Goal: Task Accomplishment & Management: Complete application form

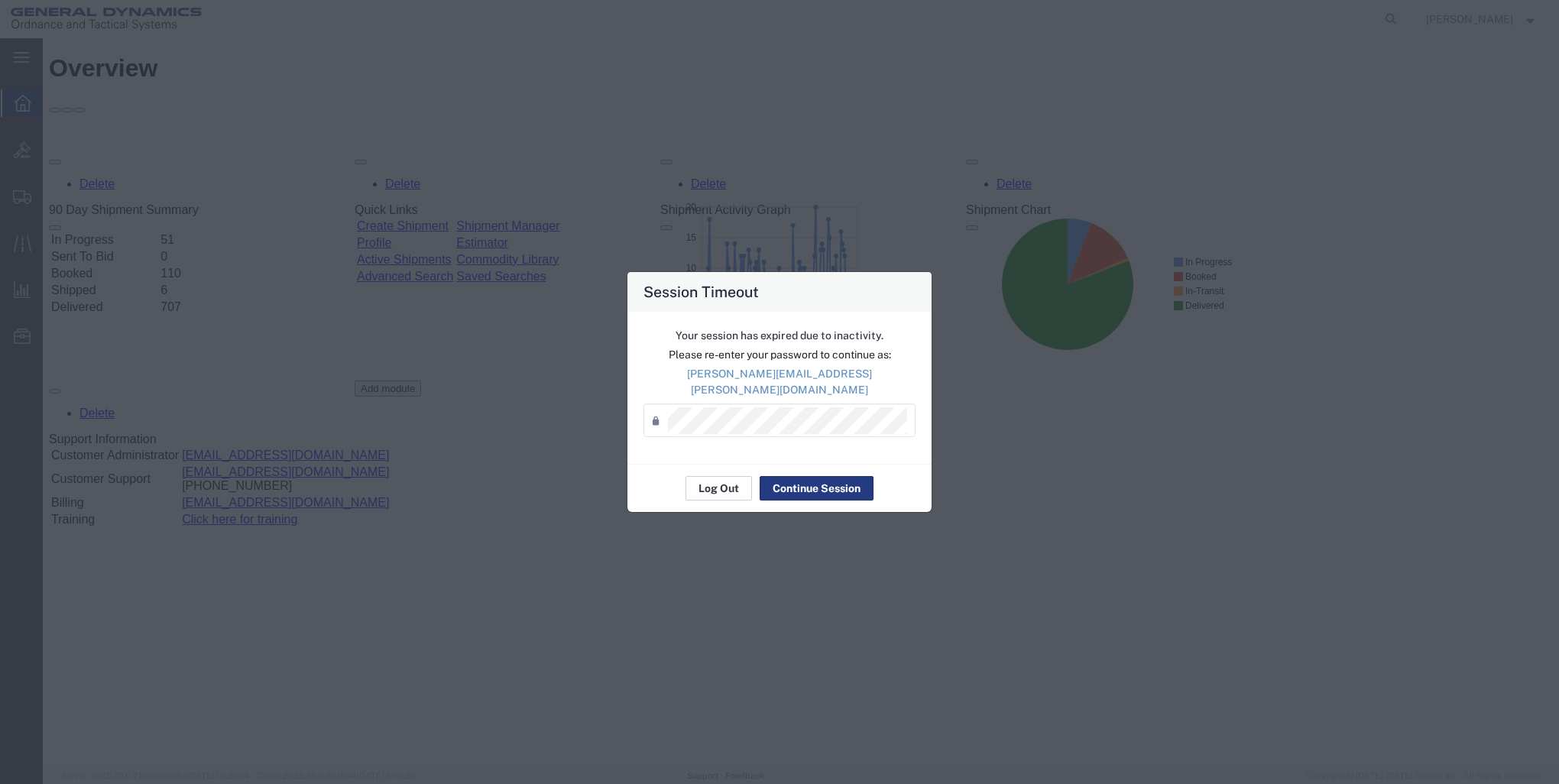
click at [716, 478] on button "Log Out" at bounding box center [718, 488] width 67 height 24
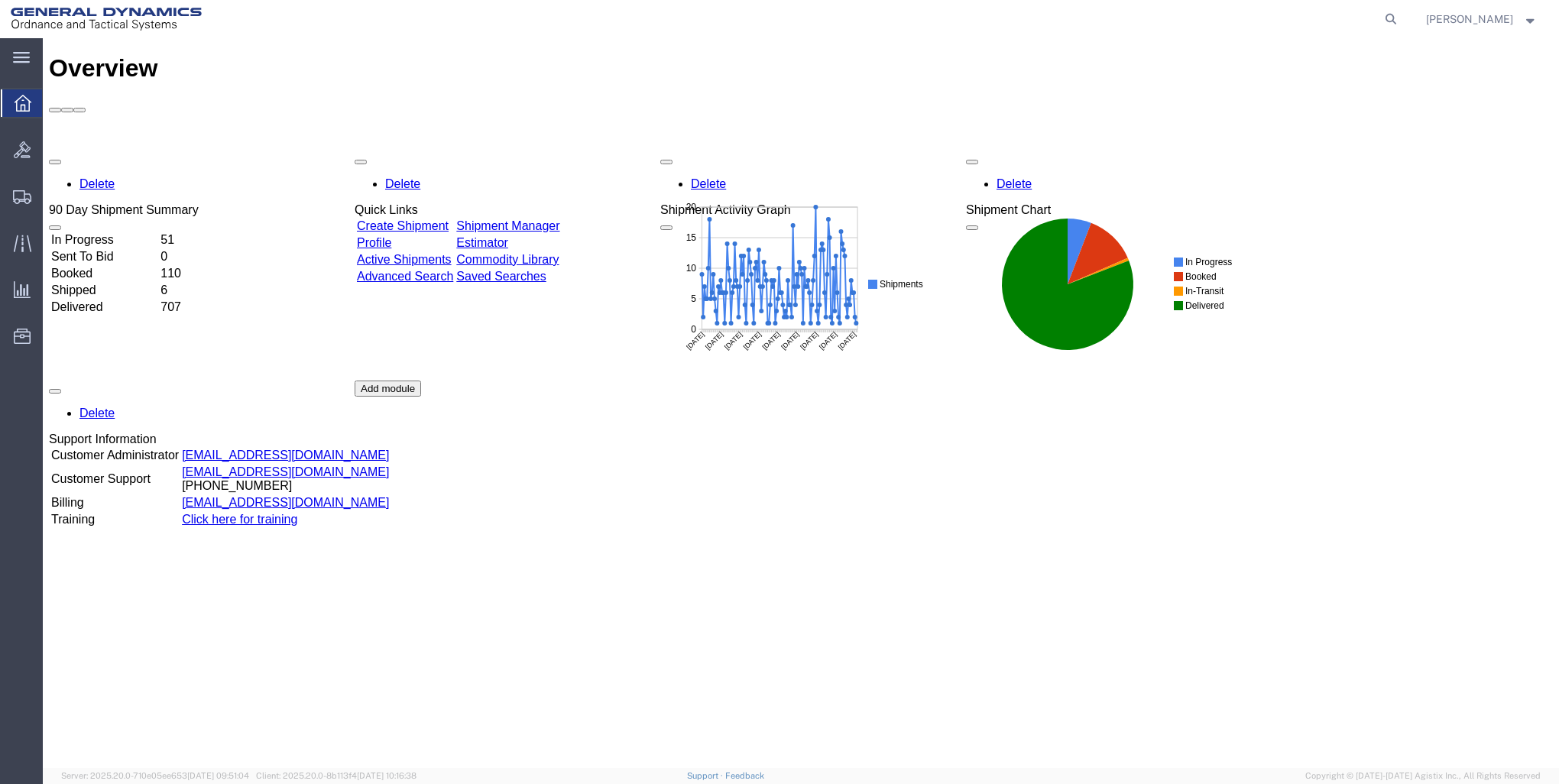
click at [449, 219] on link "Create Shipment" at bounding box center [403, 225] width 92 height 13
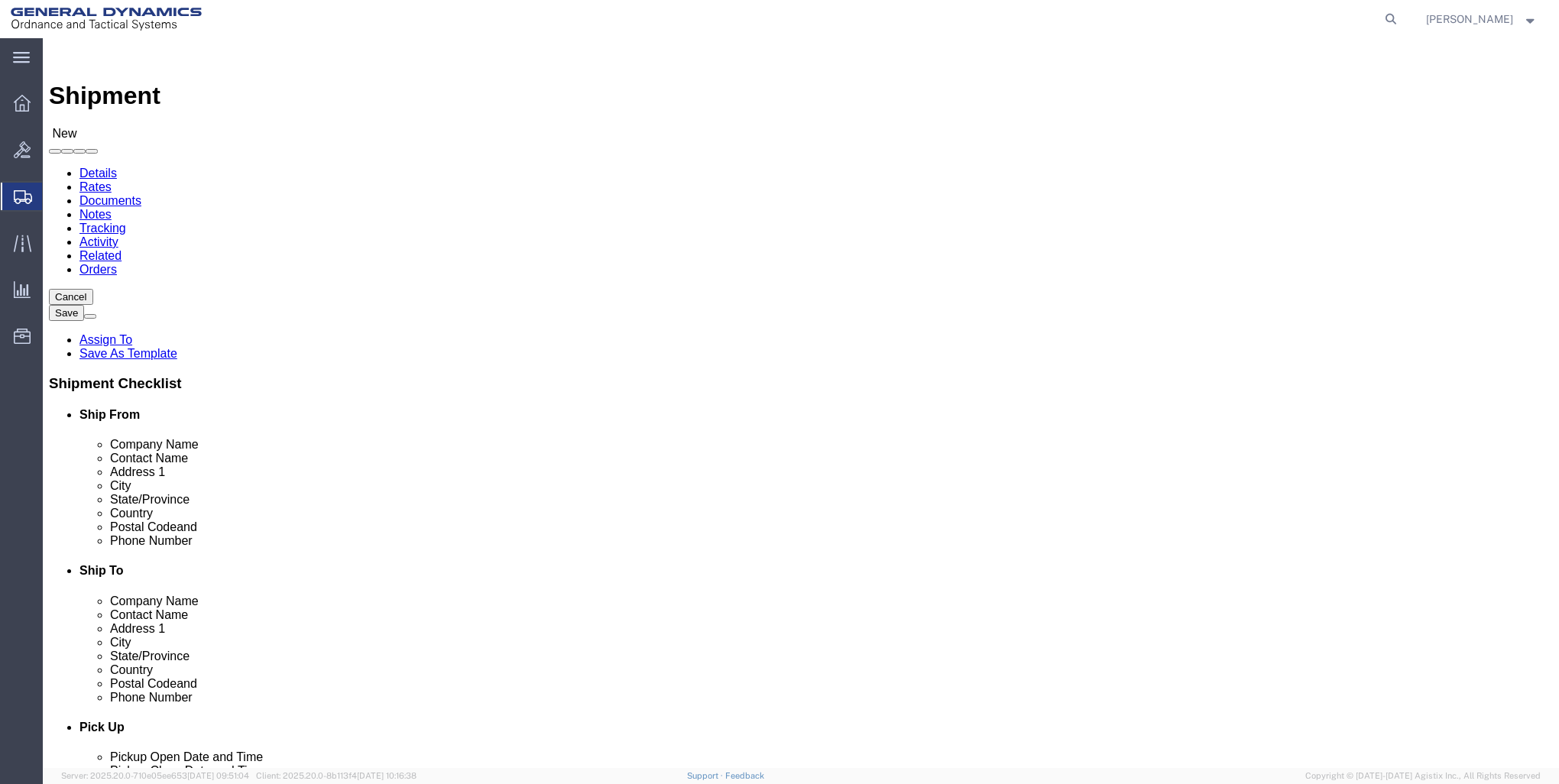
select select
click input "text"
type input "GD-OTS RED"
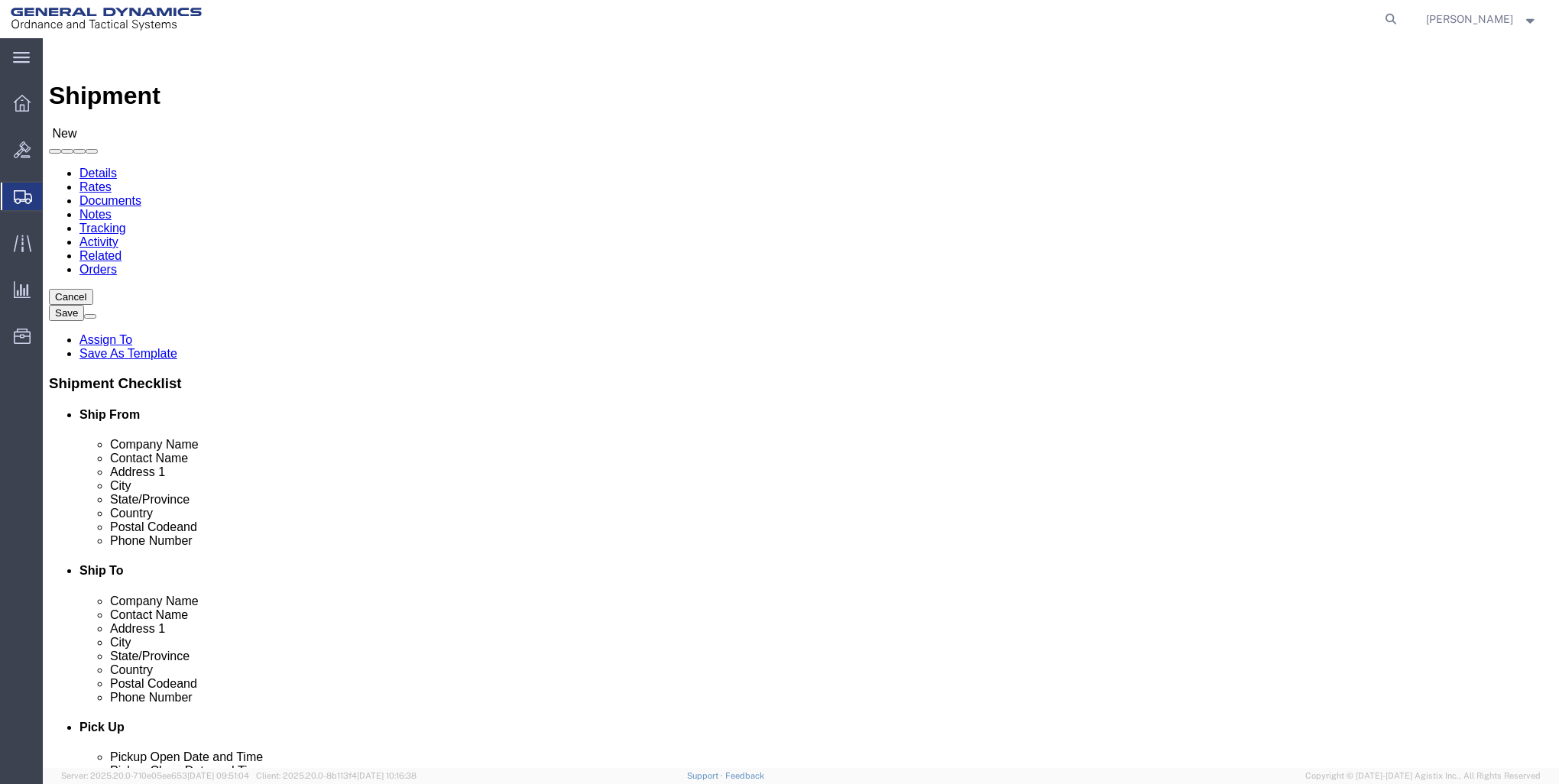
click p "- GD-OTS Red Lion - ([PERSON_NAME]) [STREET_ADDRESS] , 12:00 AM - 12:00 AM"
select select
type input "GD-OTS Red Lion"
type input "[PERSON_NAME]"
type input "[STREET_ADDRESS]"
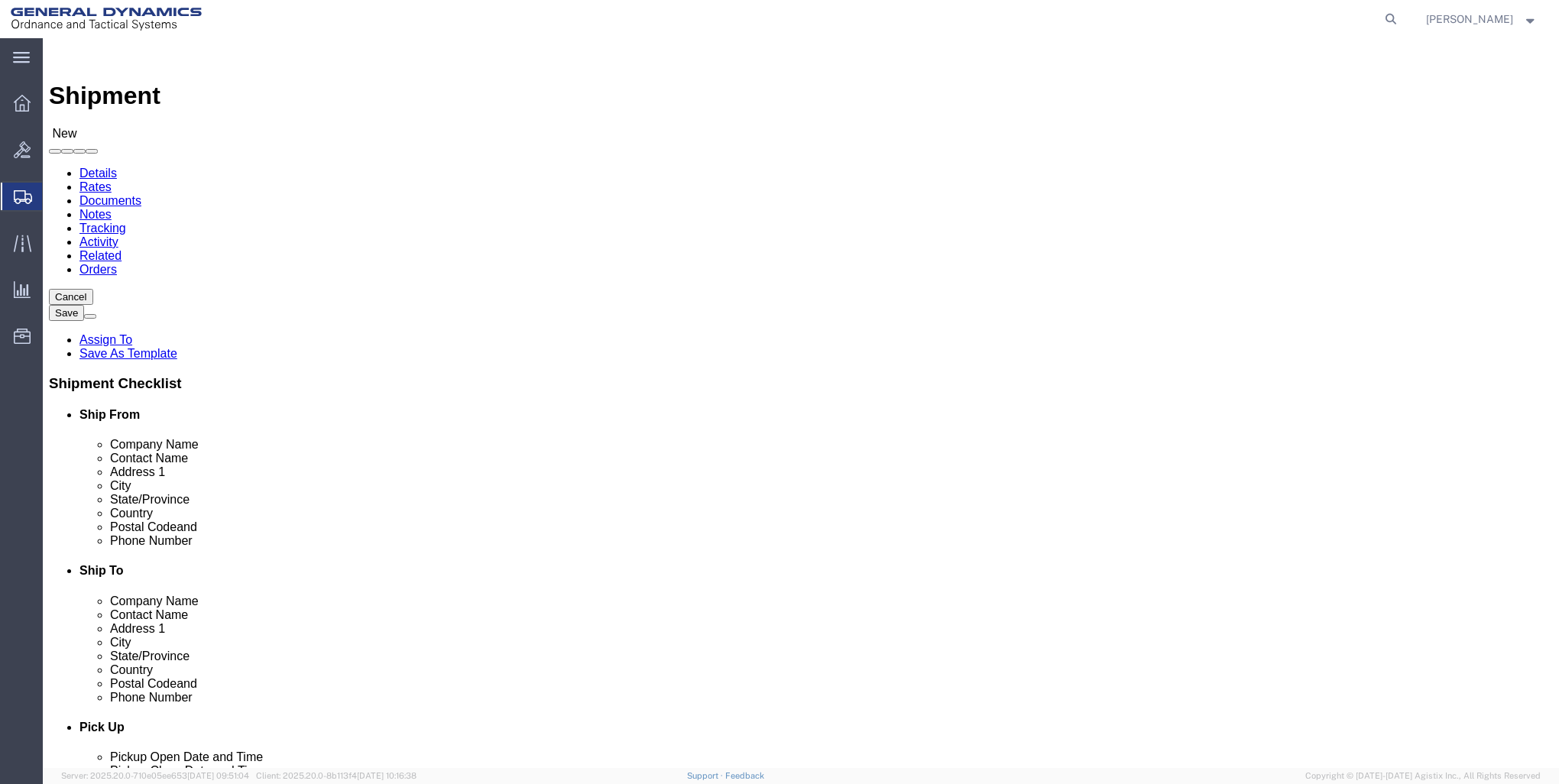
type input "RED LION"
type input "17356"
type input "[PHONE_NUMBER]"
type input "[PERSON_NAME][EMAIL_ADDRESS][PERSON_NAME][DOMAIN_NAME]"
checkbox input "true"
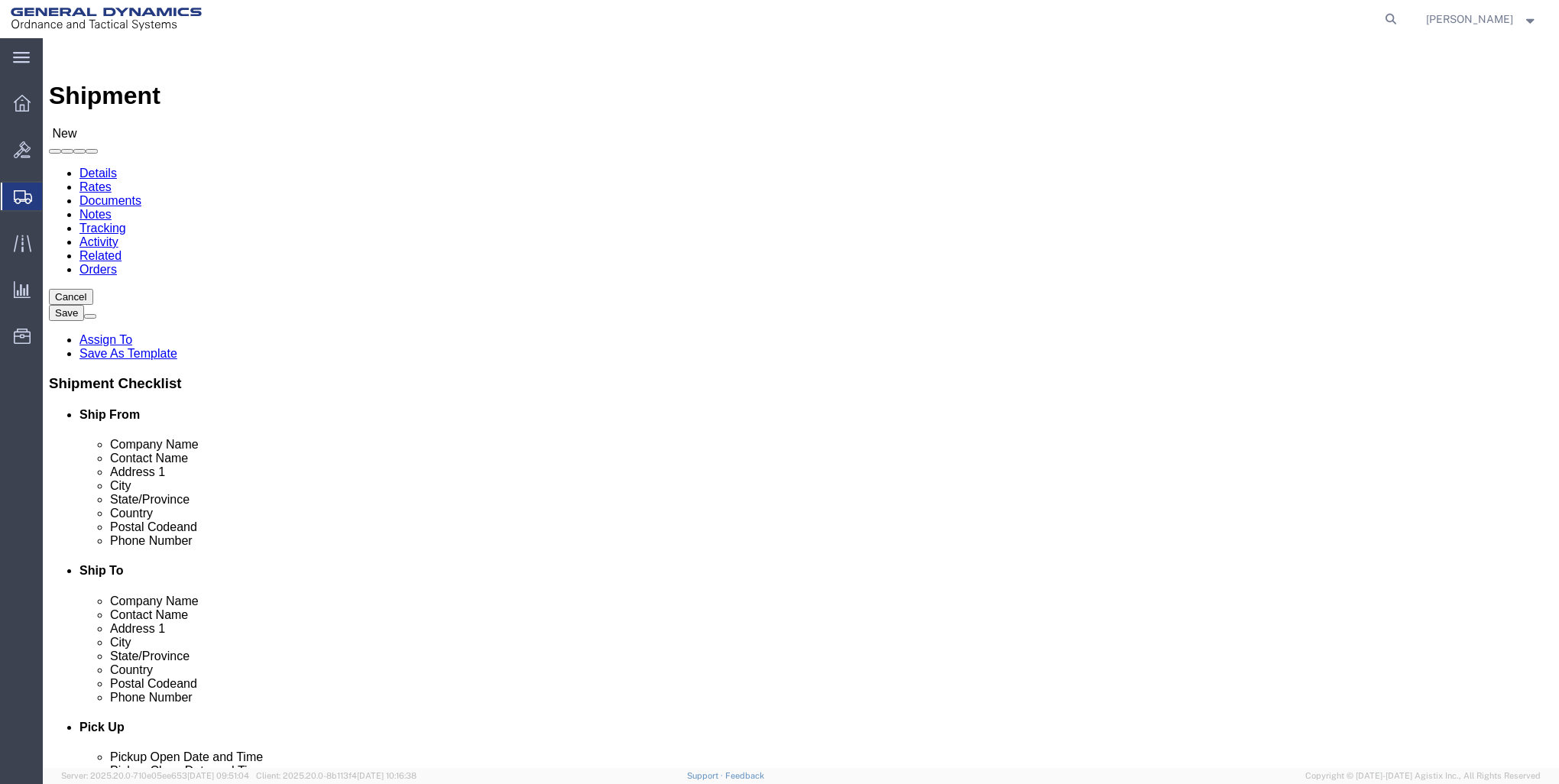
select select "PA"
type input "GD-OTS Red Lion"
click input "text"
type input "GD-OTS [PERSON_NAME]"
click div "Address 1"
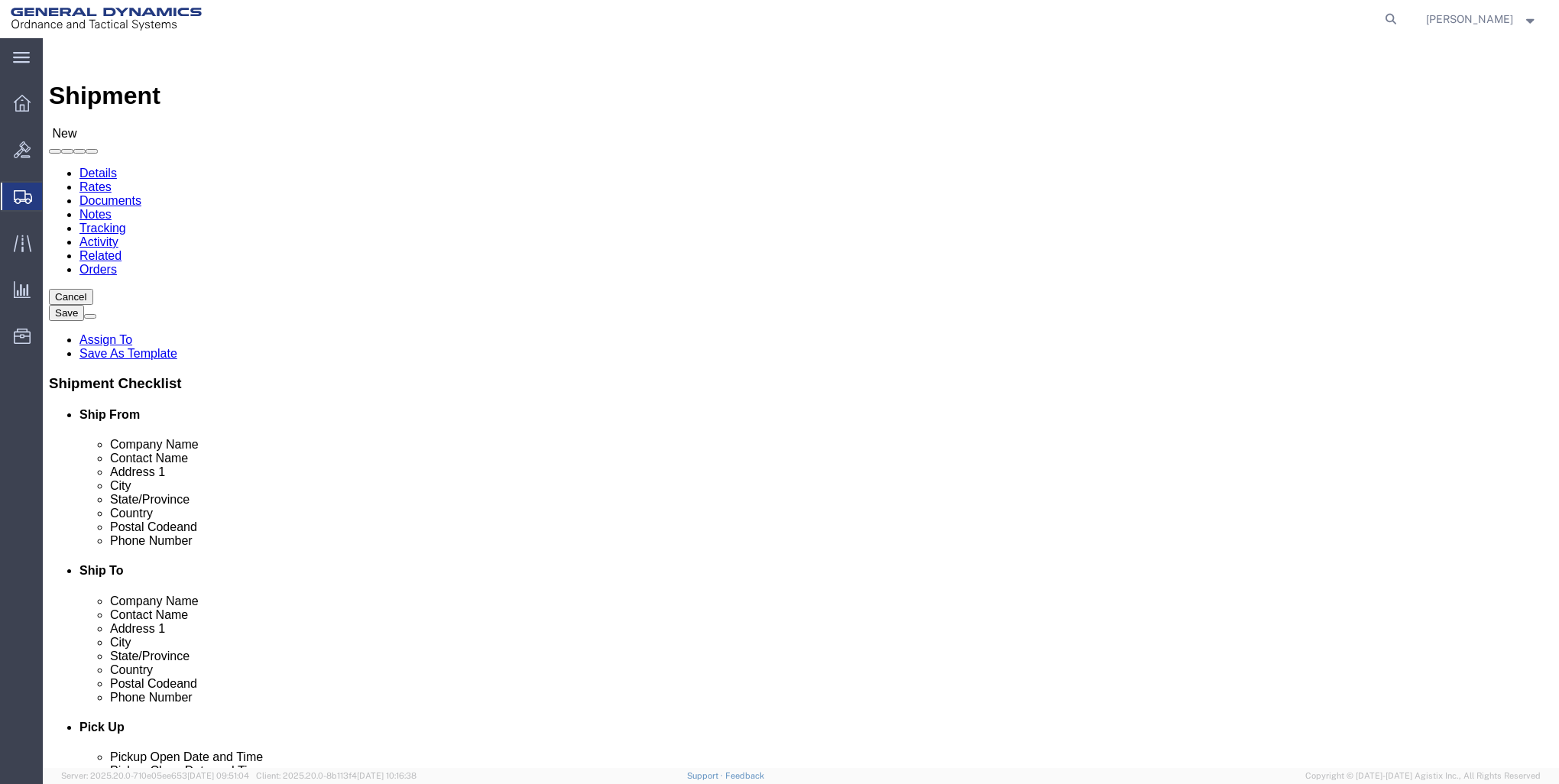
click input "text"
type input "[PERSON_NAME]"
click input "text"
type input "6658 ROUTE 148"
select select
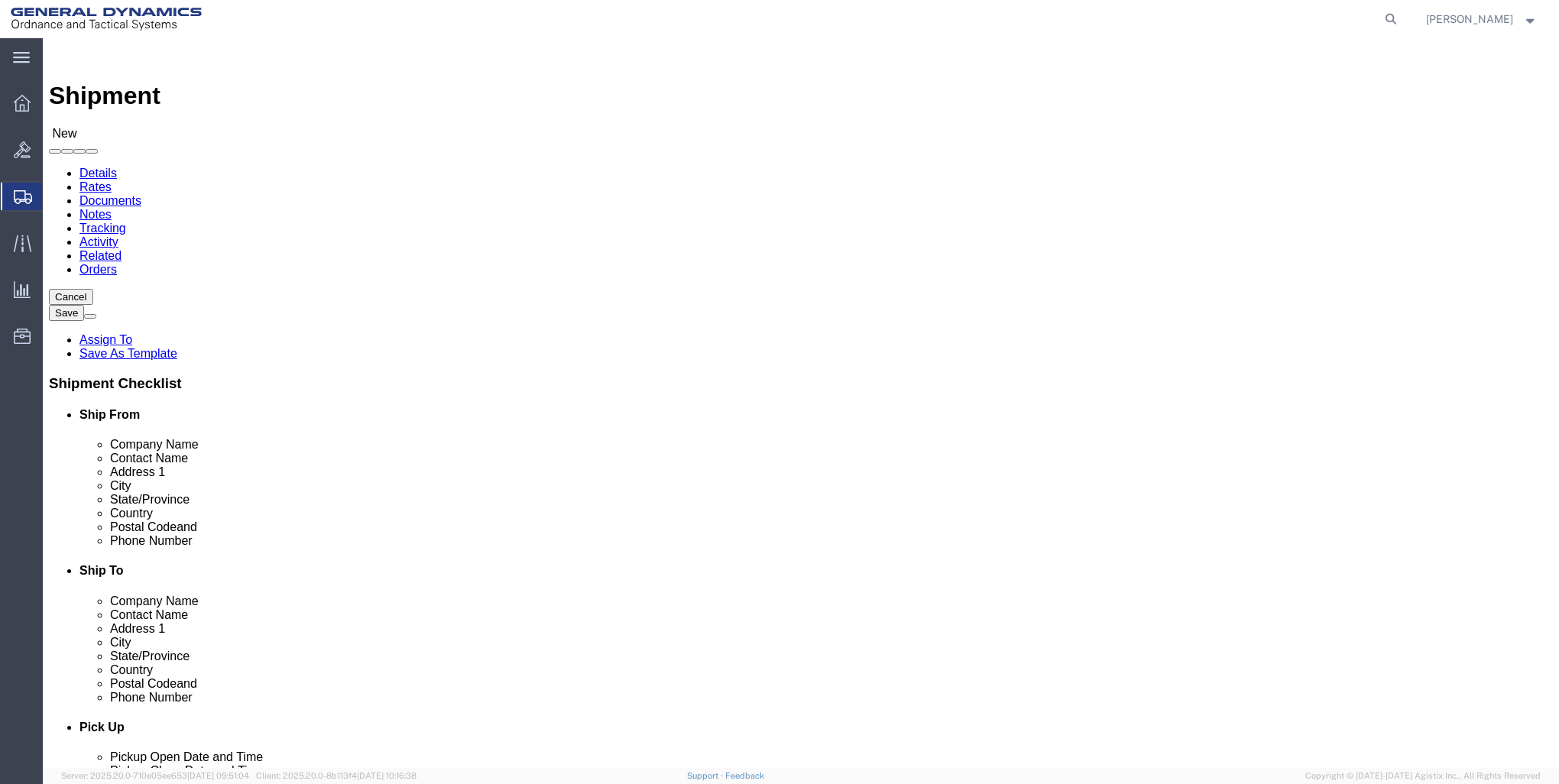
click input "text"
type input "[PERSON_NAME]"
click label "City"
select select
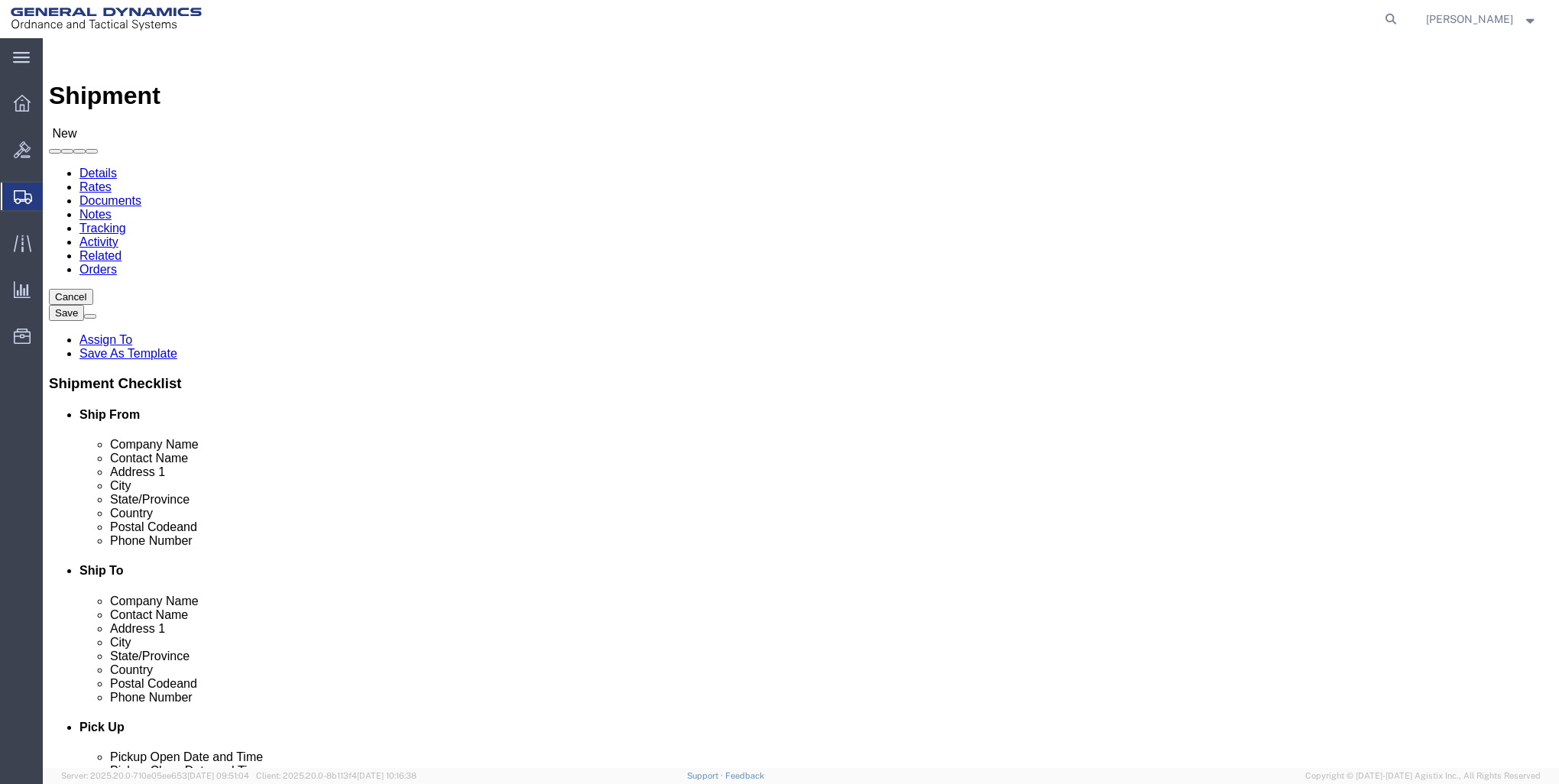
click input "Postal Code"
type input "62959"
select select
click input "text"
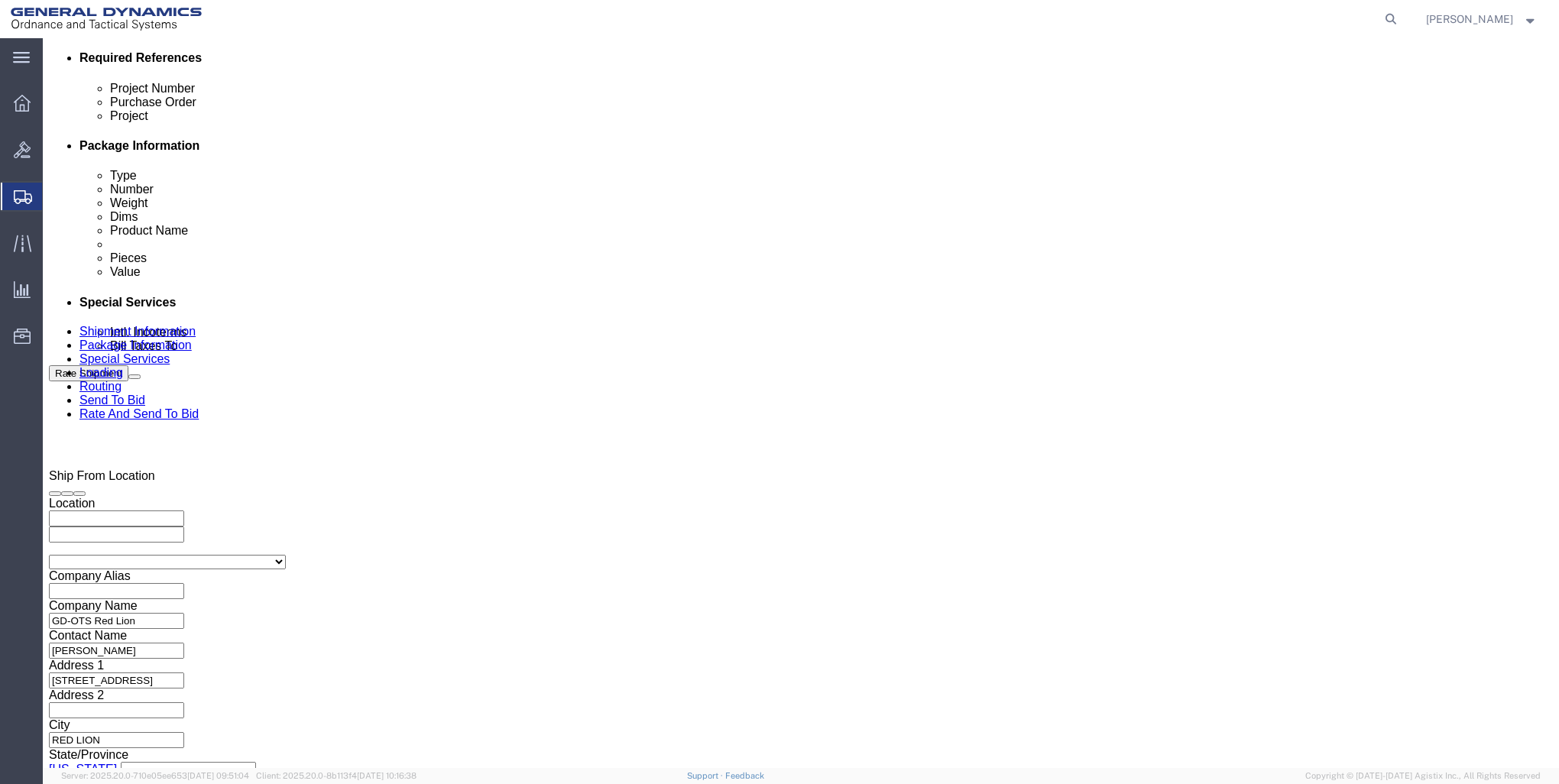
scroll to position [764, 0]
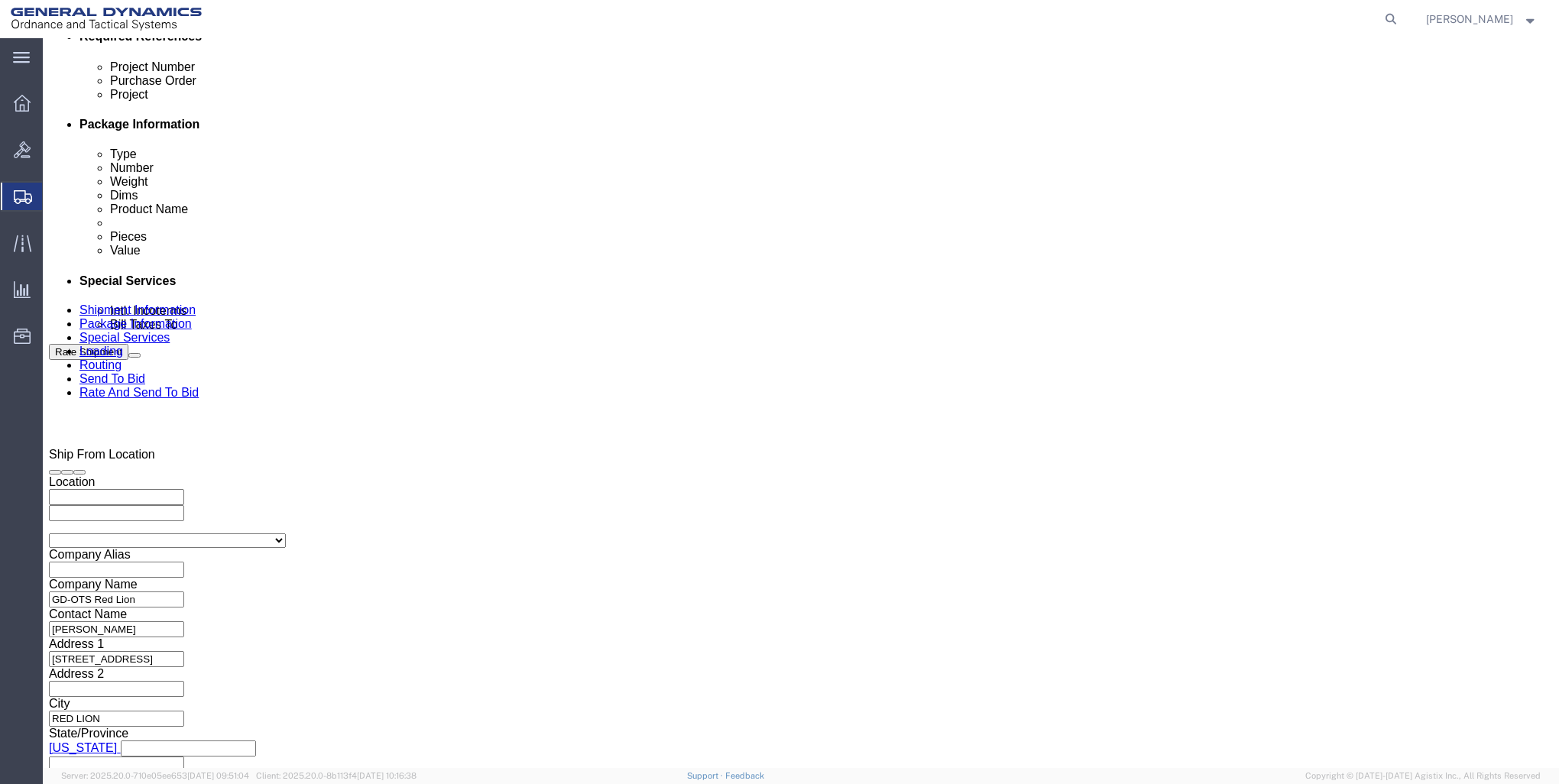
type input "[PHONE_NUMBER]"
click input "text"
type input "[PERSON_NAME]"
click input "text"
type input "[PERSON_NAME]"
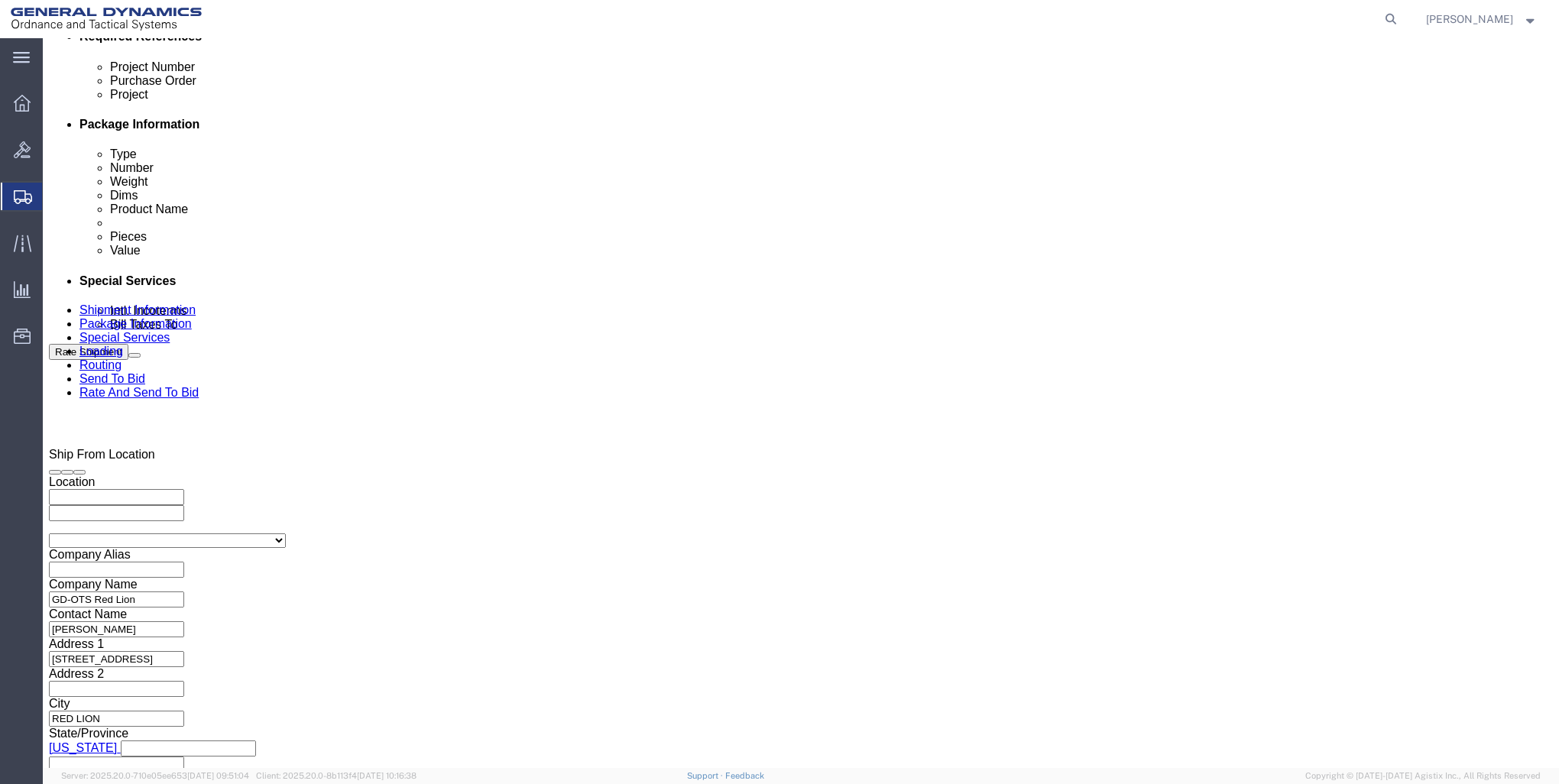
click input "text"
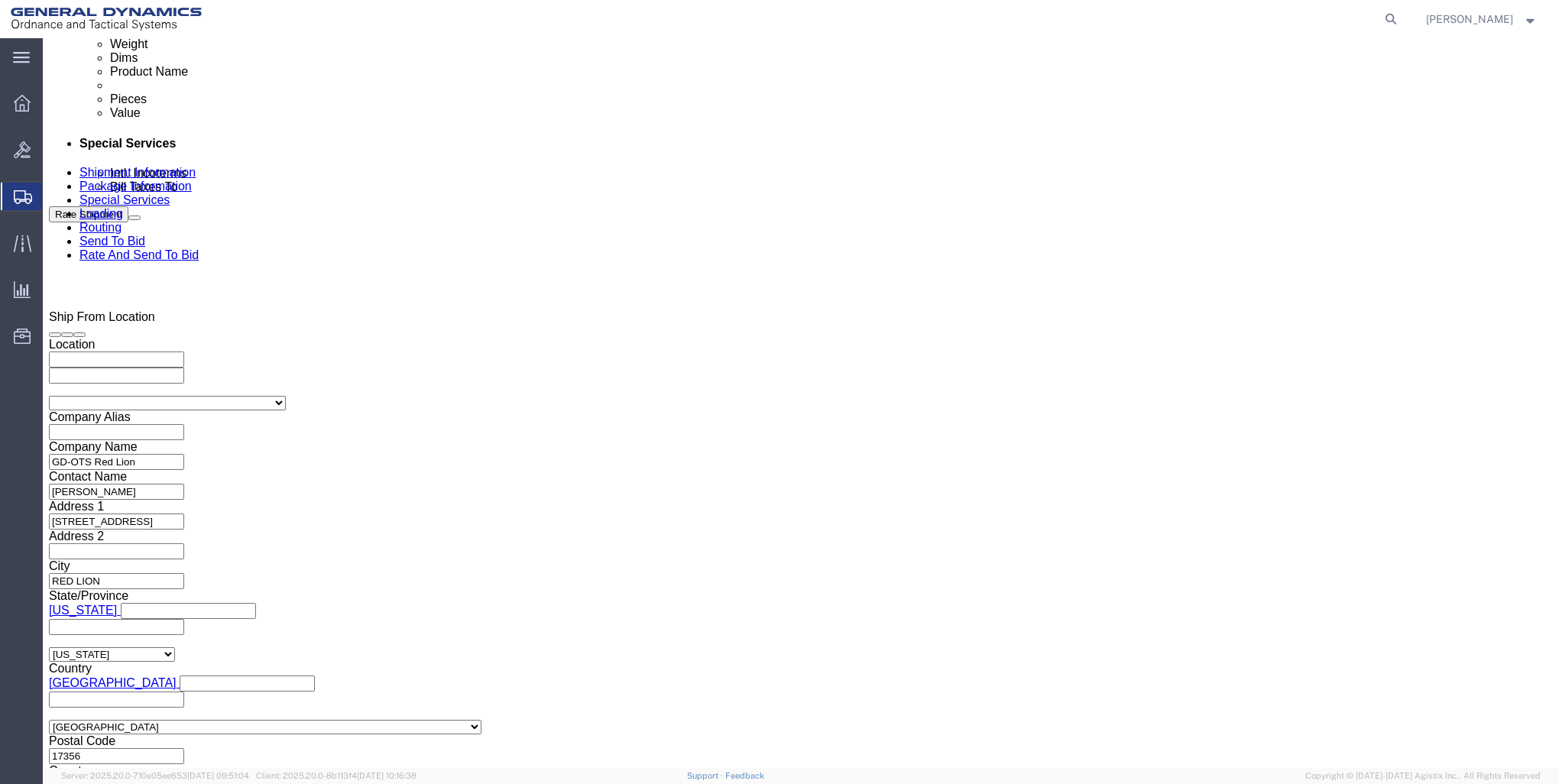
type input "[PERSON_NAME]"
click button "Continue"
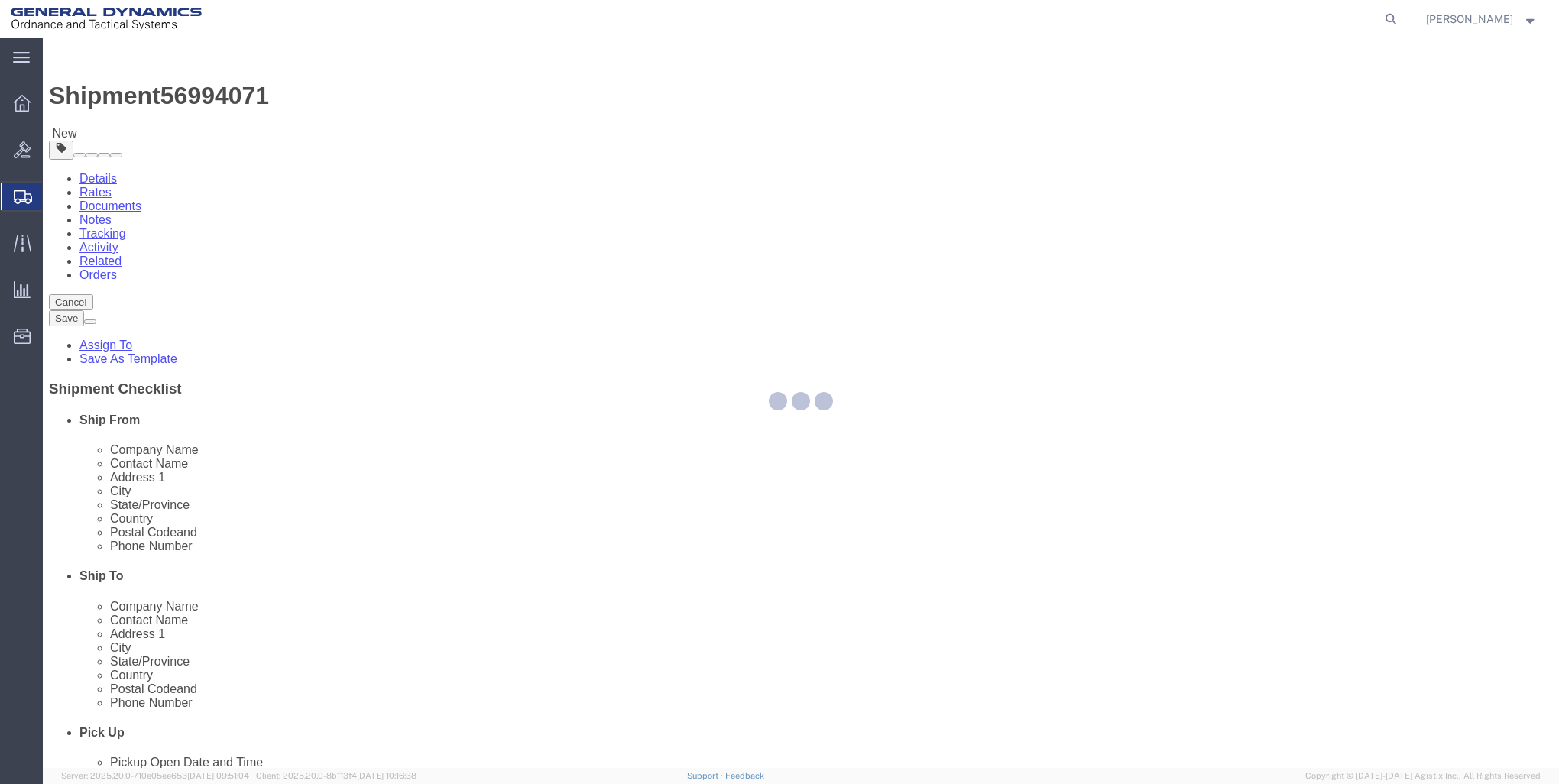
select select "CBOX"
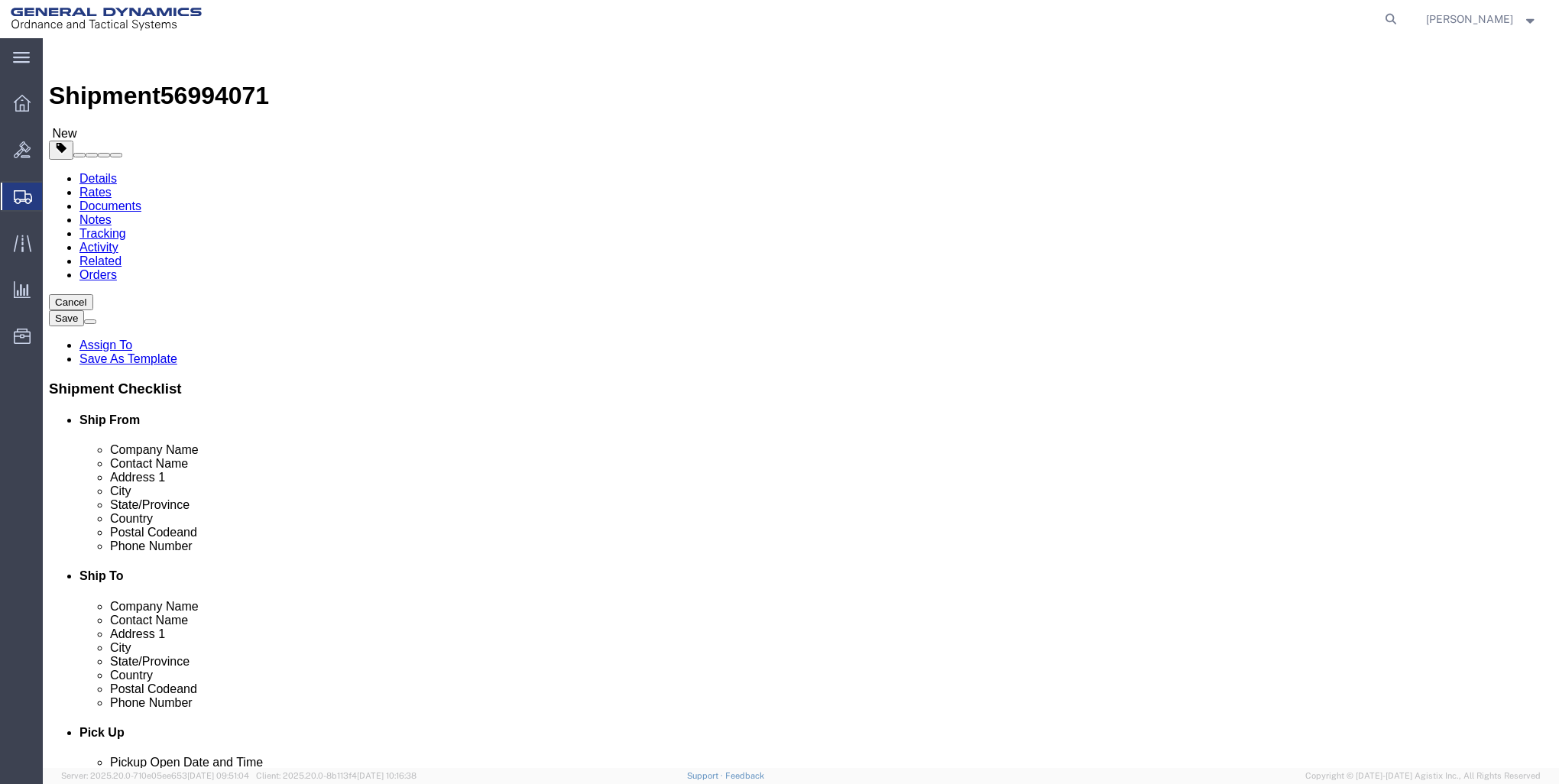
click input "text"
type input "21"
type input "14"
type input "9"
click input "0.00"
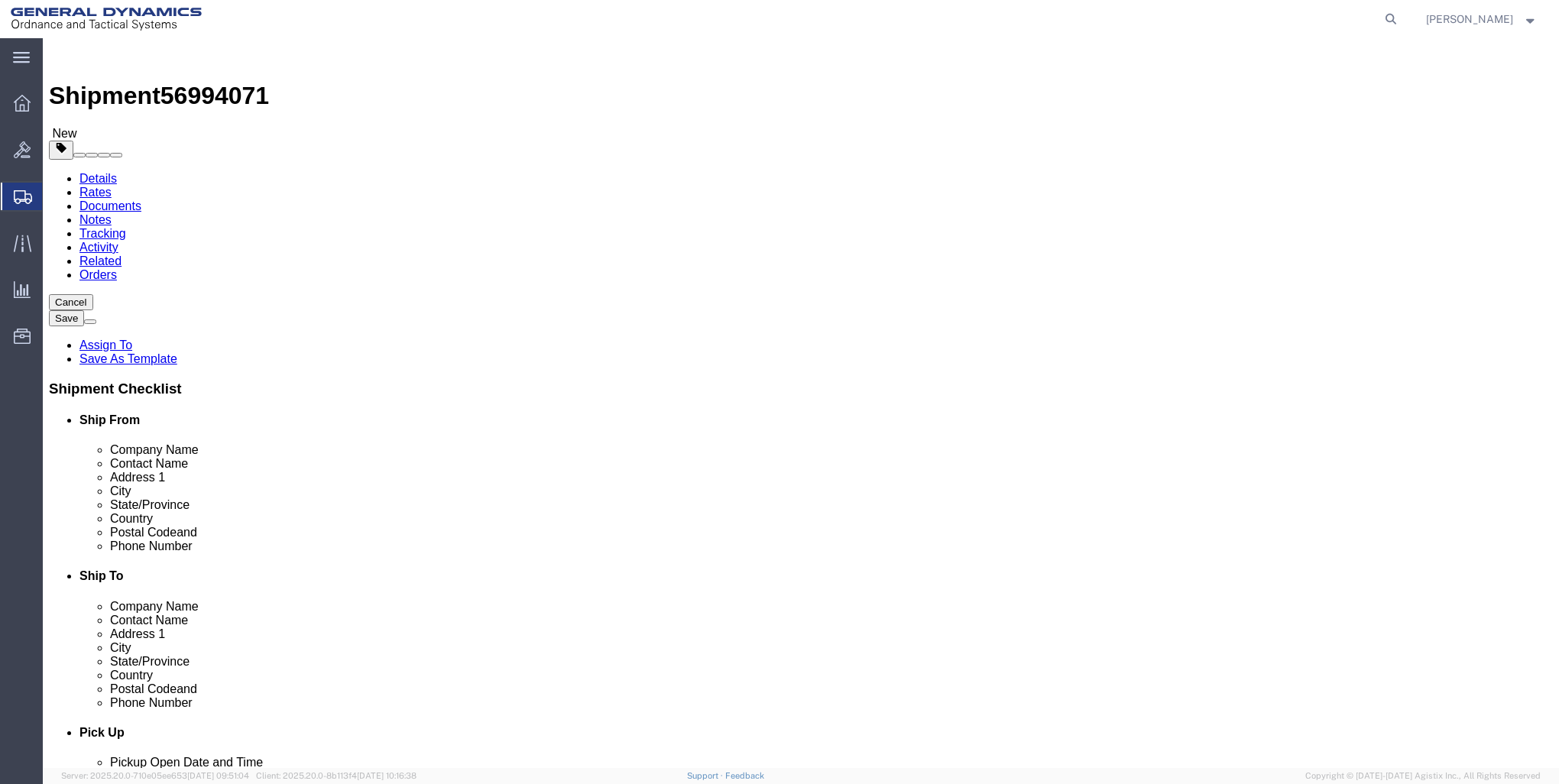
type input "0"
type input "24"
click link "Add Content"
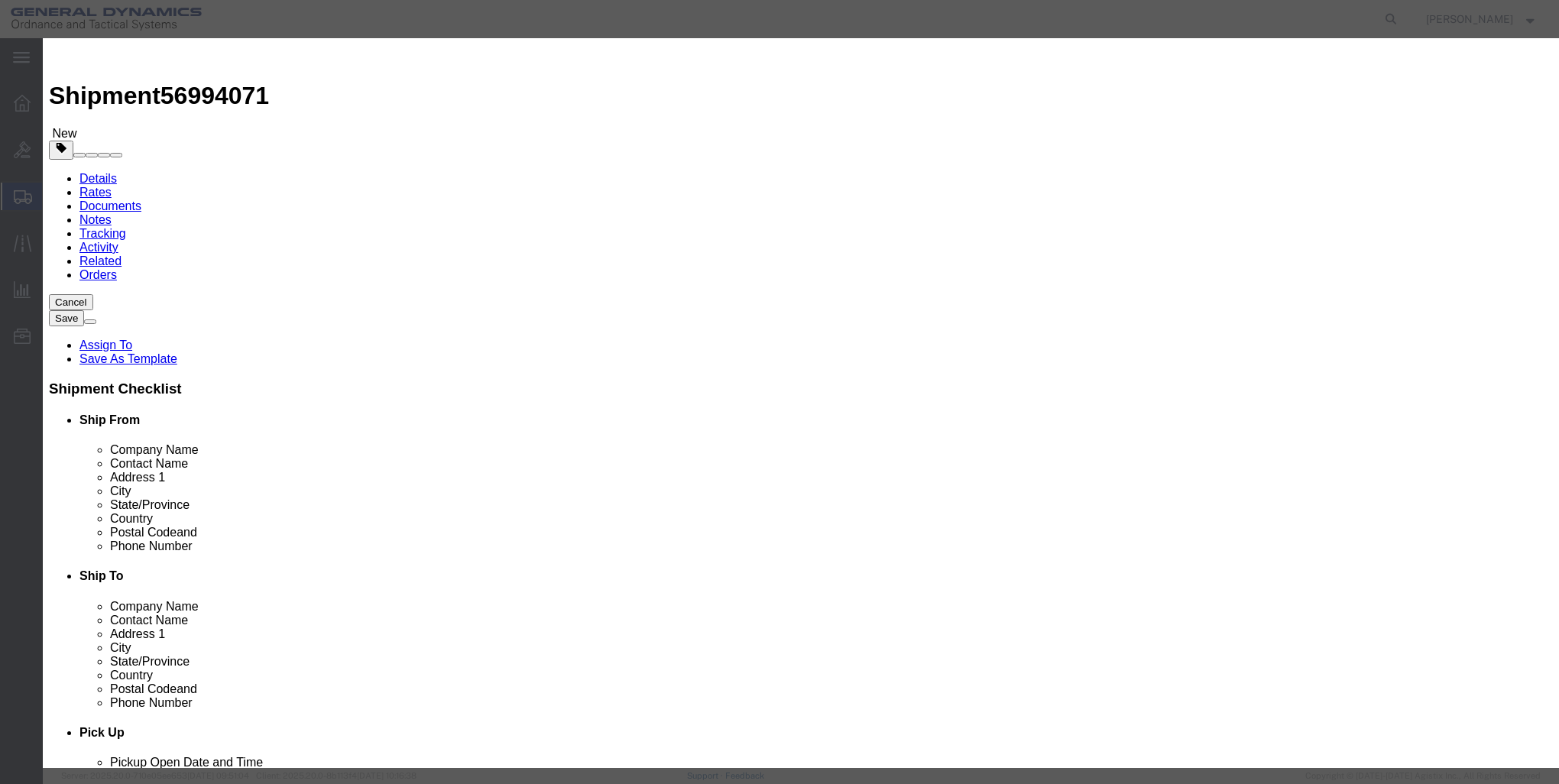
click input "text"
type input "[PERSON_NAME]"
click input "0"
type input "10"
click div "Commodity library Product Name [PERSON_NAME] Pieces 10 Select Bag Barrels 100Bo…"
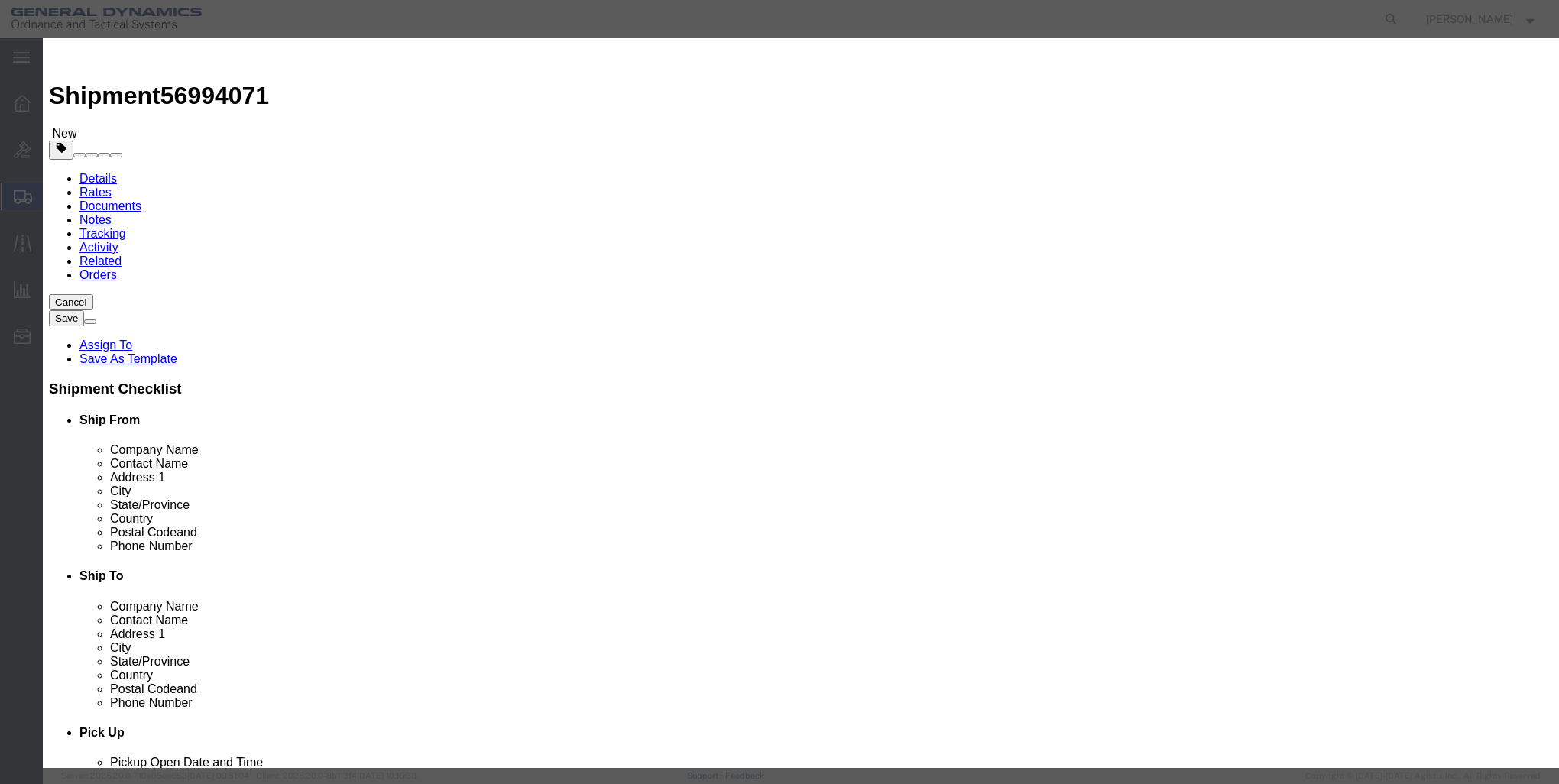
click input "text"
type input "1"
click button "Save & Close"
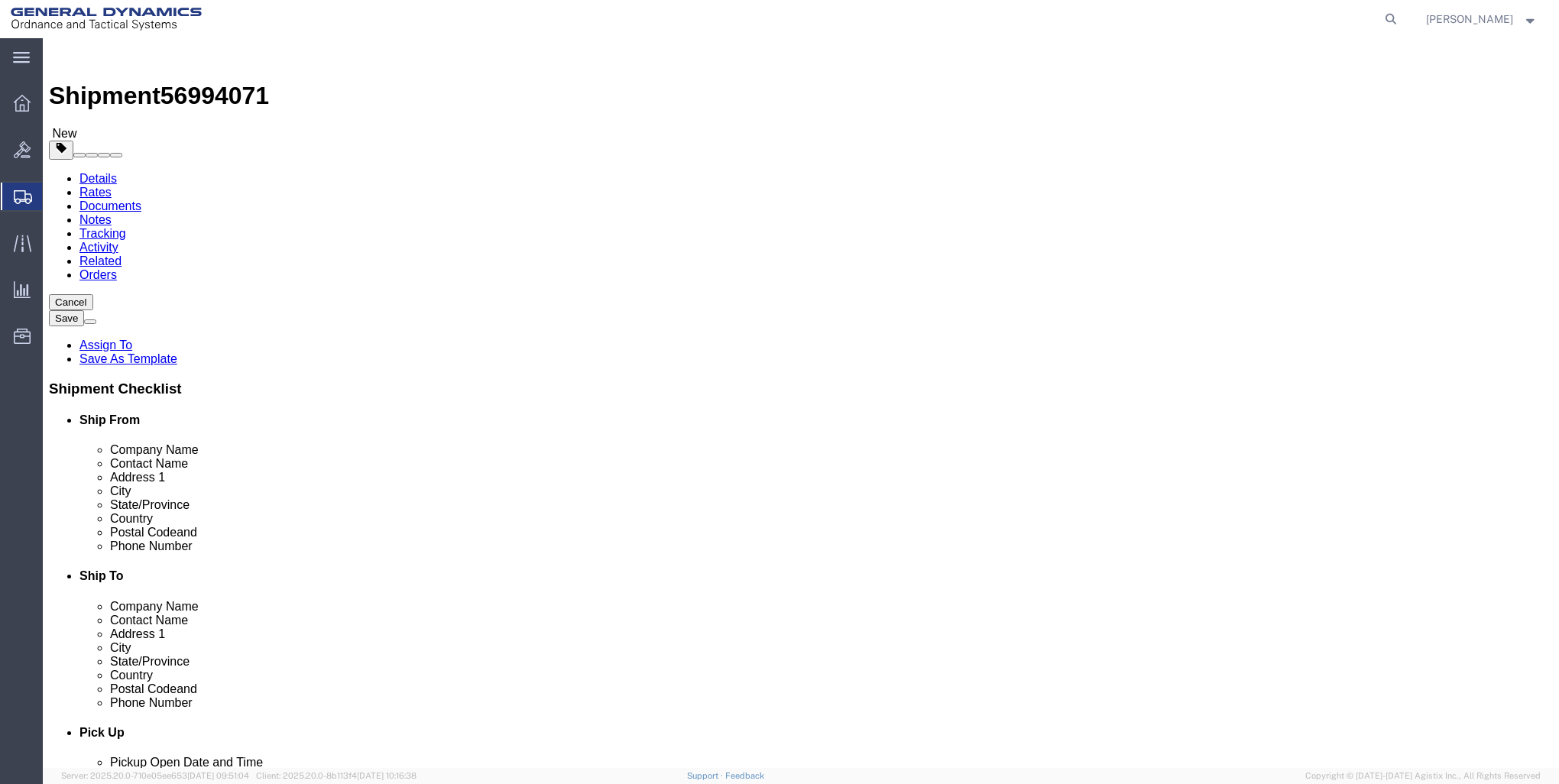
click button "Rate Shipment"
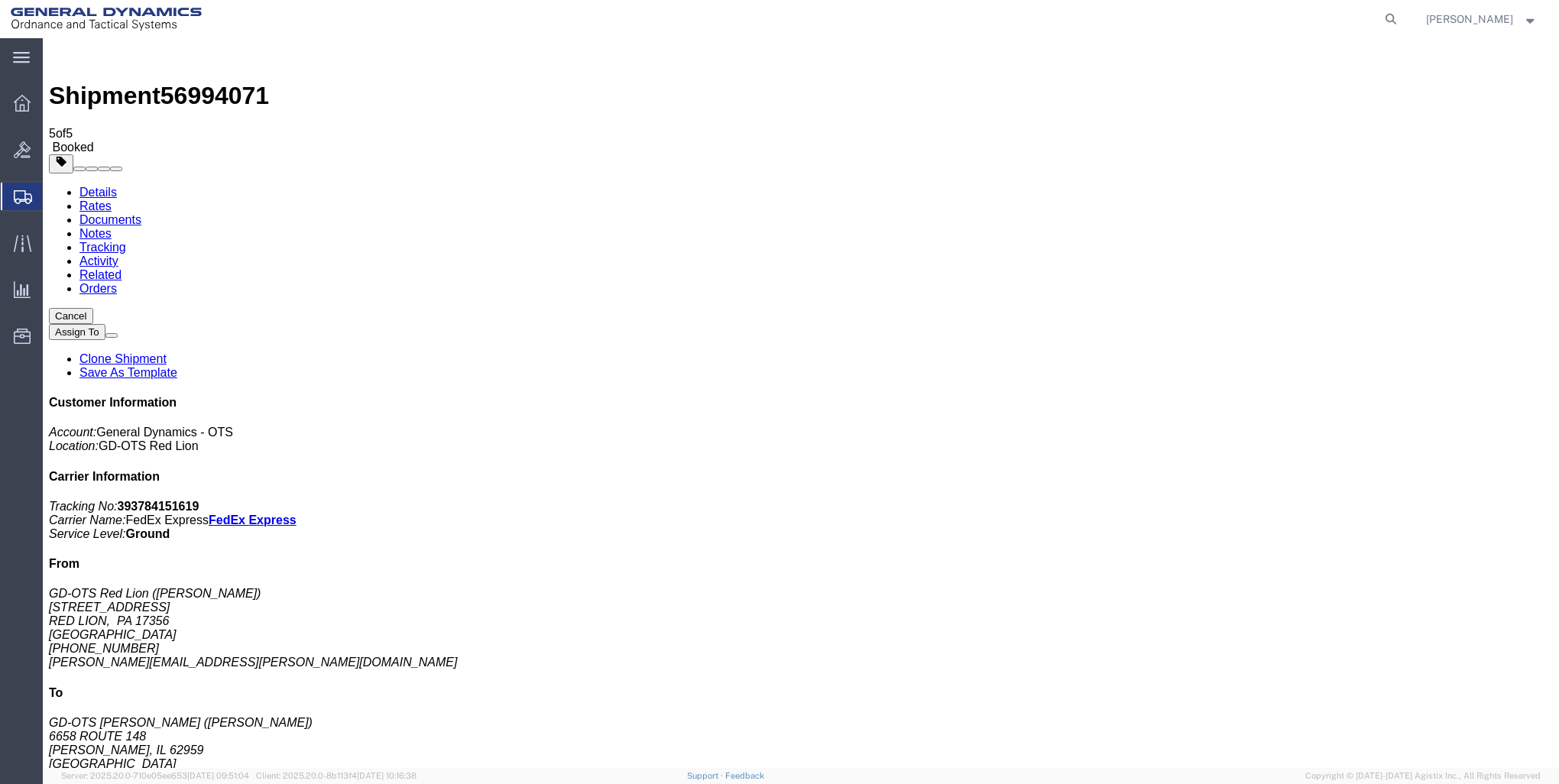
checkbox input "true"
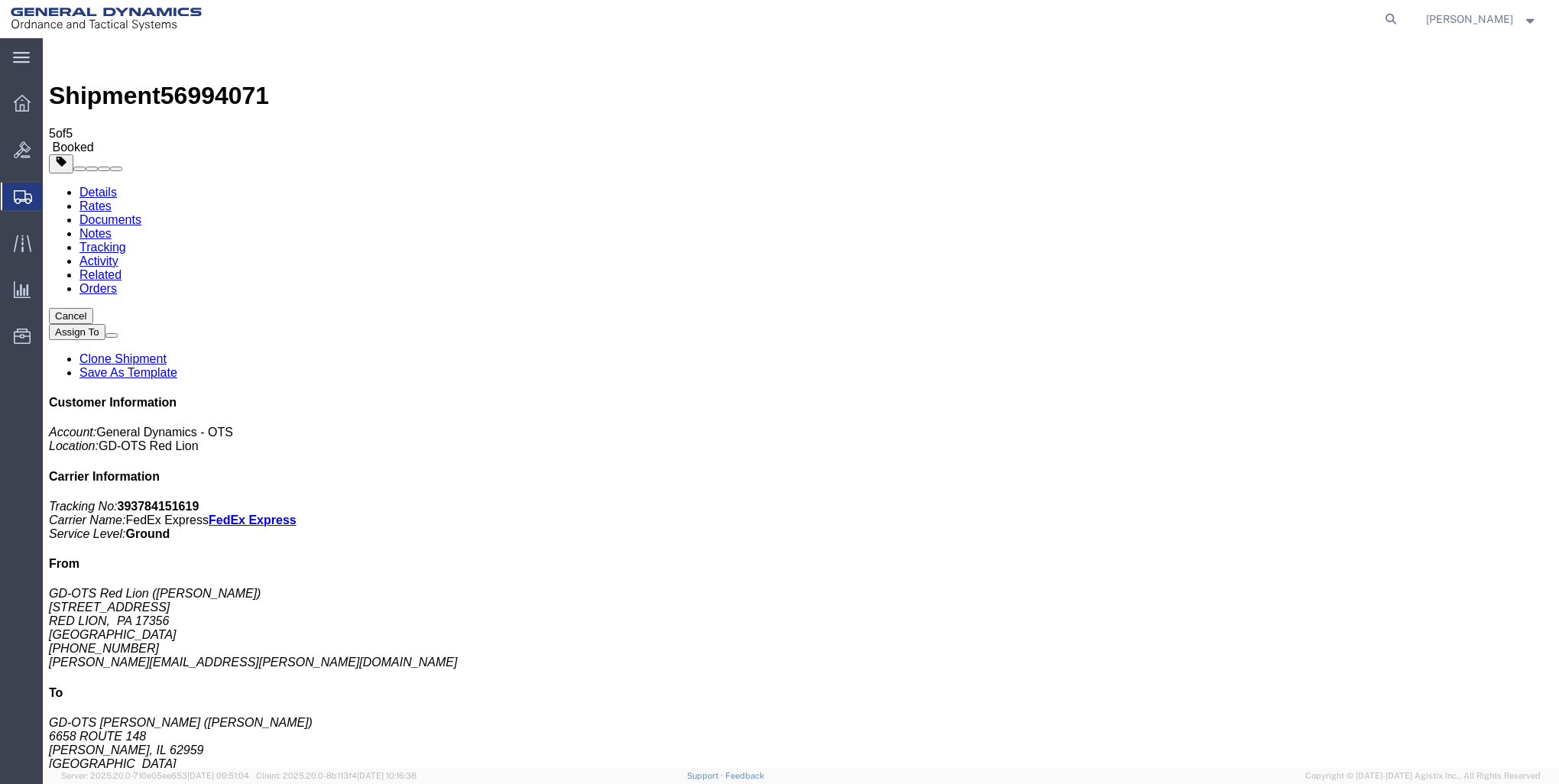
click at [24, 104] on icon at bounding box center [22, 102] width 16 height 16
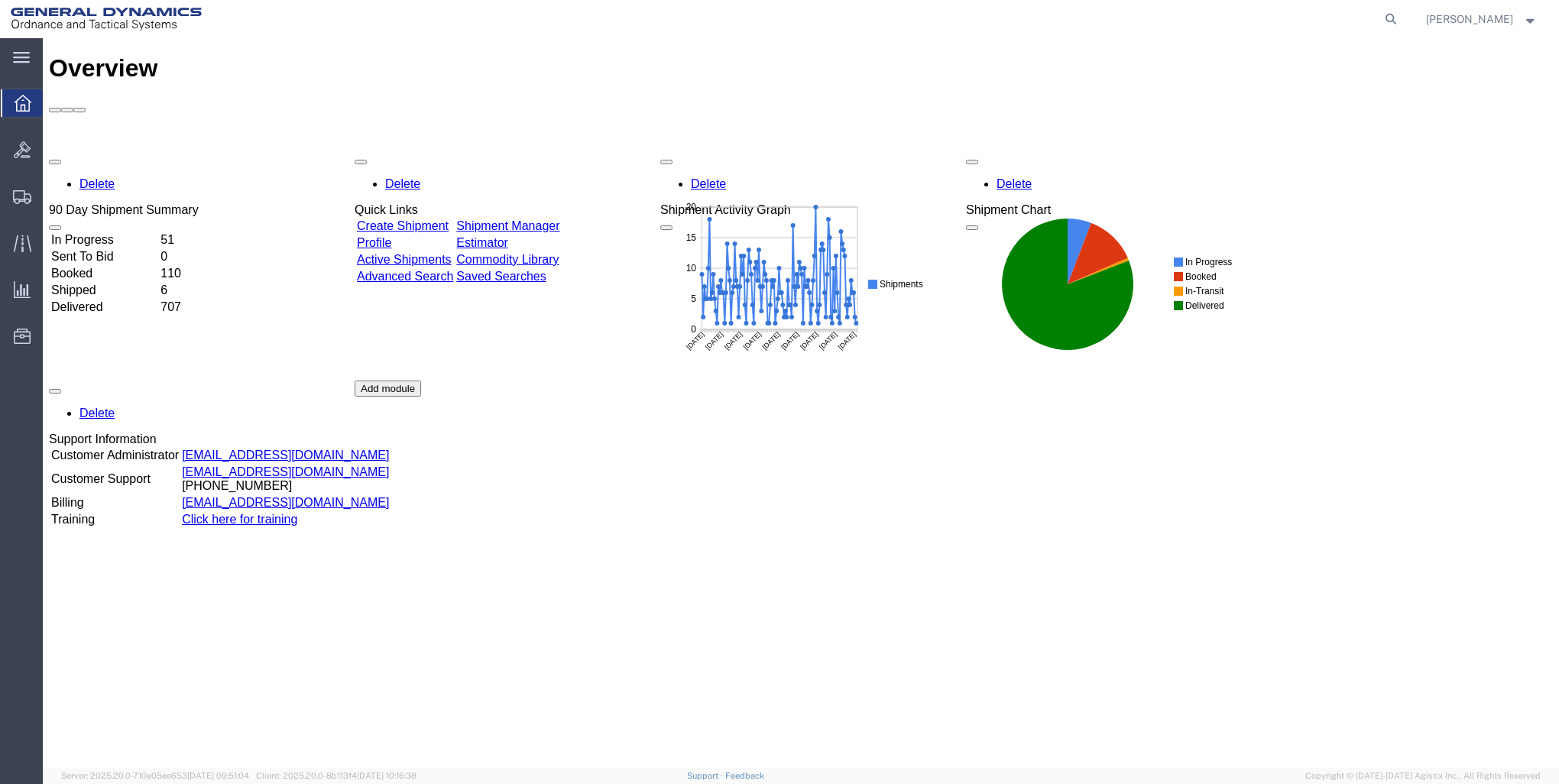
click at [449, 219] on link "Create Shipment" at bounding box center [403, 225] width 92 height 13
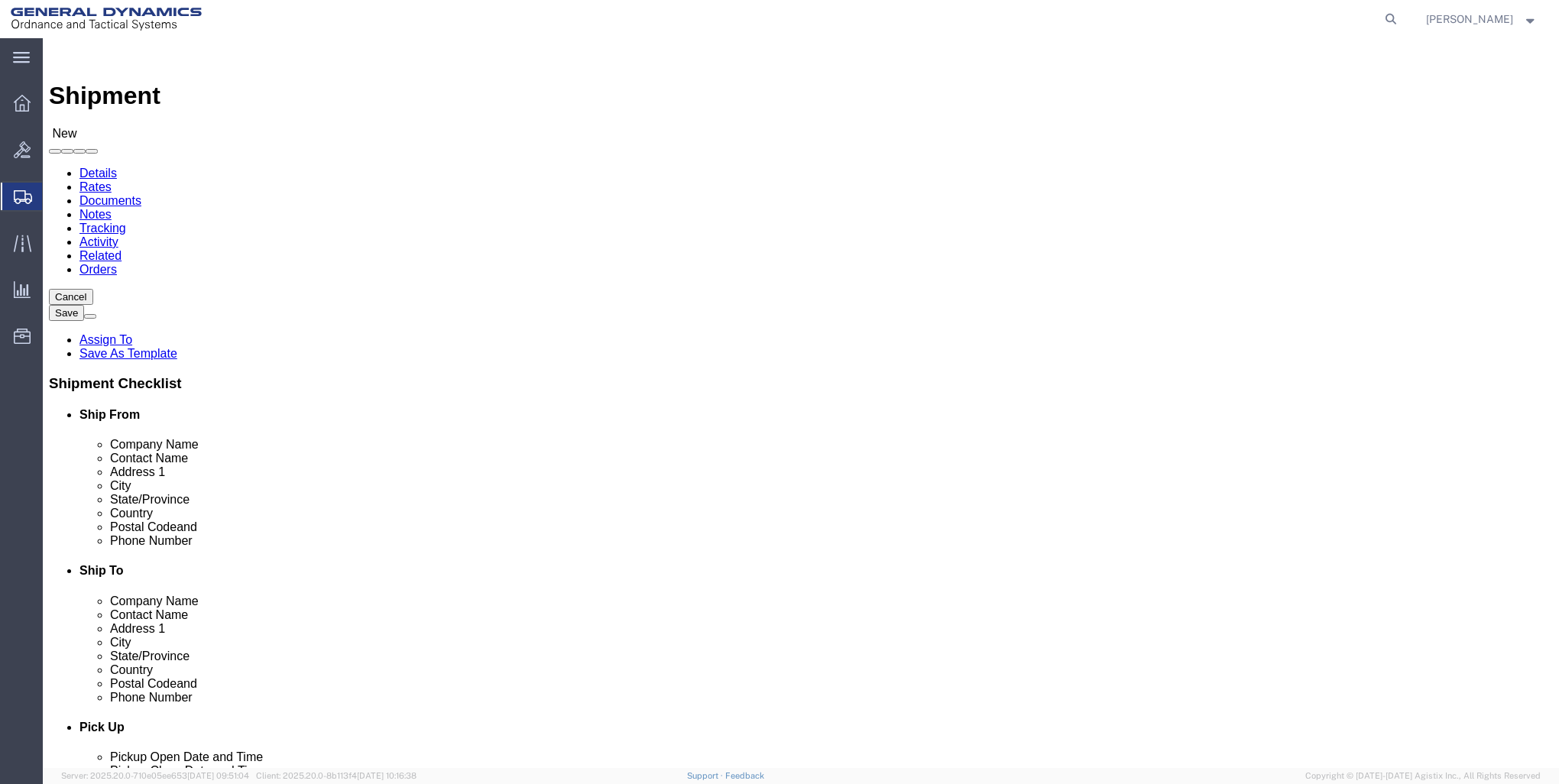
click input "text"
type input "GD-OTS RED"
click p "- GD-OTS Red Lion - ([PERSON_NAME]) [STREET_ADDRESS] , 12:00 AM - 12:00 AM"
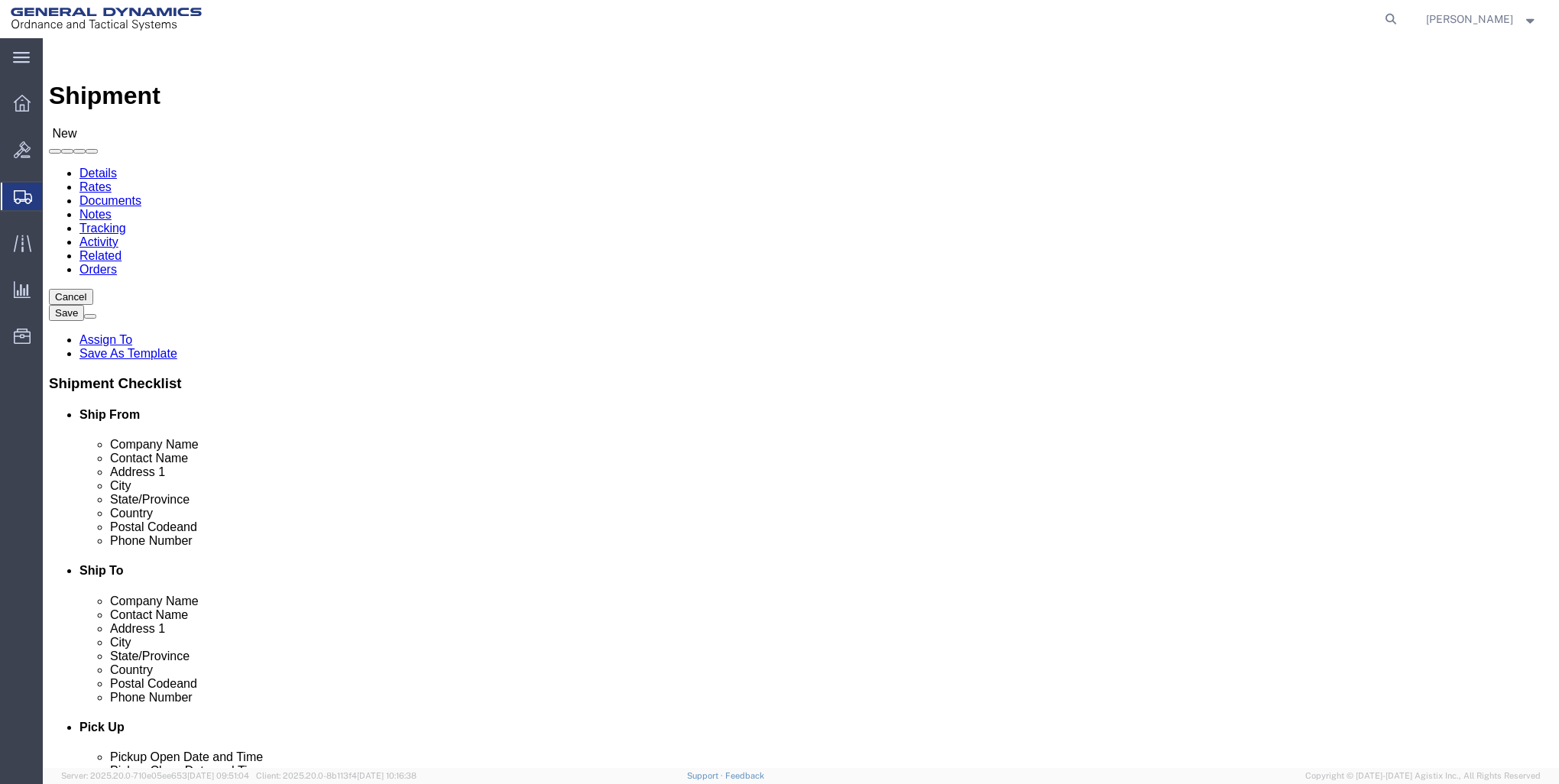
type input "17356"
type input "[PHONE_NUMBER]"
type input "[PERSON_NAME][EMAIL_ADDRESS][PERSON_NAME][DOMAIN_NAME]"
checkbox input "true"
select select "PA"
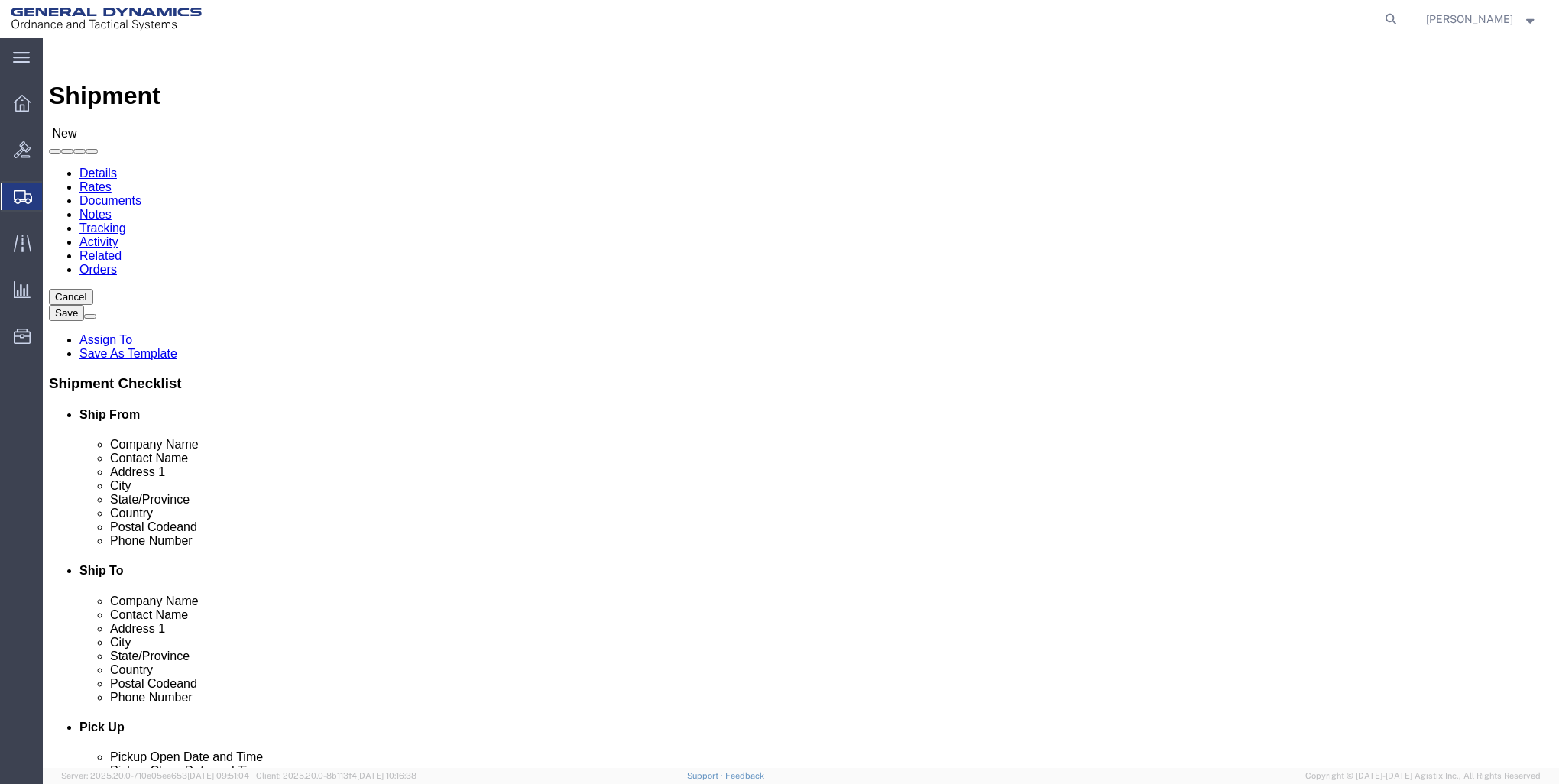
type input "GD-OTS Red Lion"
click input "text"
type input "GD-OTS ST. [PERSON_NAME]"
click input "text"
type input "[PERSON_NAME]"
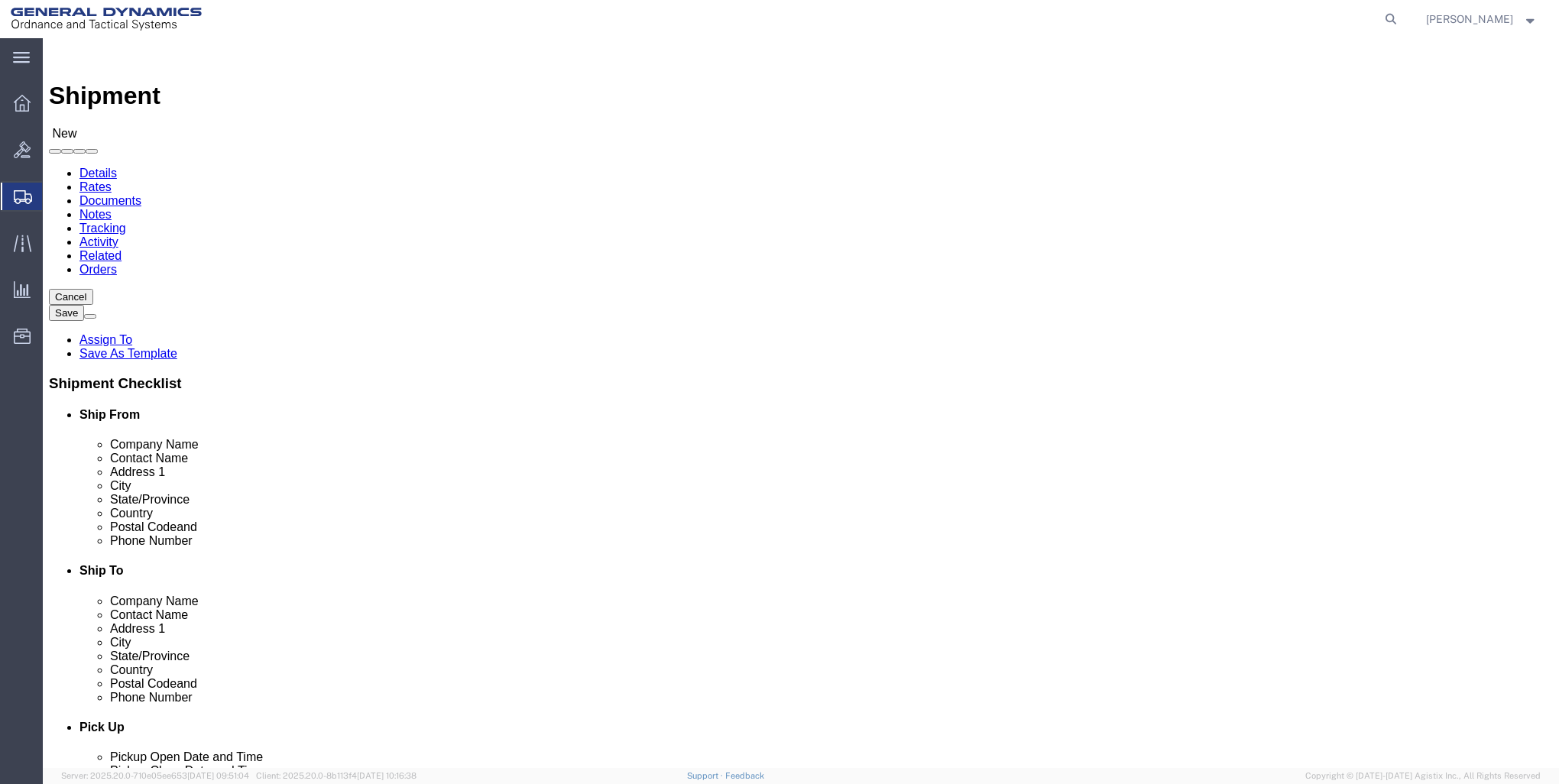
click input "text"
type input "100 CARILLON PKWY"
click input "text"
type input "ST. [PERSON_NAME]"
click div "Location Select Select My Profile Location GD-OTS [GEOGRAPHIC_DATA] (Commerce) …"
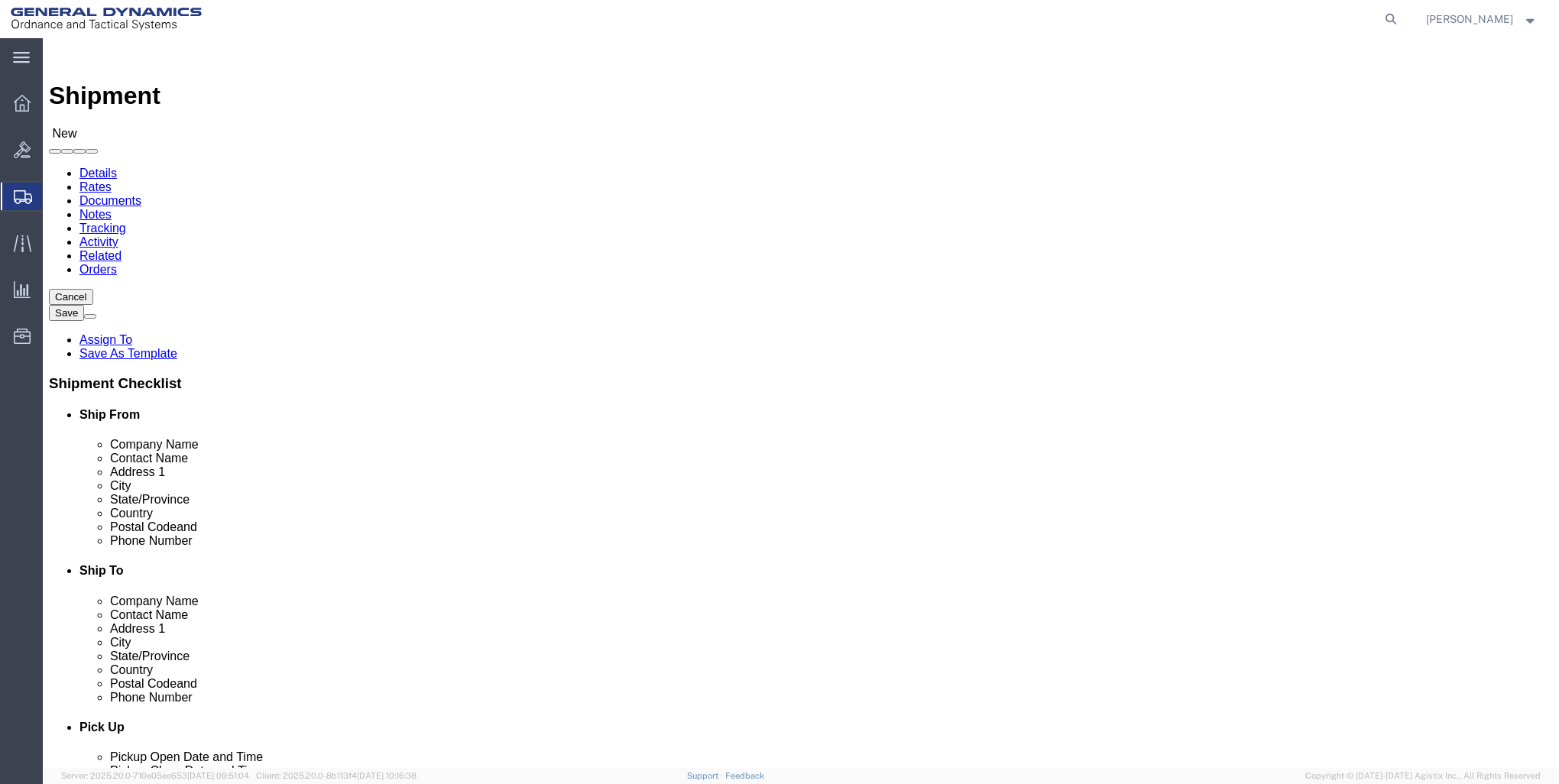
scroll to position [3, 0]
select select "FL"
click input "Postal Code"
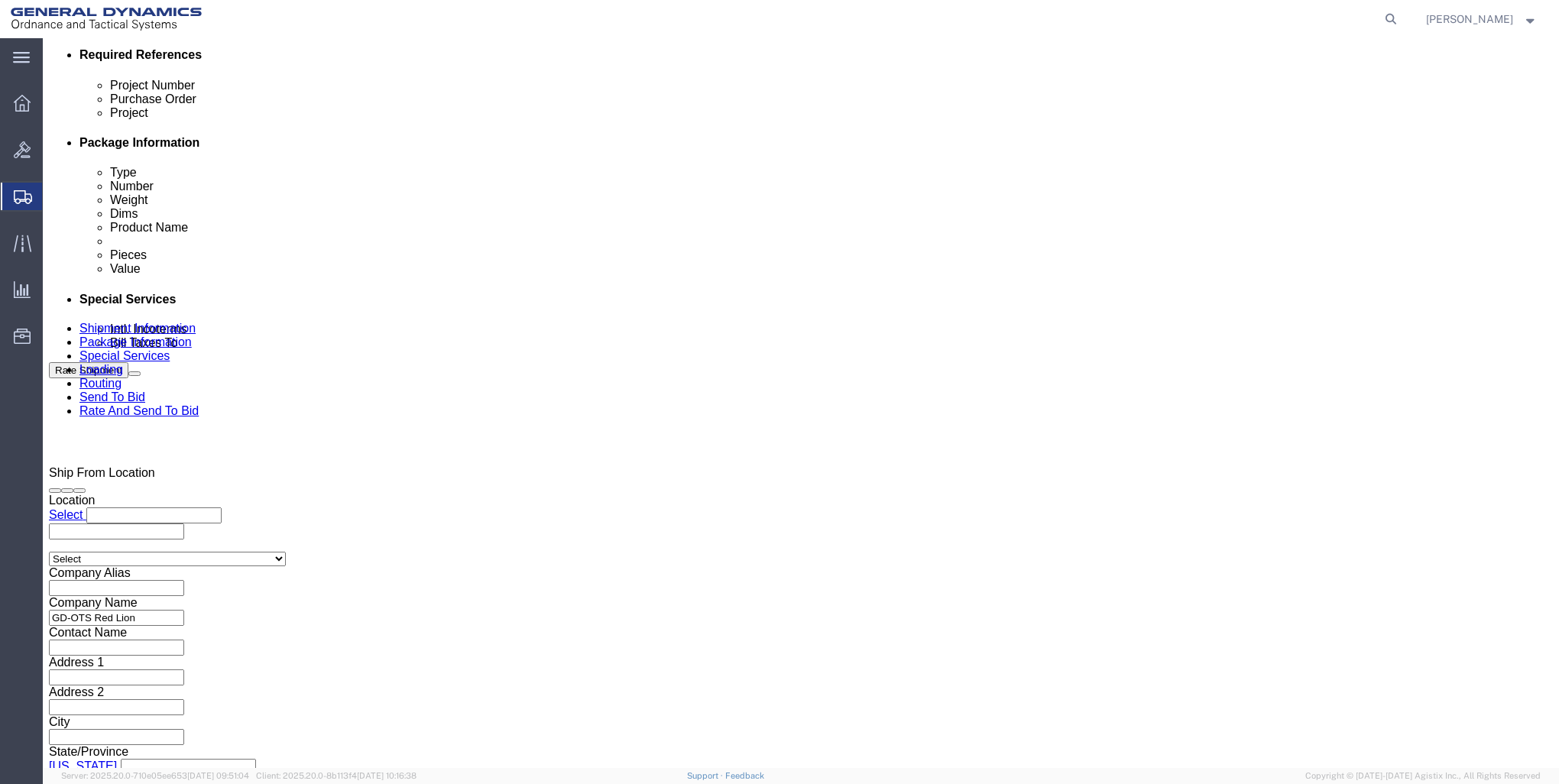
scroll to position [764, 0]
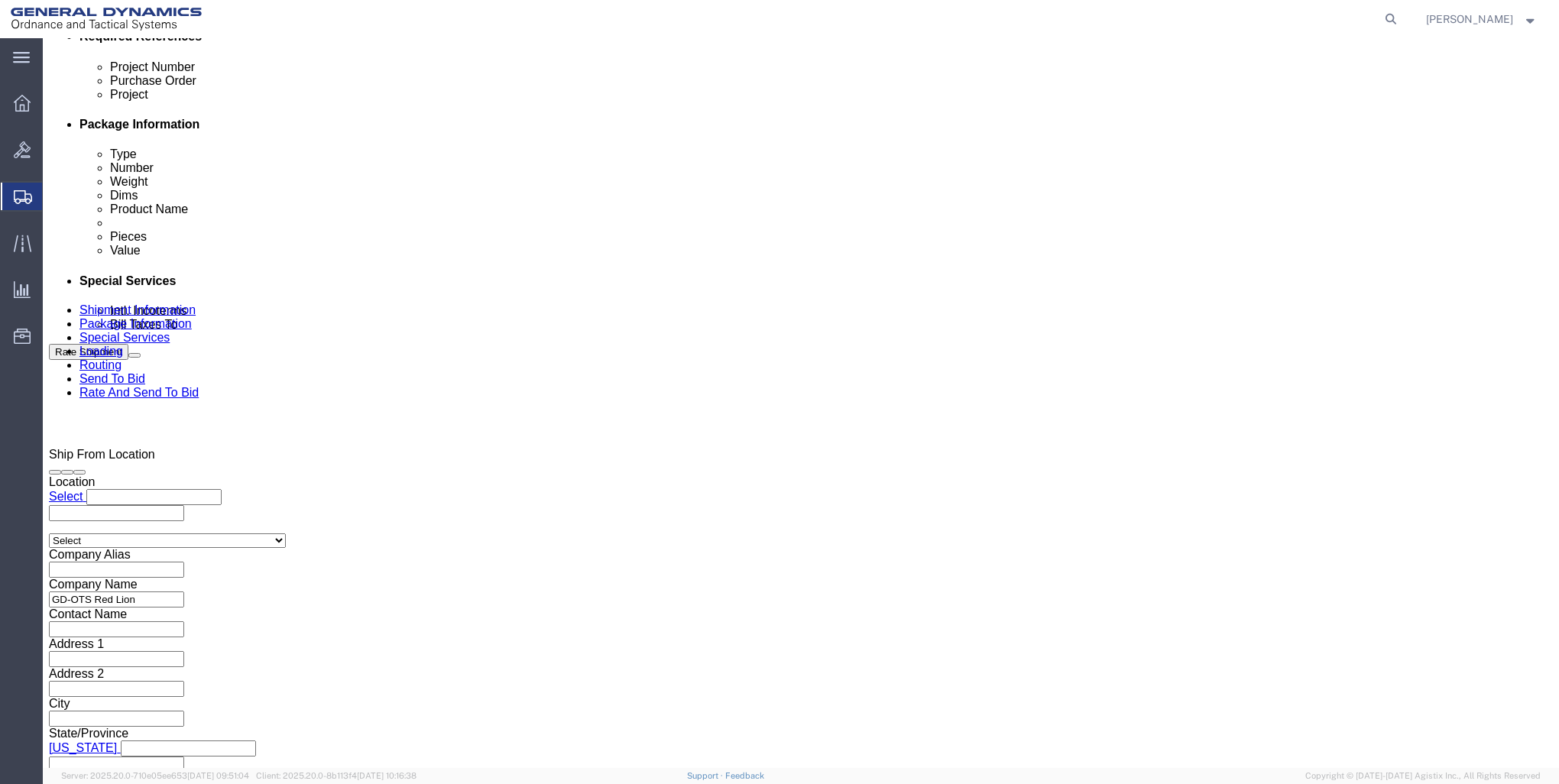
type input "33716"
click div "[DATE] 12:00 AM"
click button "Apply"
click div "[DATE] 12:00 AM"
click button "Apply"
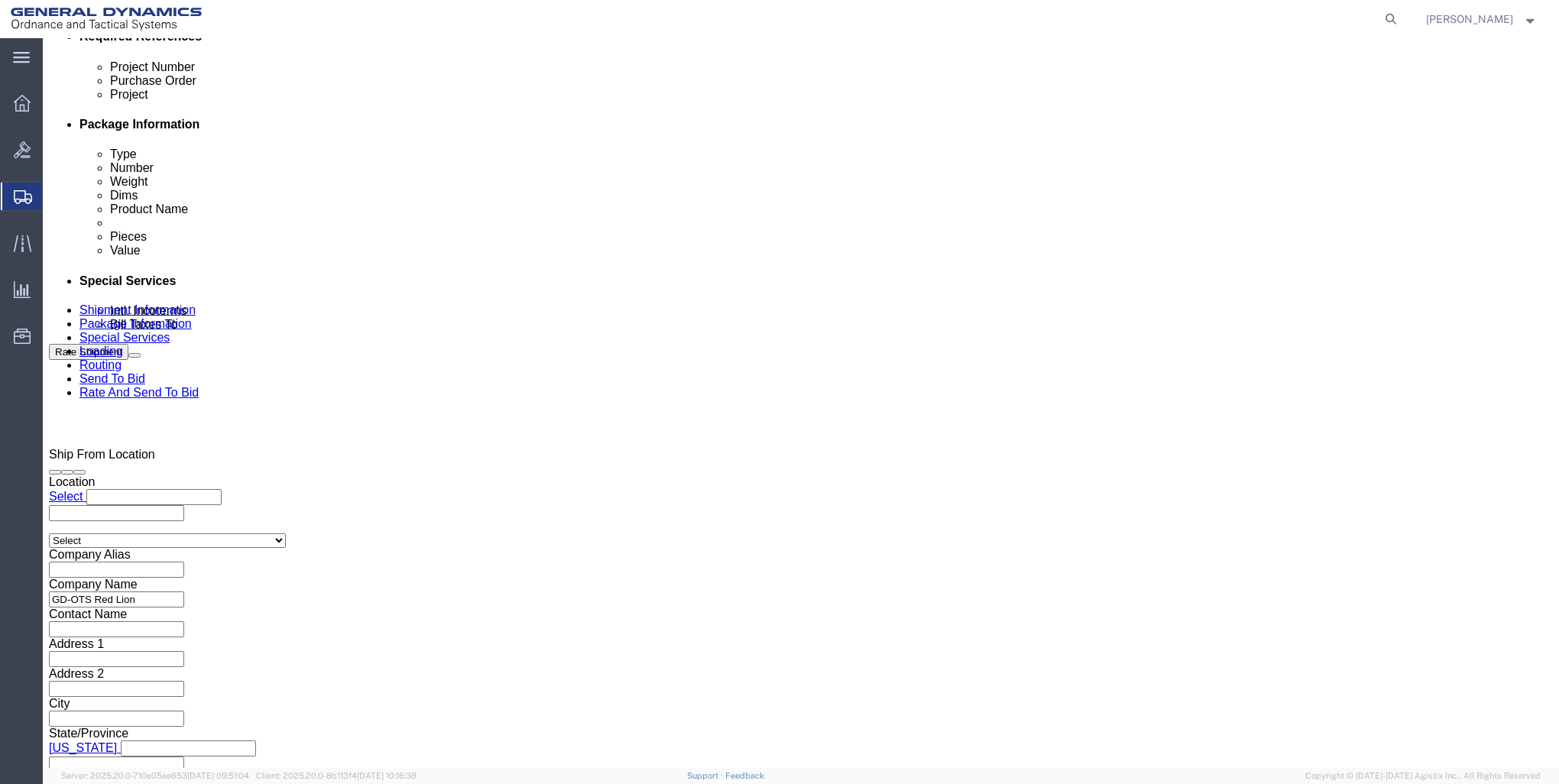
click input "text"
type input "[PERSON_NAME]"
click input "text"
type input "[PERSON_NAME]"
click input "text"
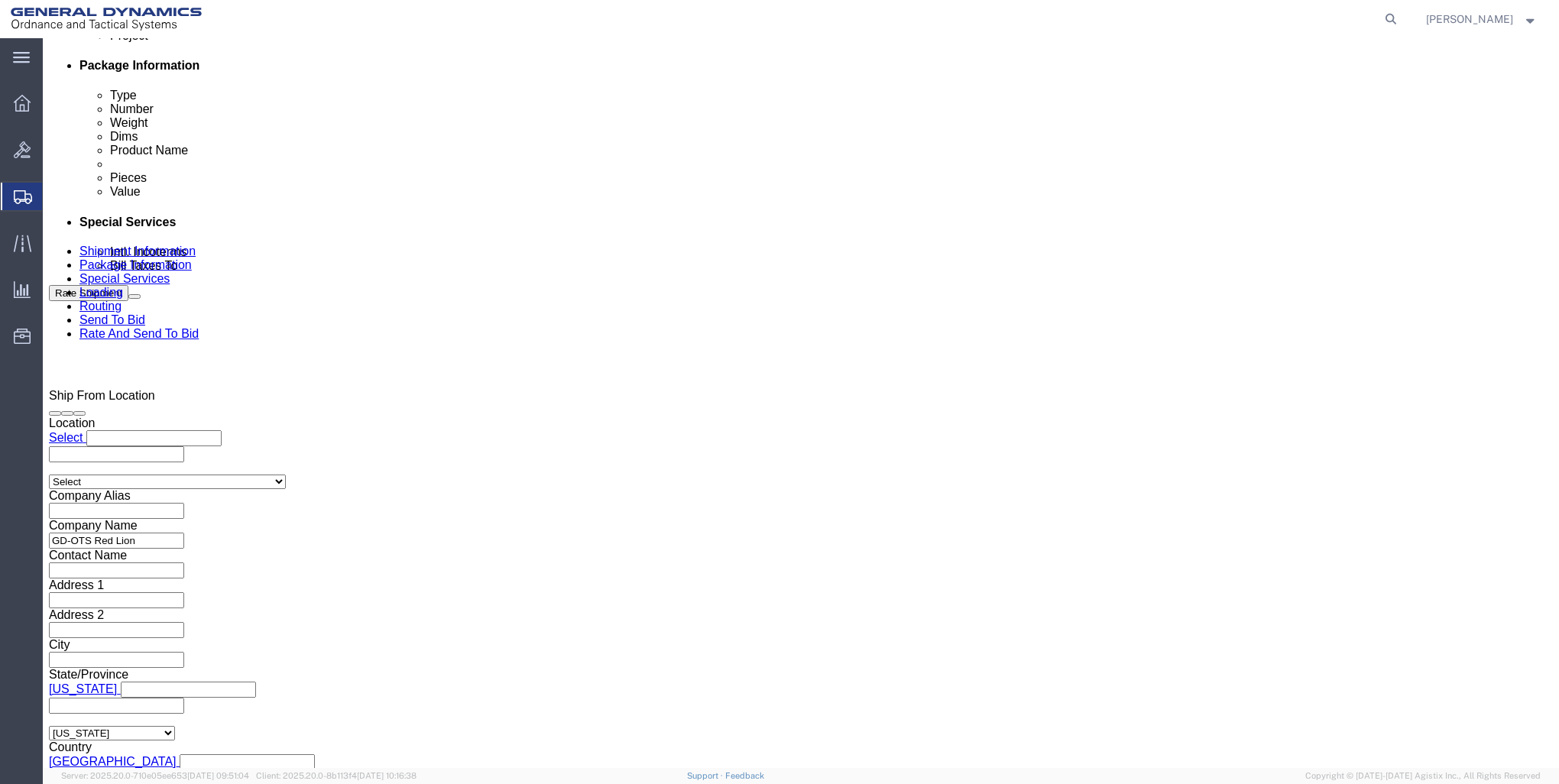
scroll to position [902, 0]
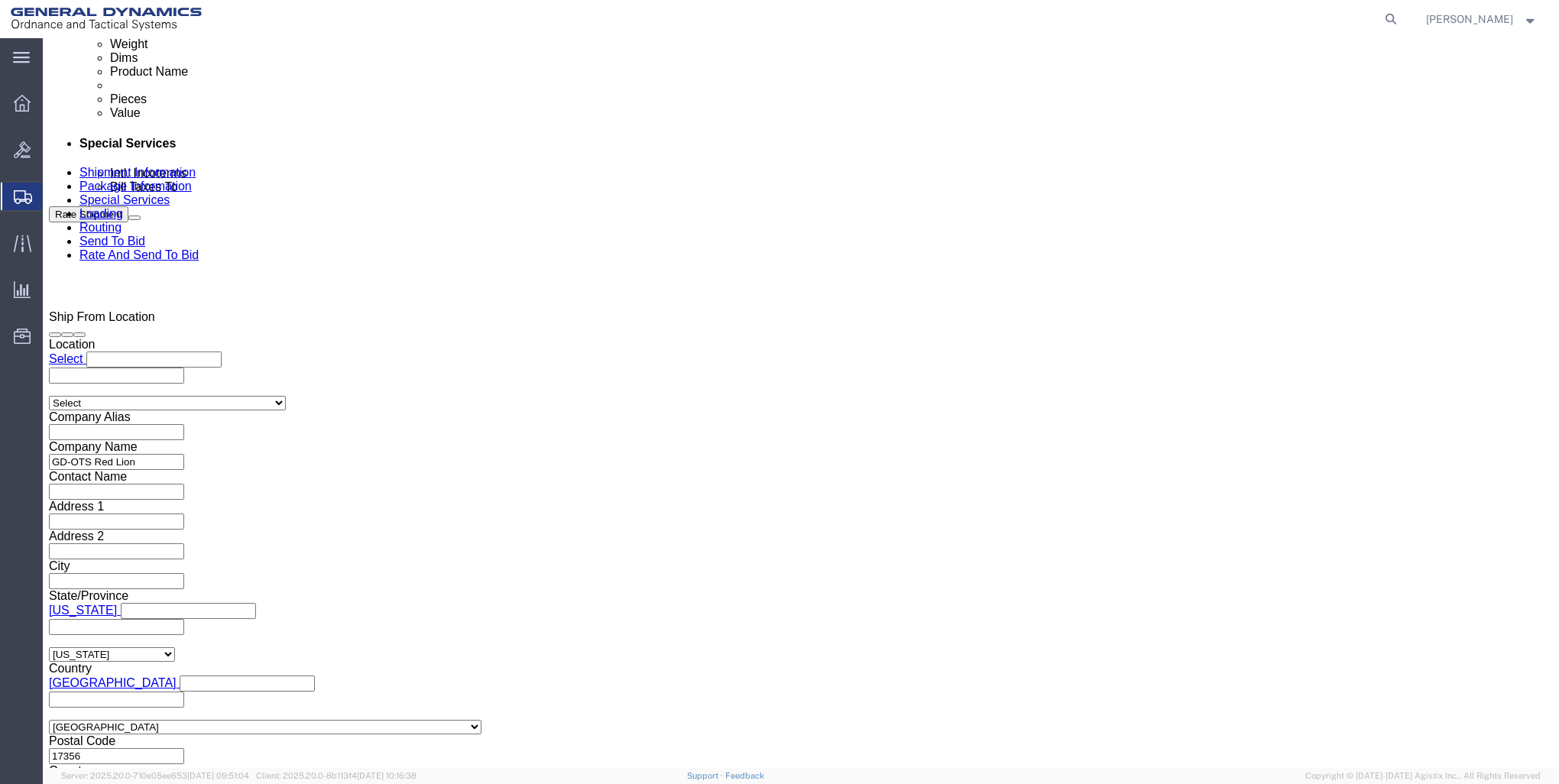
type input "[PERSON_NAME]"
click button "Continue"
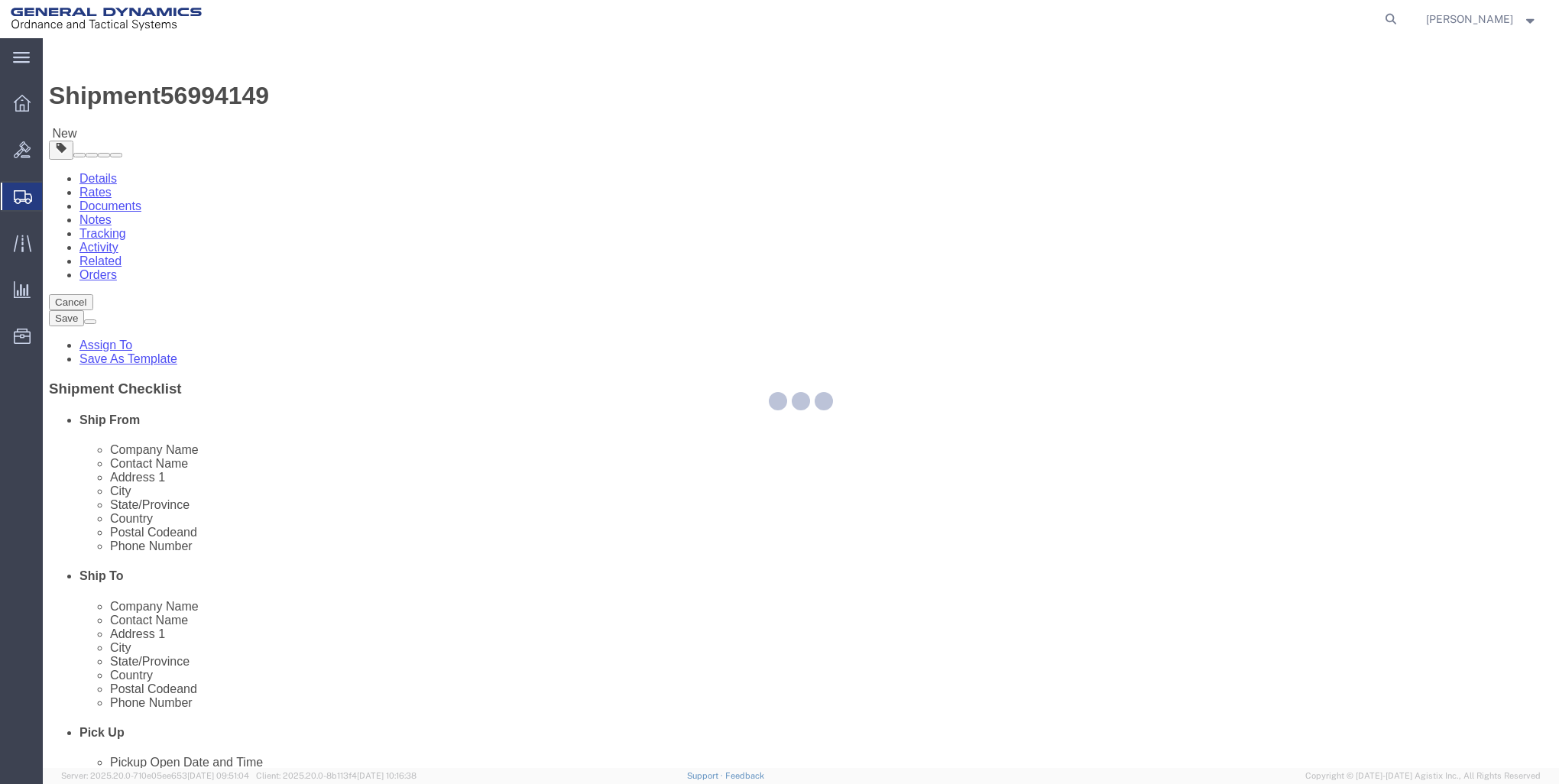
select select "CBOX"
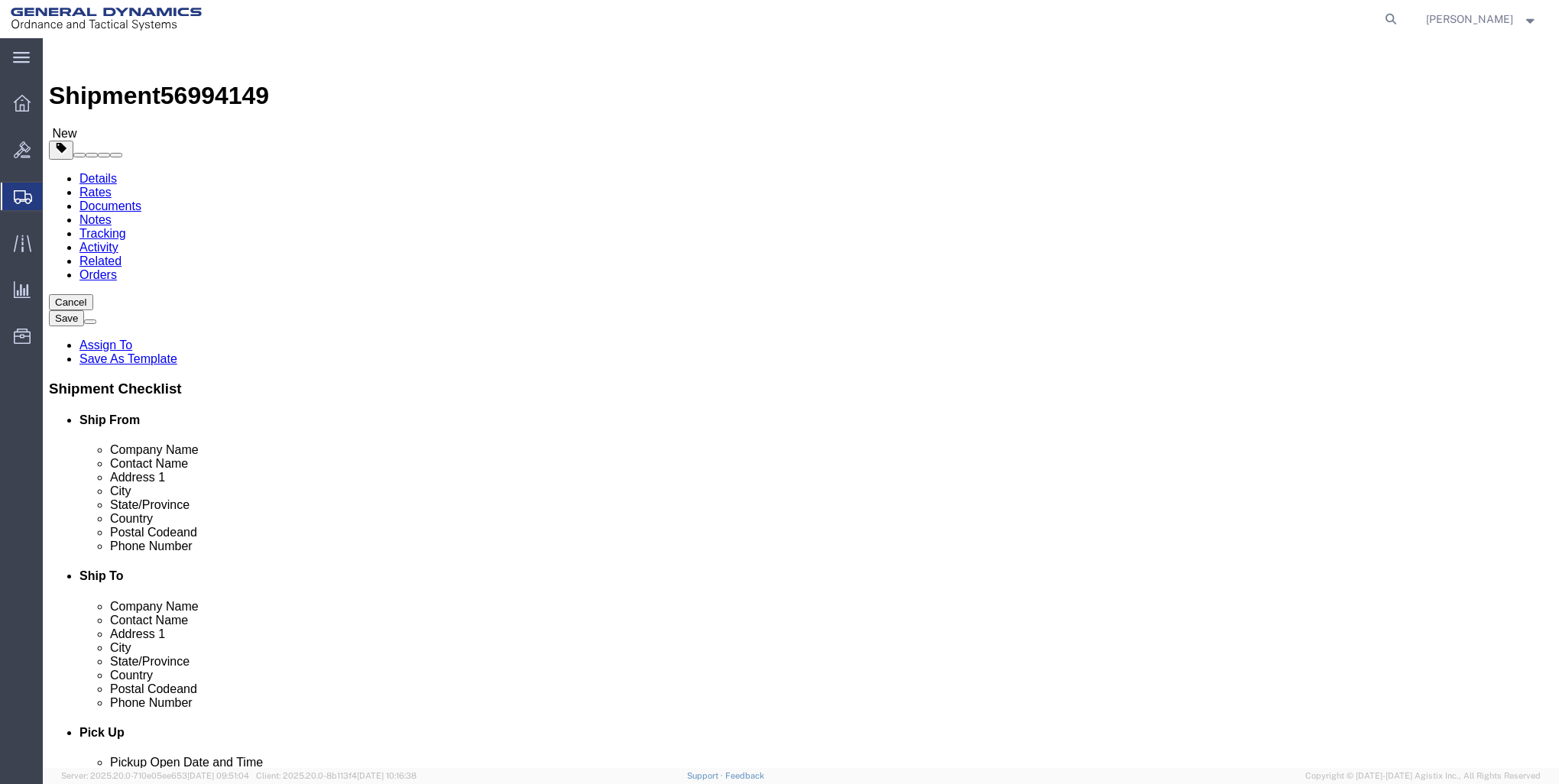
click input "text"
type input "21"
type input "14"
type input "9"
click input "0.00"
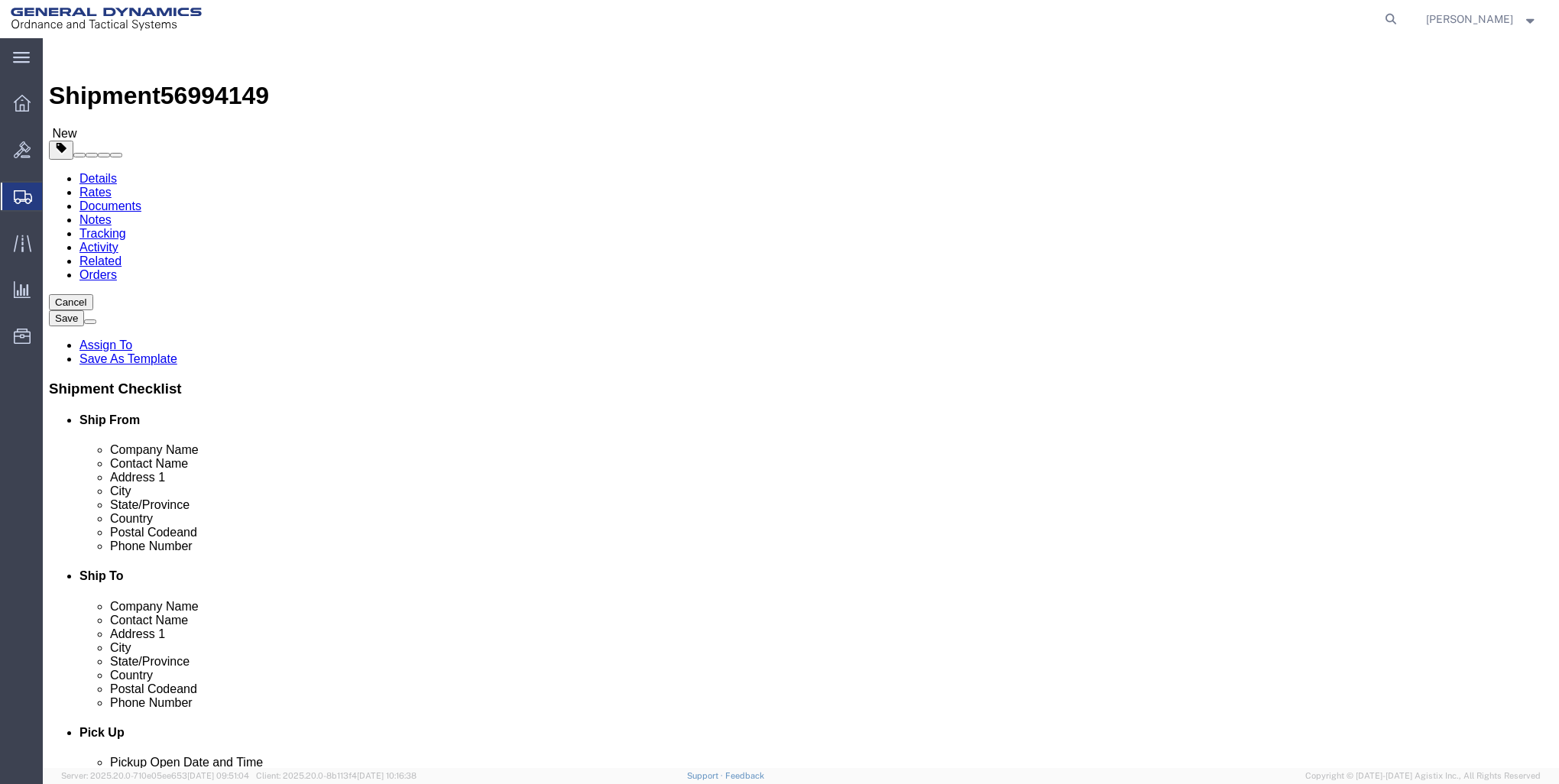
type input "0"
type input "31"
click ul
click link "Add Content"
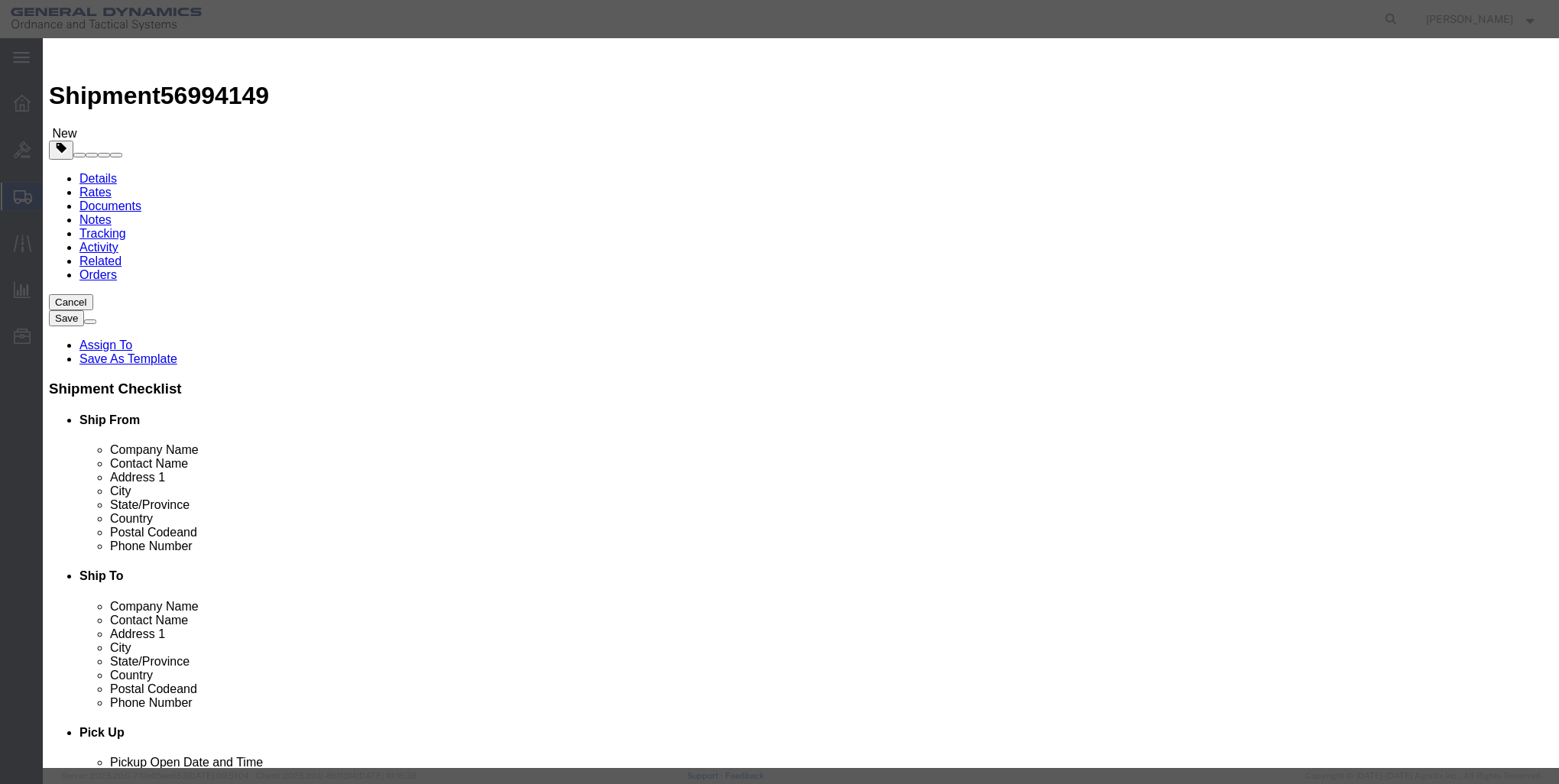
click input "text"
type input "[PERSON_NAME]"
click input "0"
type input "10"
click input "text"
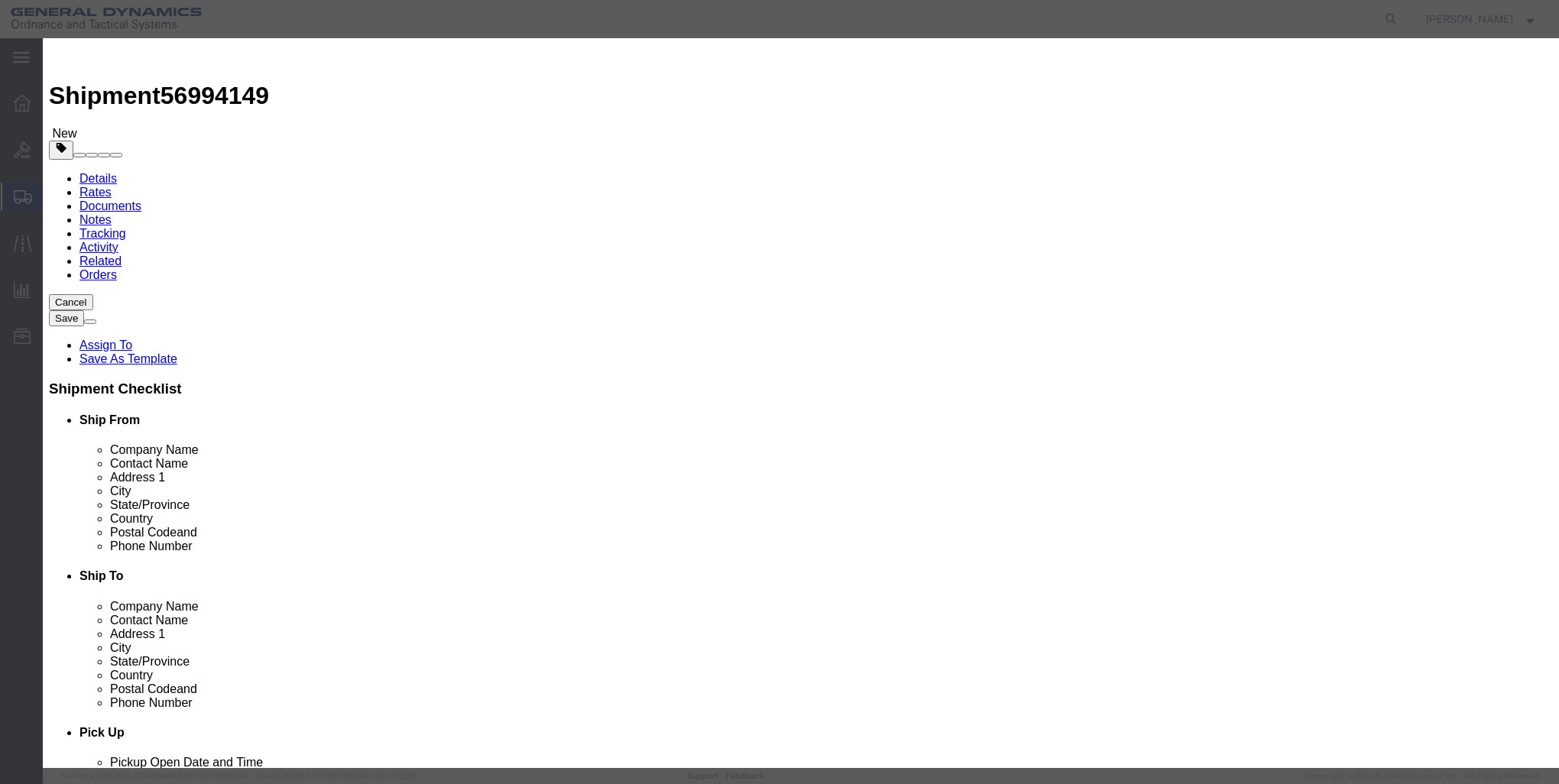
type input "1"
click button "Save & Close"
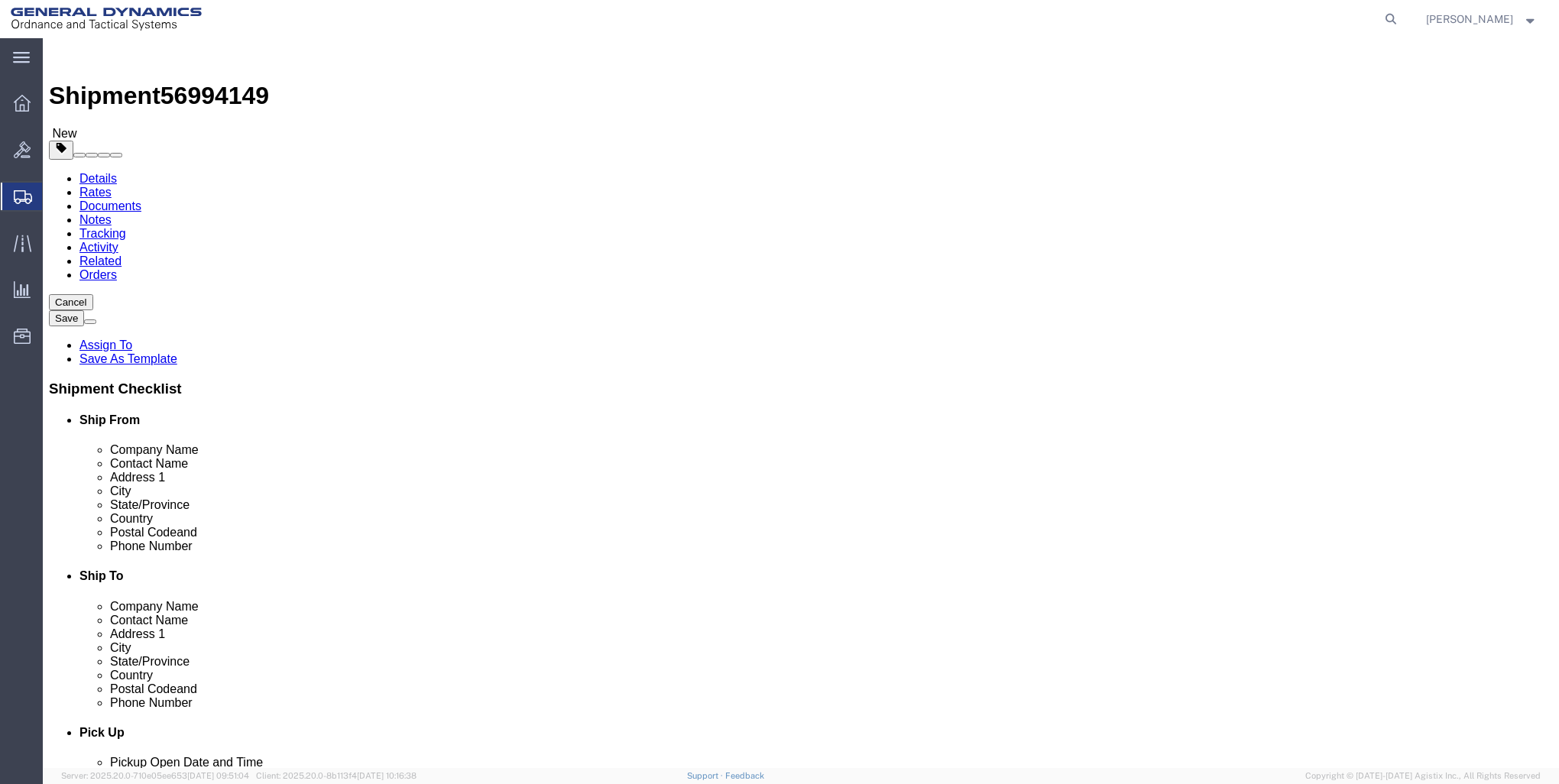
click link "Add Package"
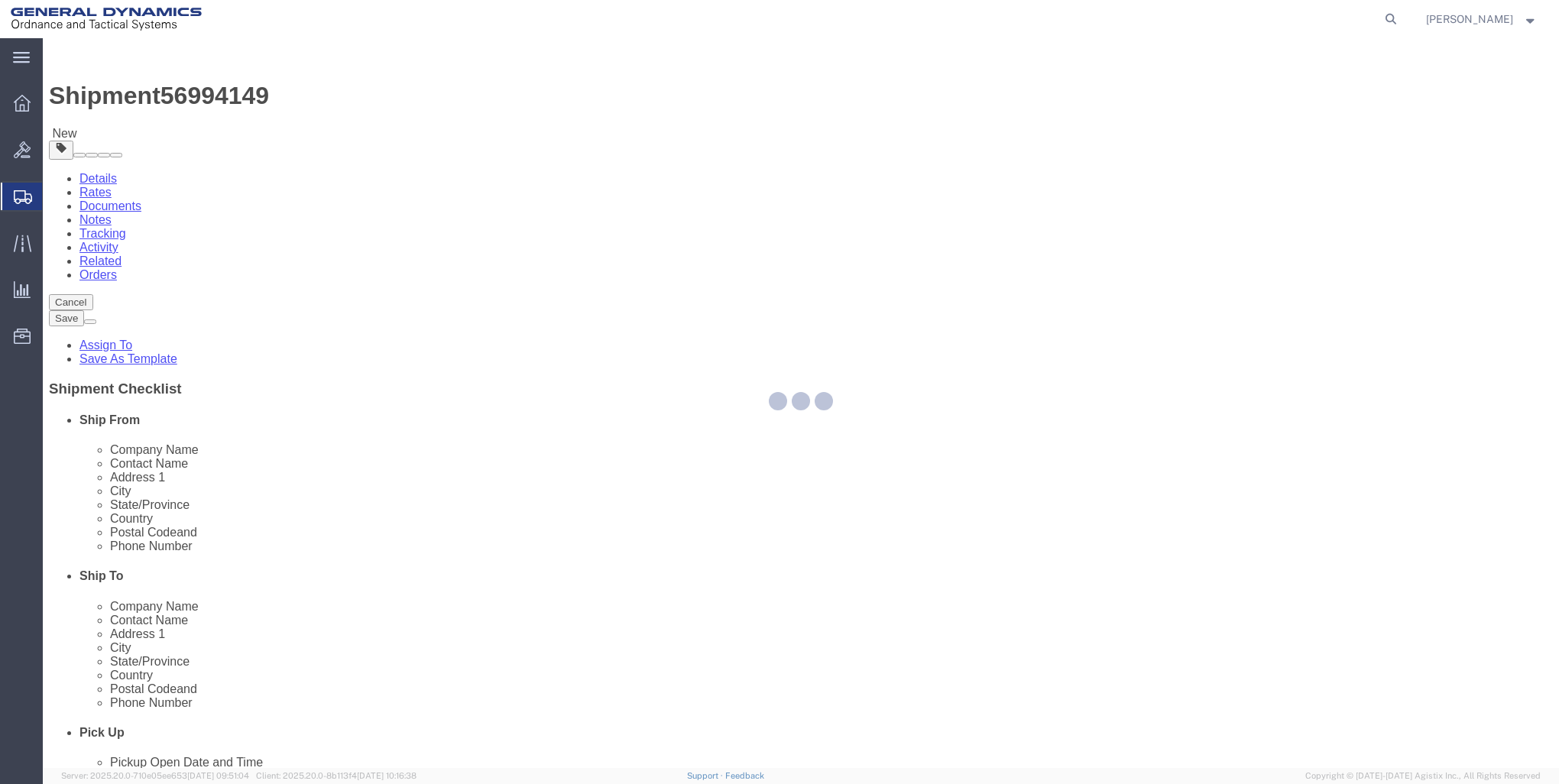
select select "CBOX"
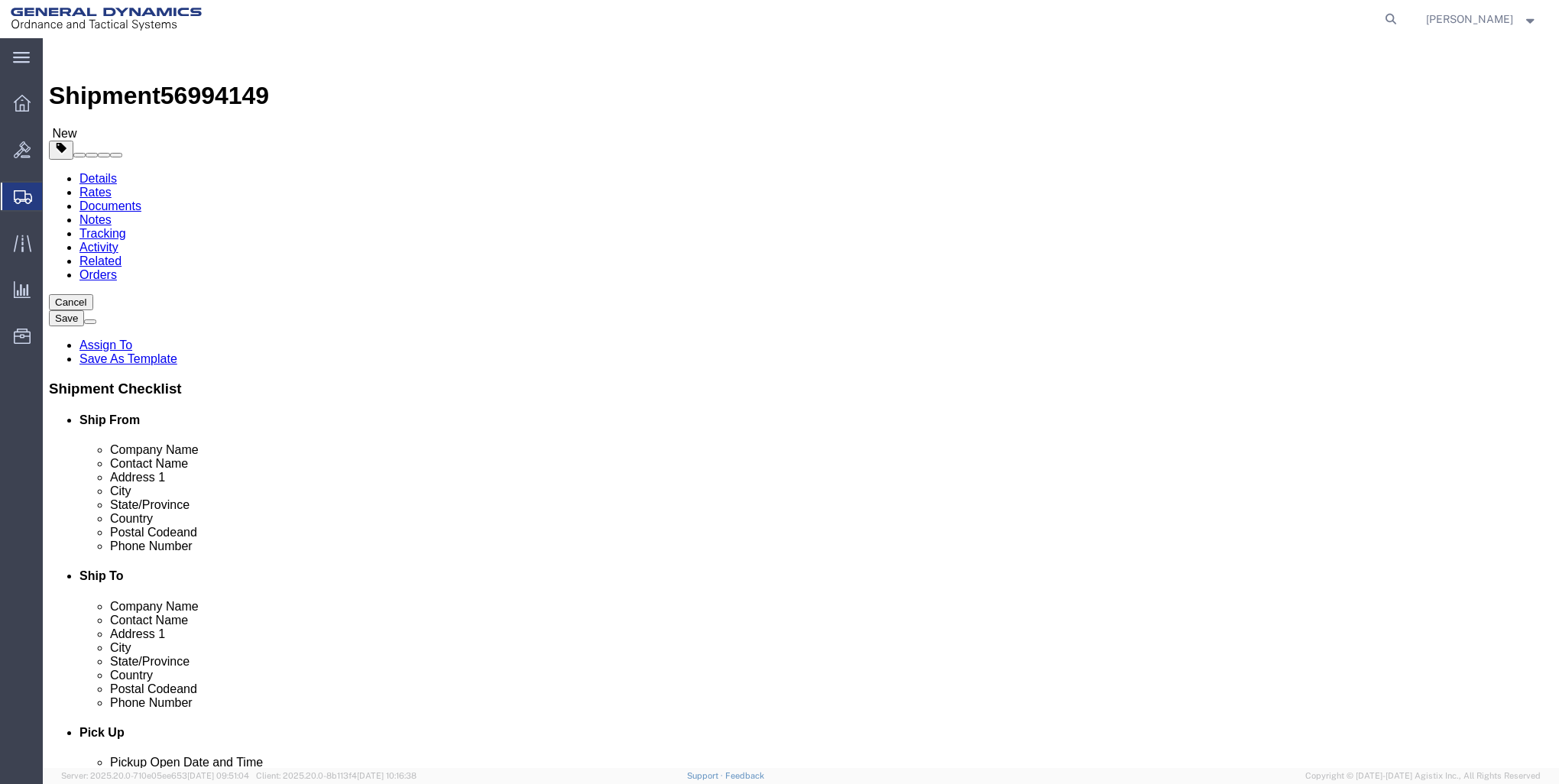
click input "text"
type input "12"
type input "11"
type input "10"
click input "0.00"
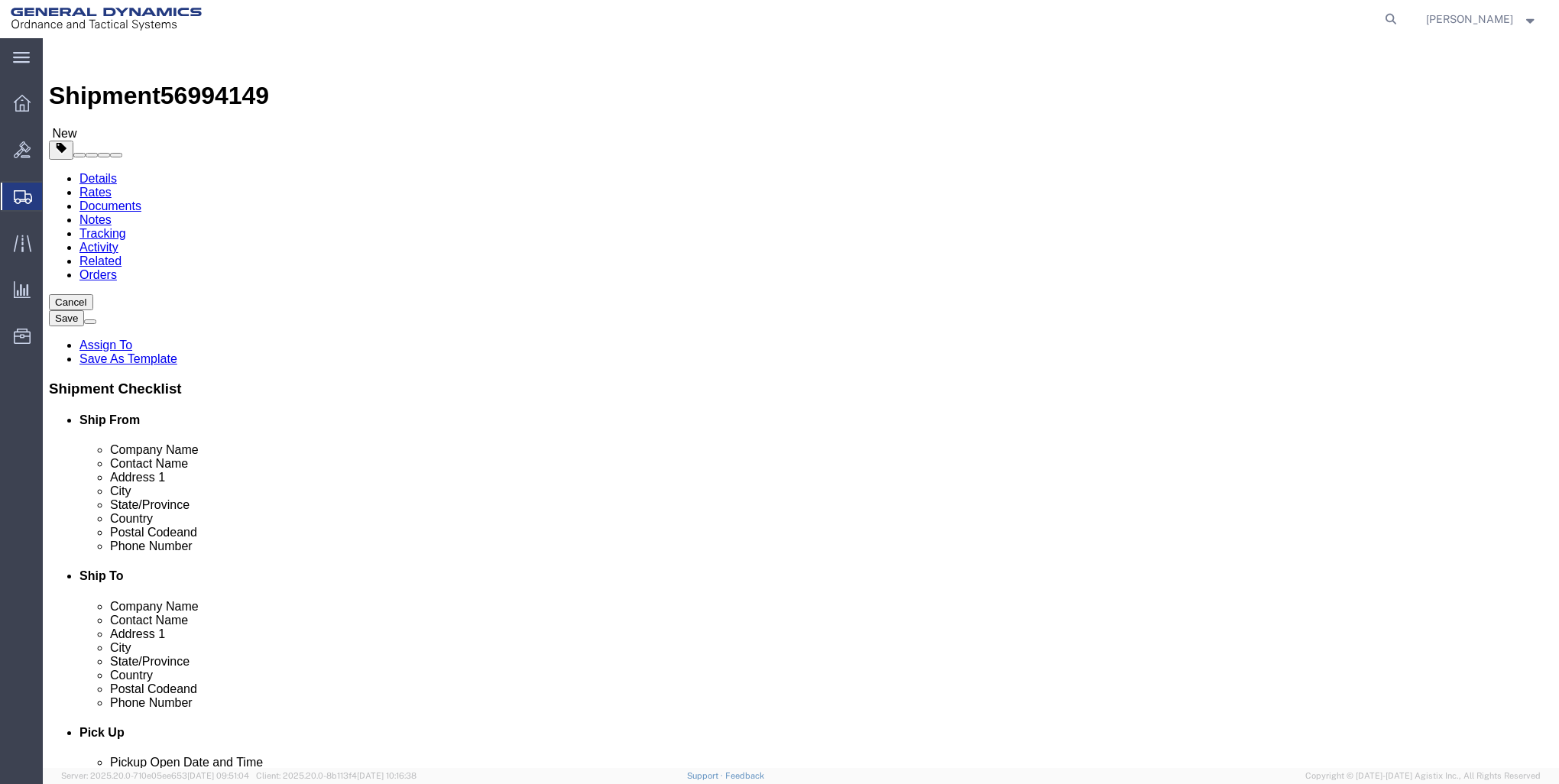
type input "0"
type input "17"
click link "Add Content"
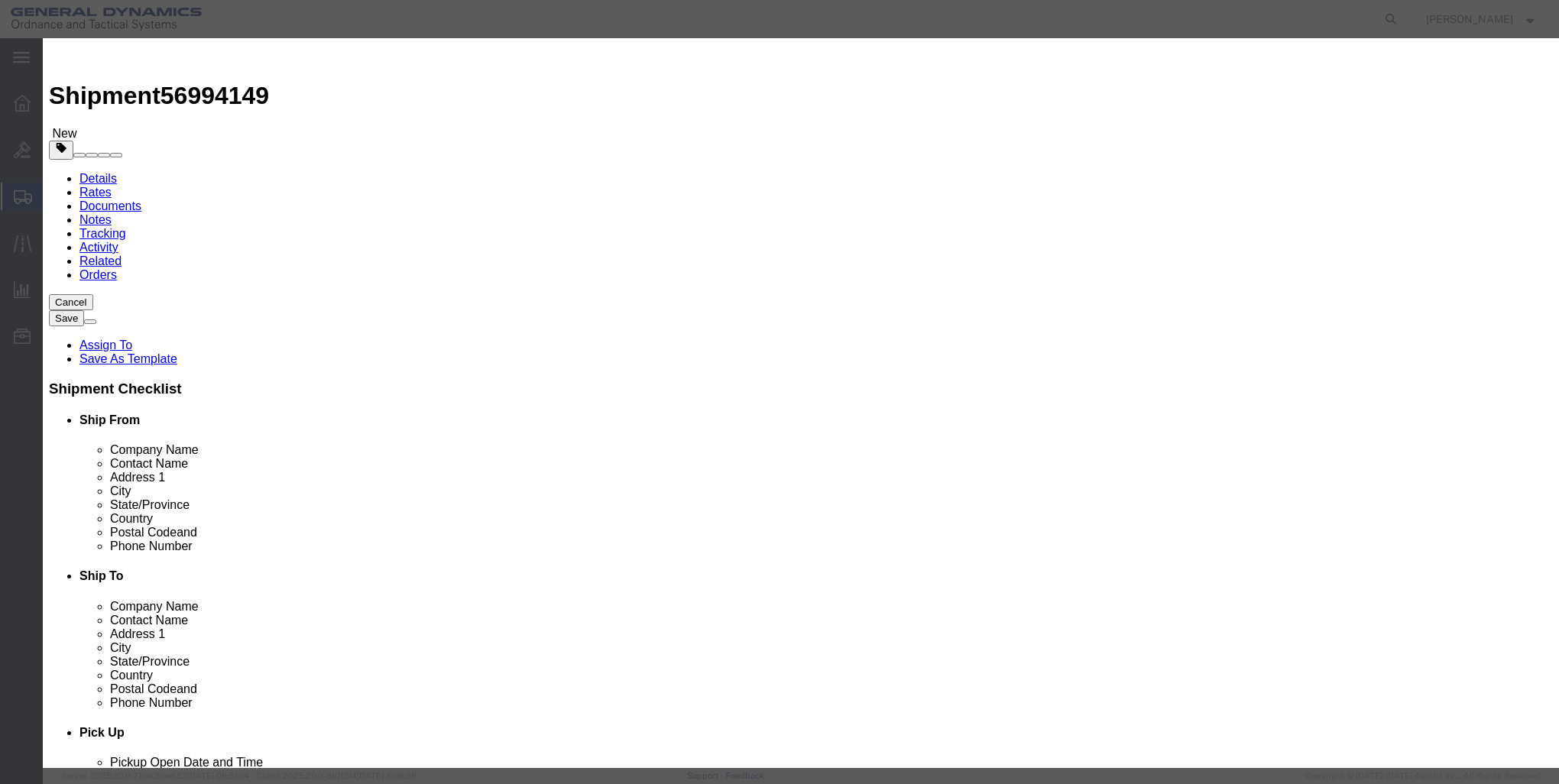
click input "text"
type input "[PERSON_NAME]"
type input "1"
click input "0"
type input "10"
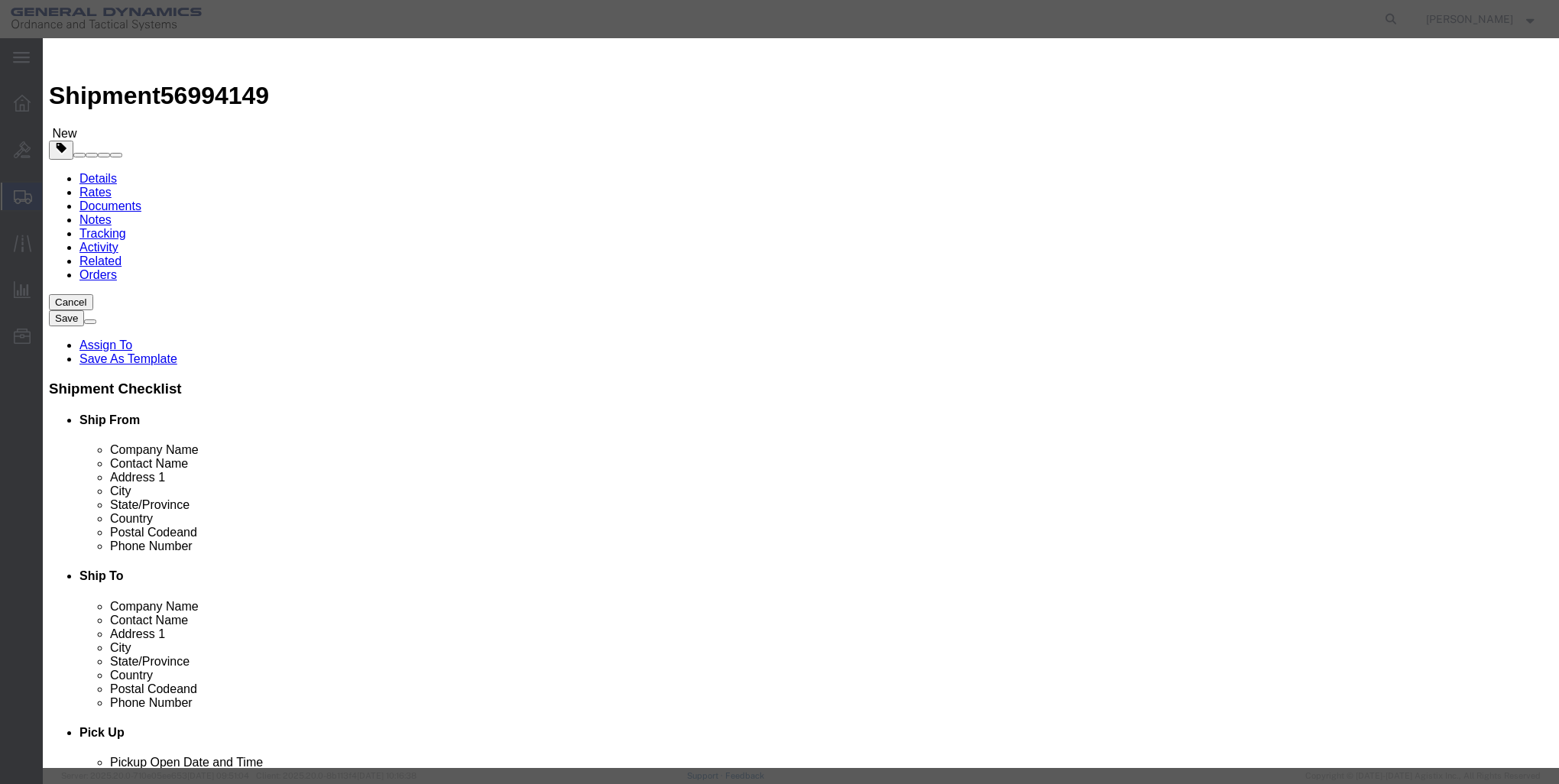
click button "Save & Close"
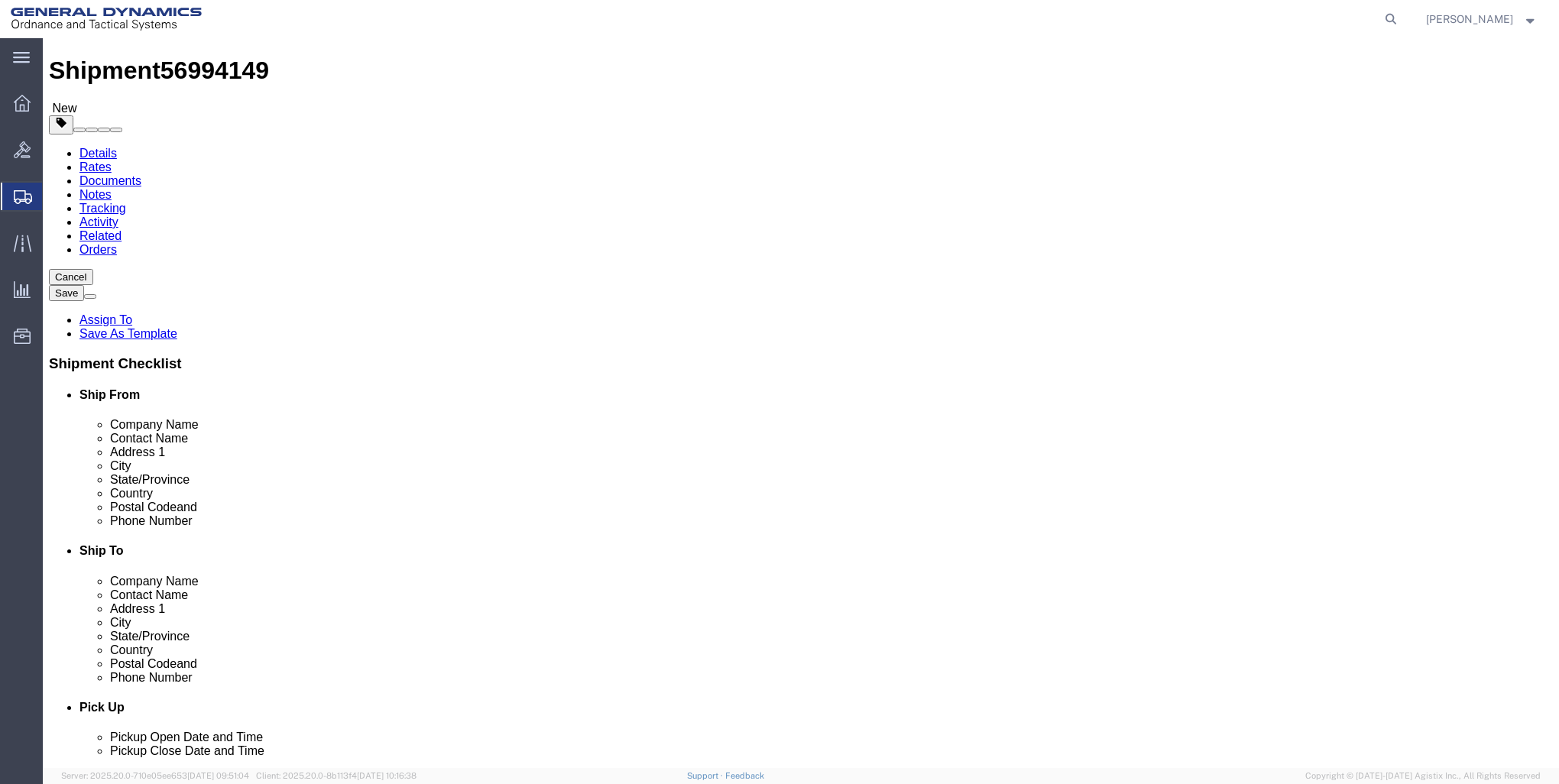
scroll to position [46, 0]
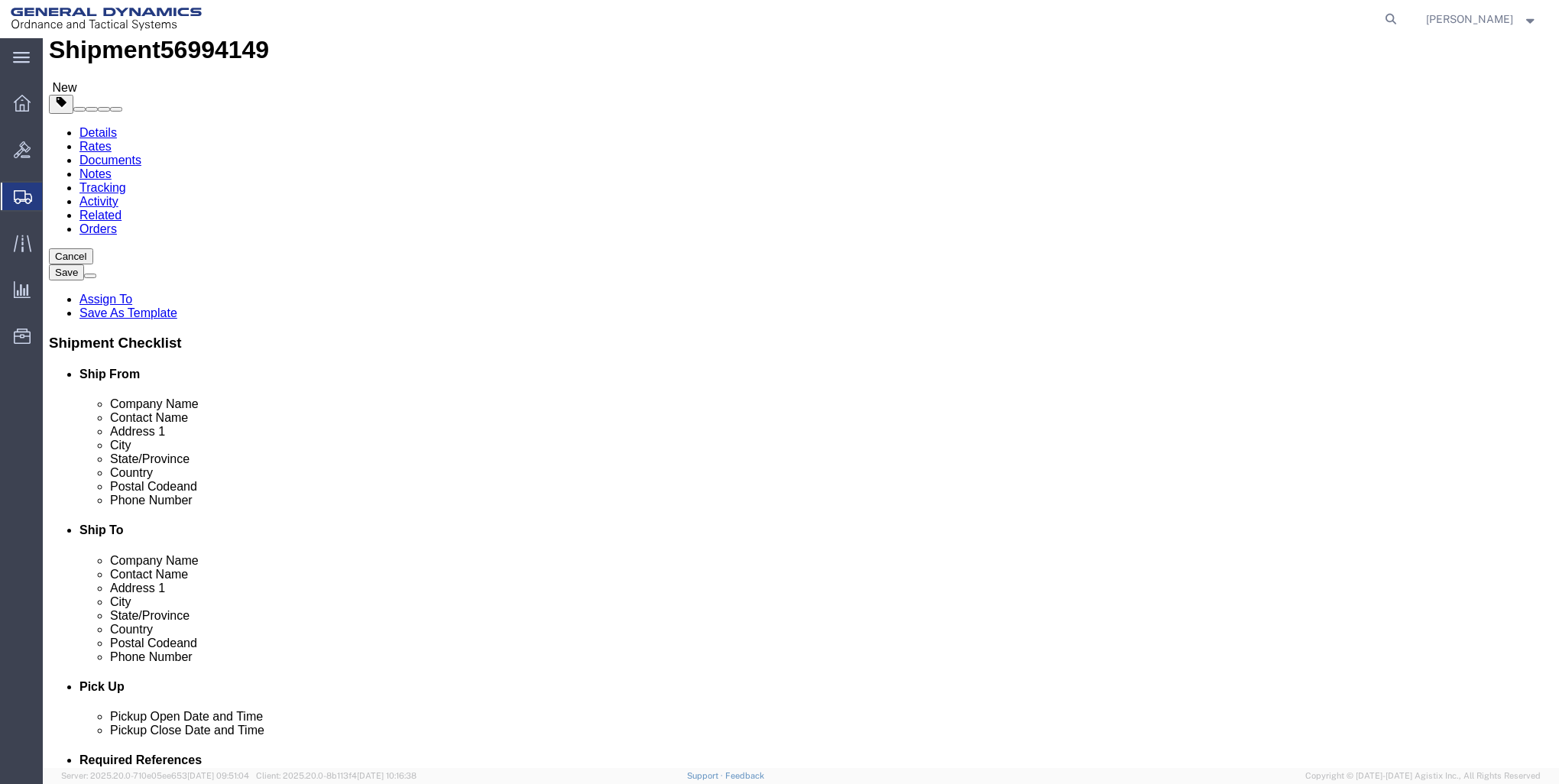
click link "Add Package"
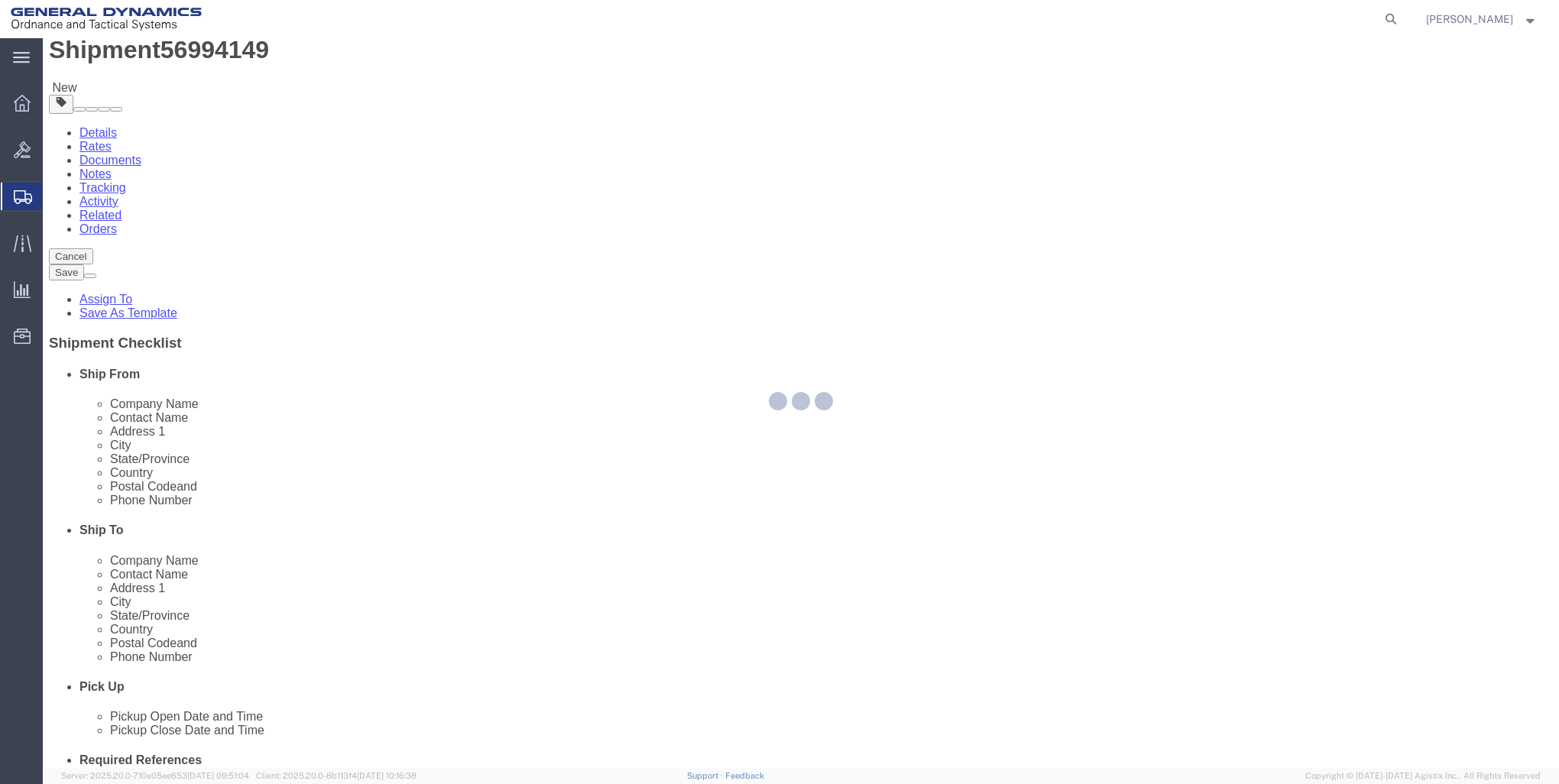
scroll to position [0, 0]
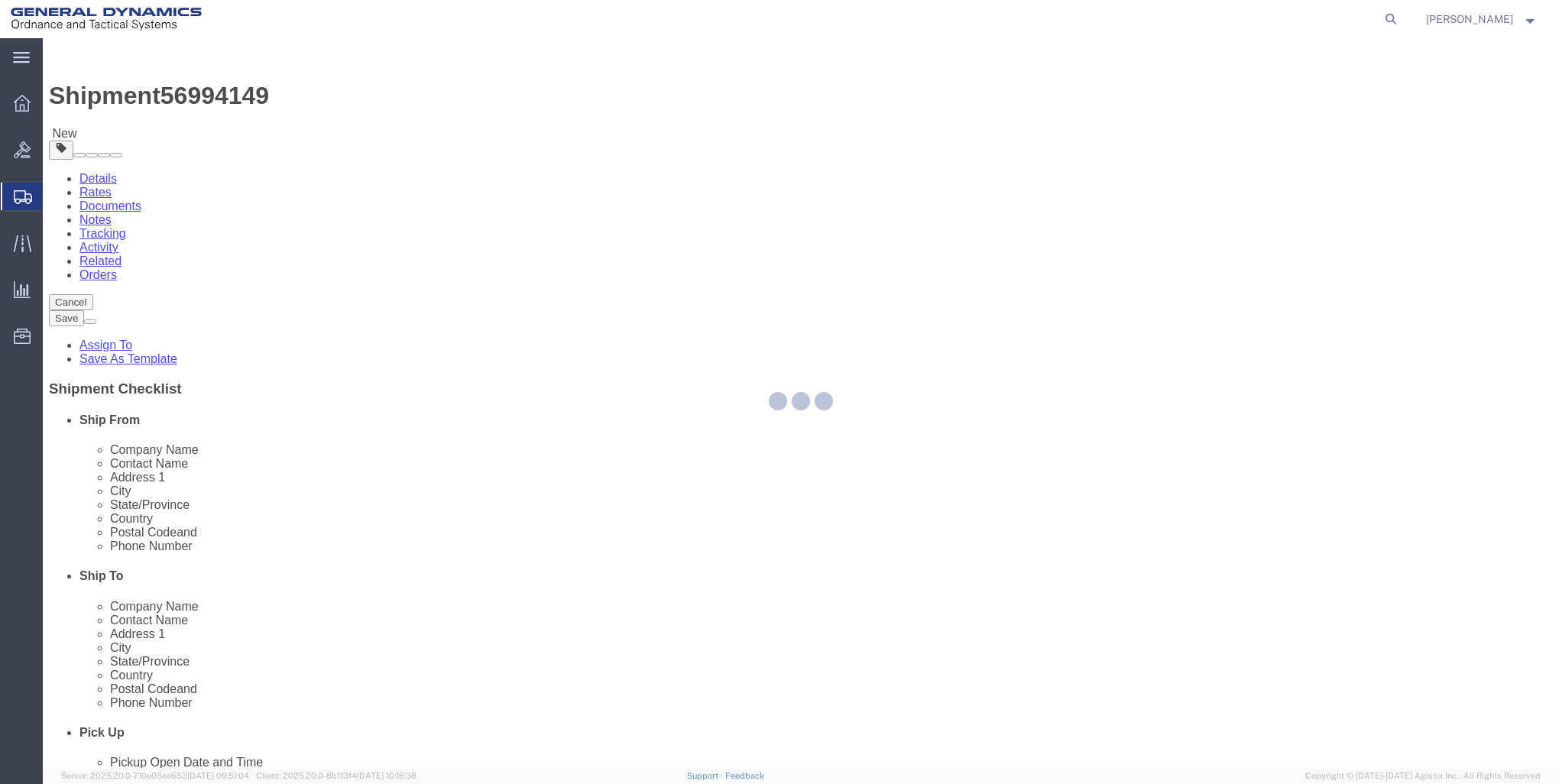
select select "CBOX"
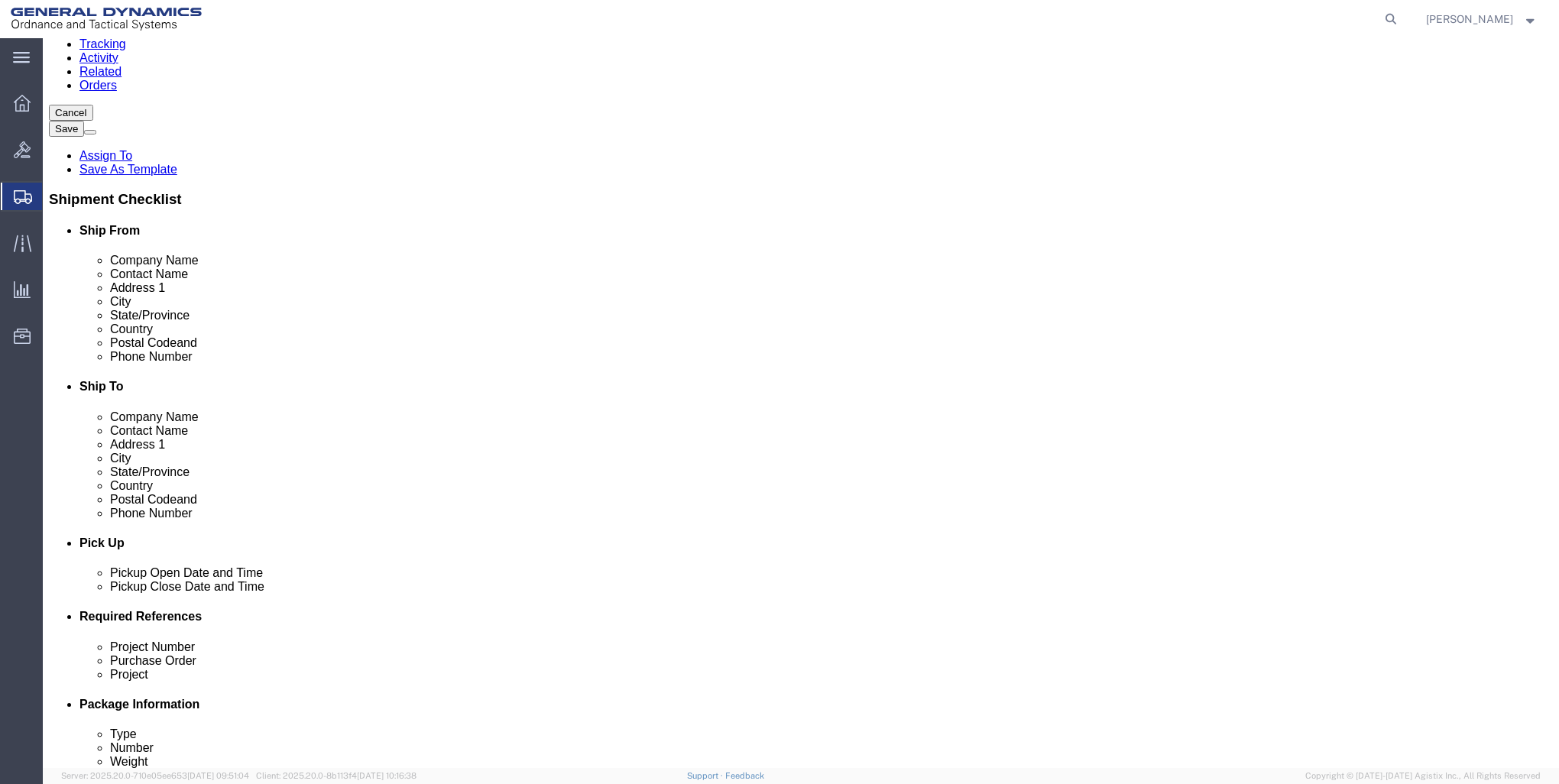
scroll to position [219, 0]
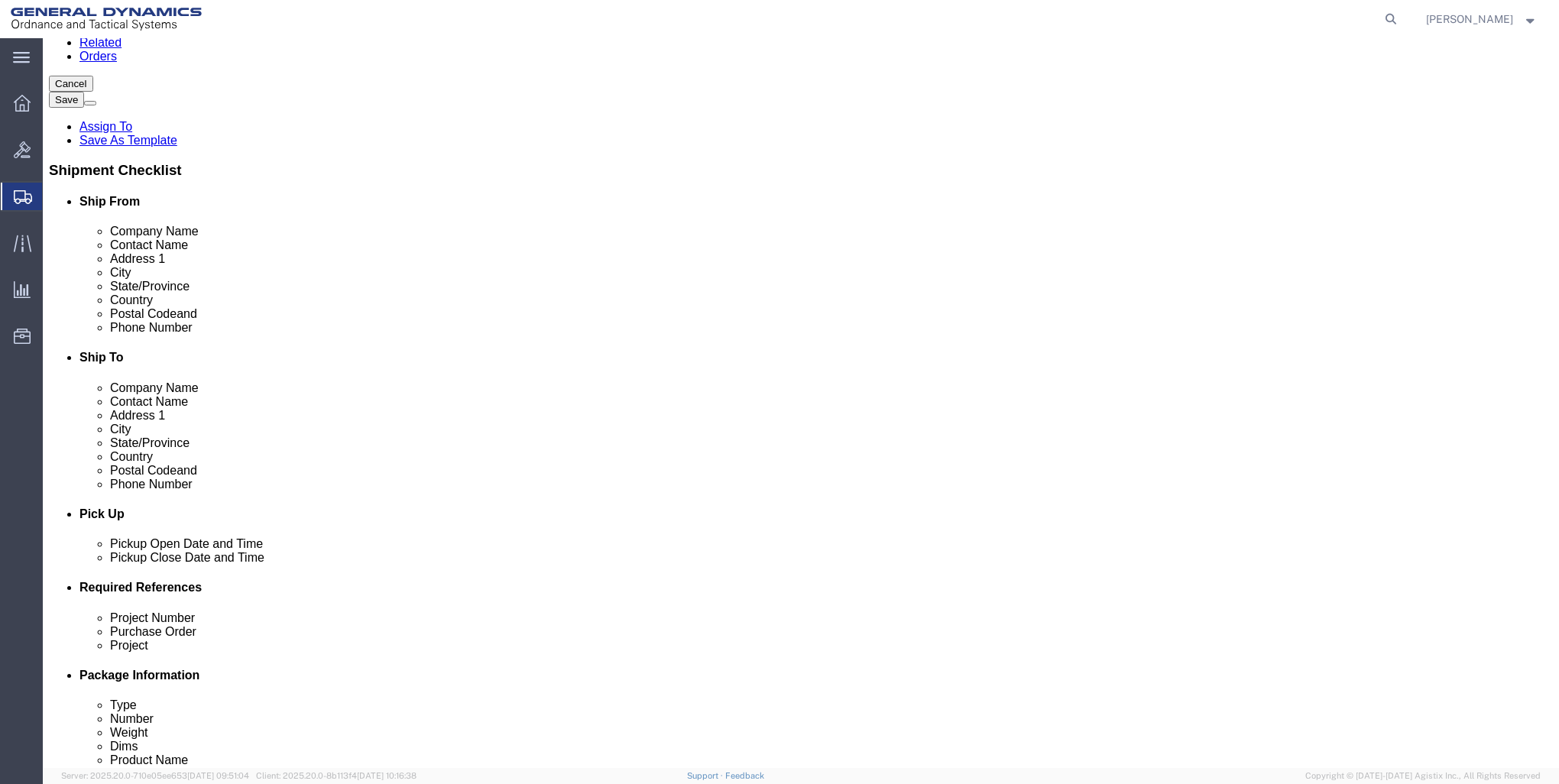
click input "text"
type input "16"
type input "9"
type input "12"
click input "0.00"
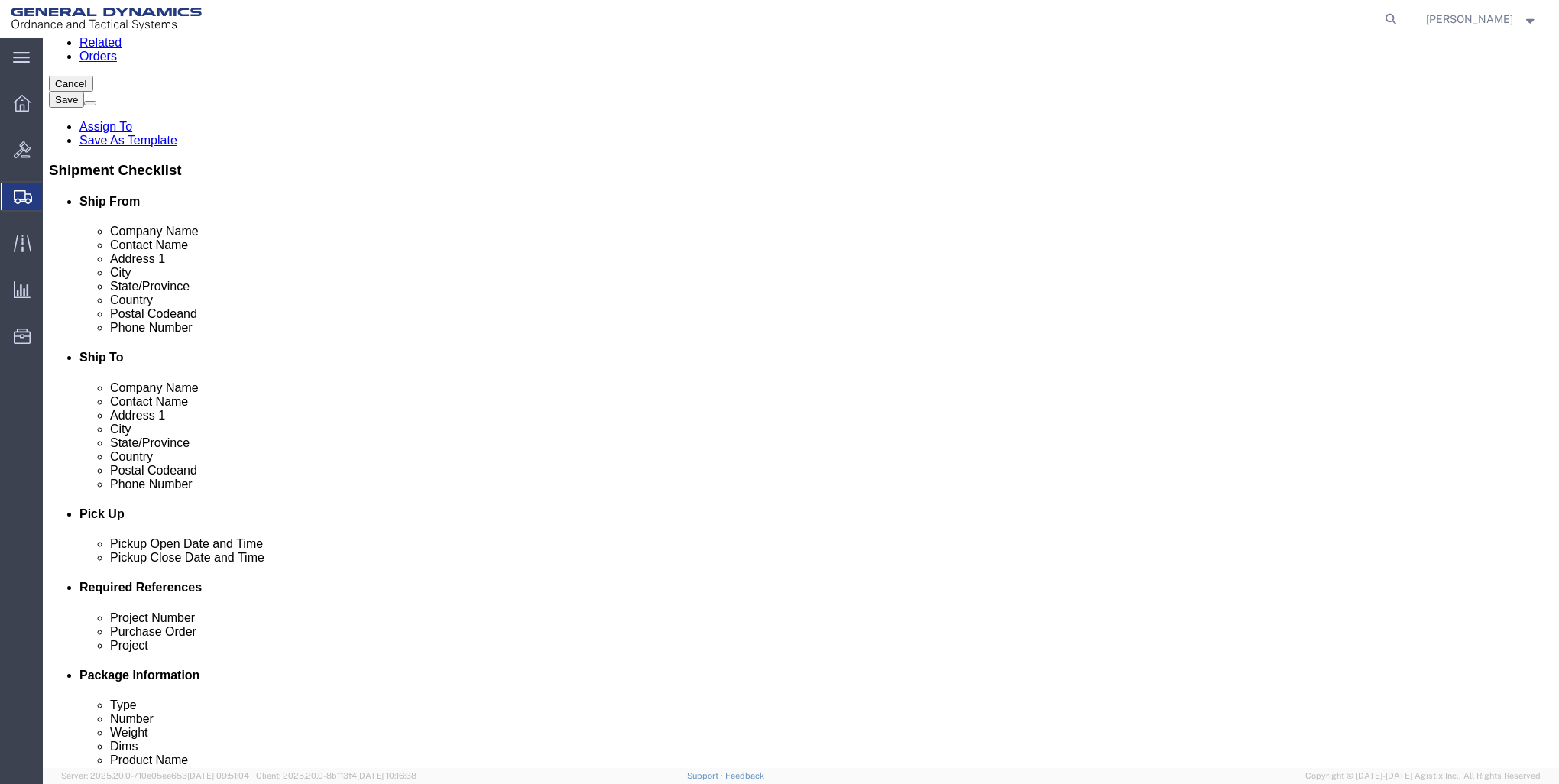
type input "0"
type input "17"
click link "Add Content"
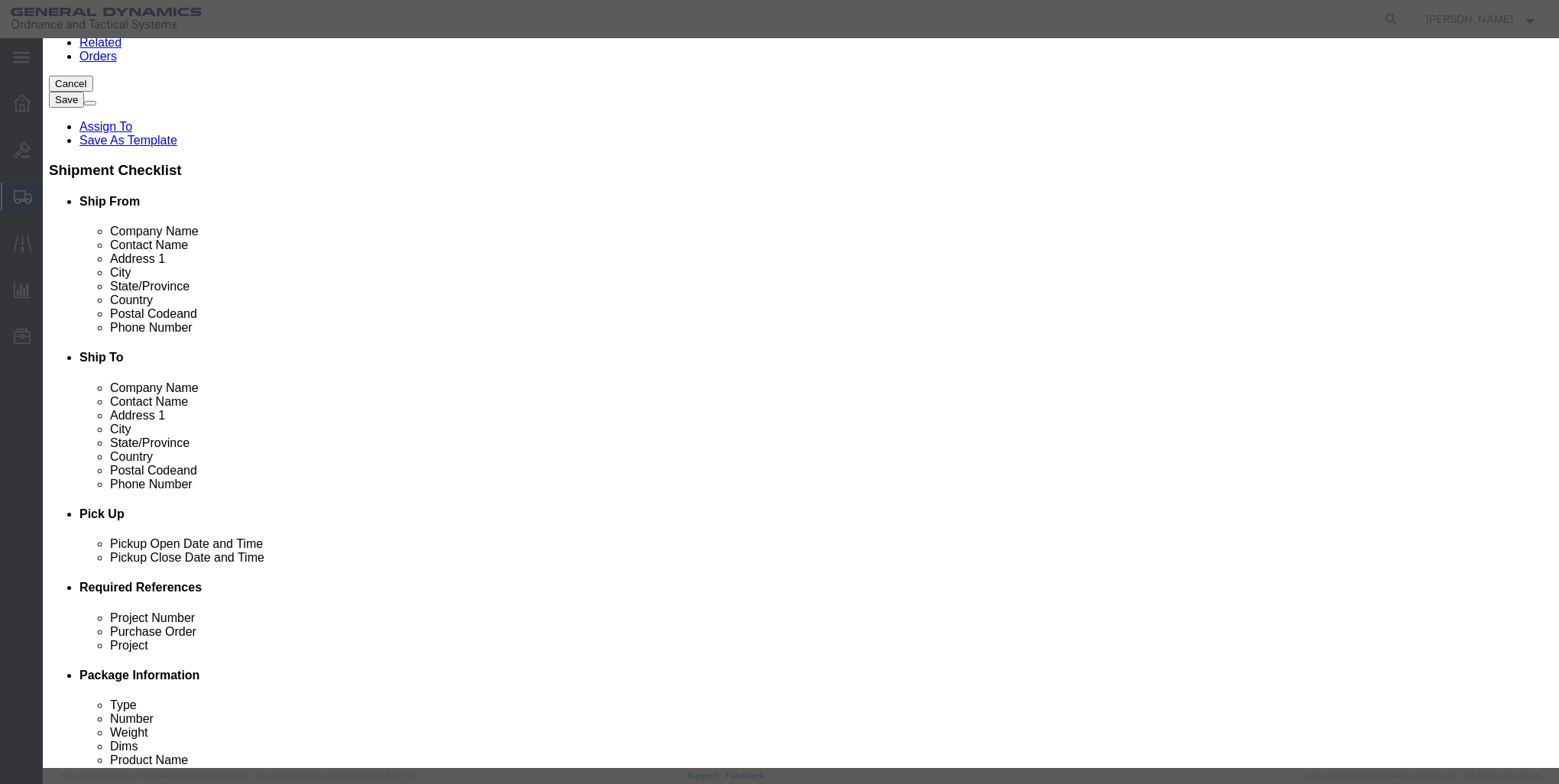
click input "text"
type input "[PERSON_NAME]"
type input "1"
click input "0"
type input "10"
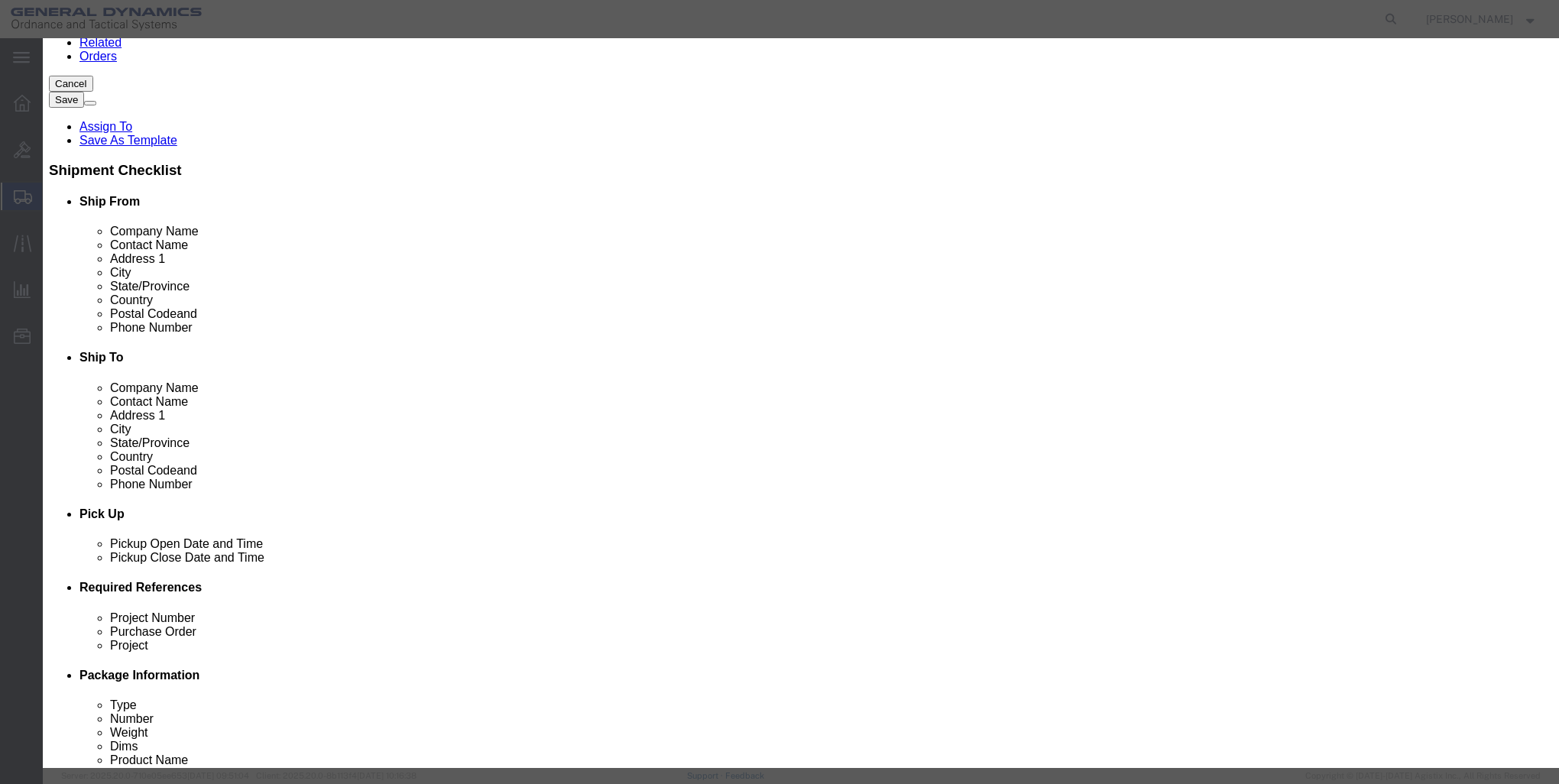
click button "Save & Close"
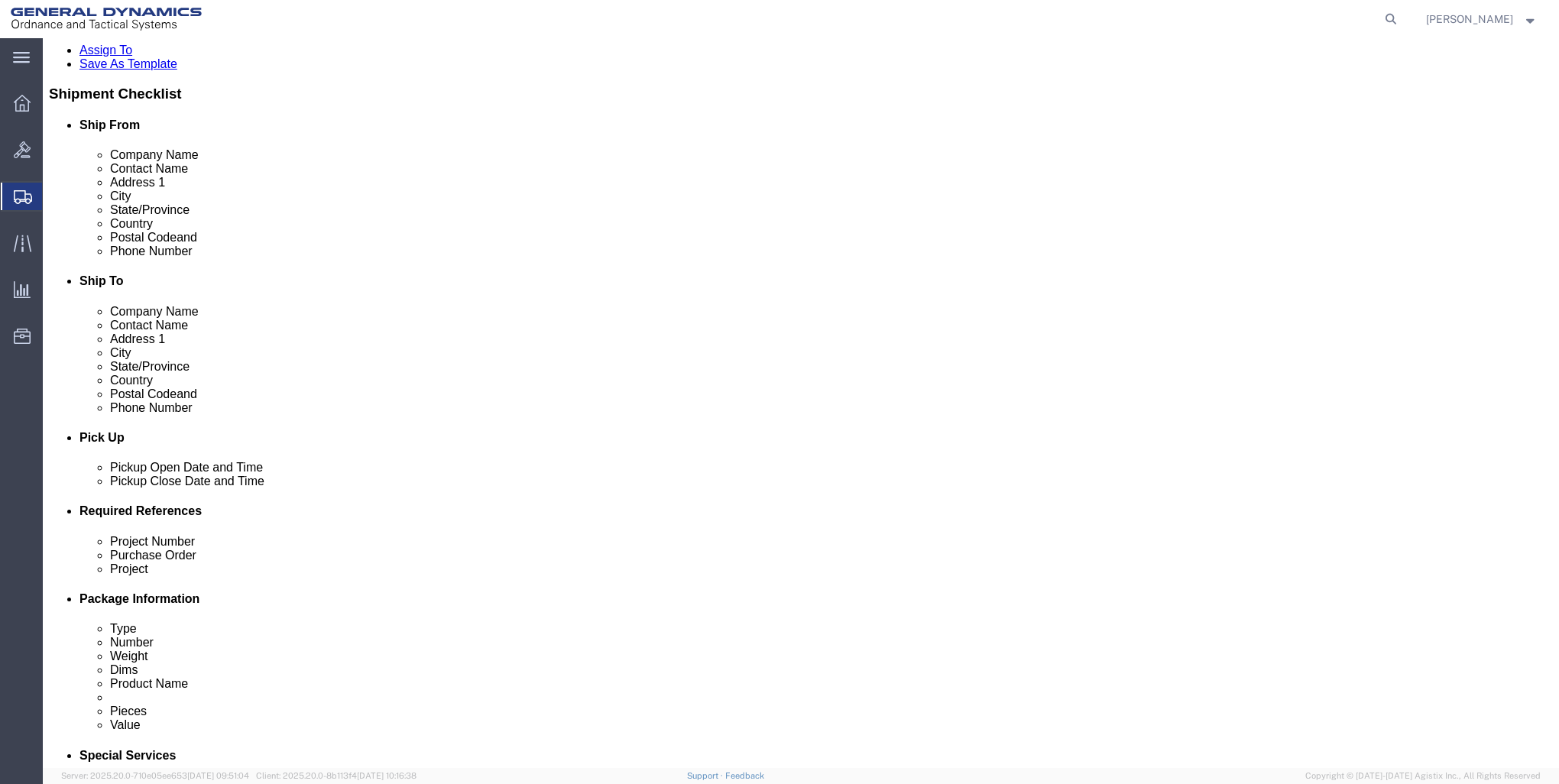
scroll to position [298, 0]
click button "Rate Shipment"
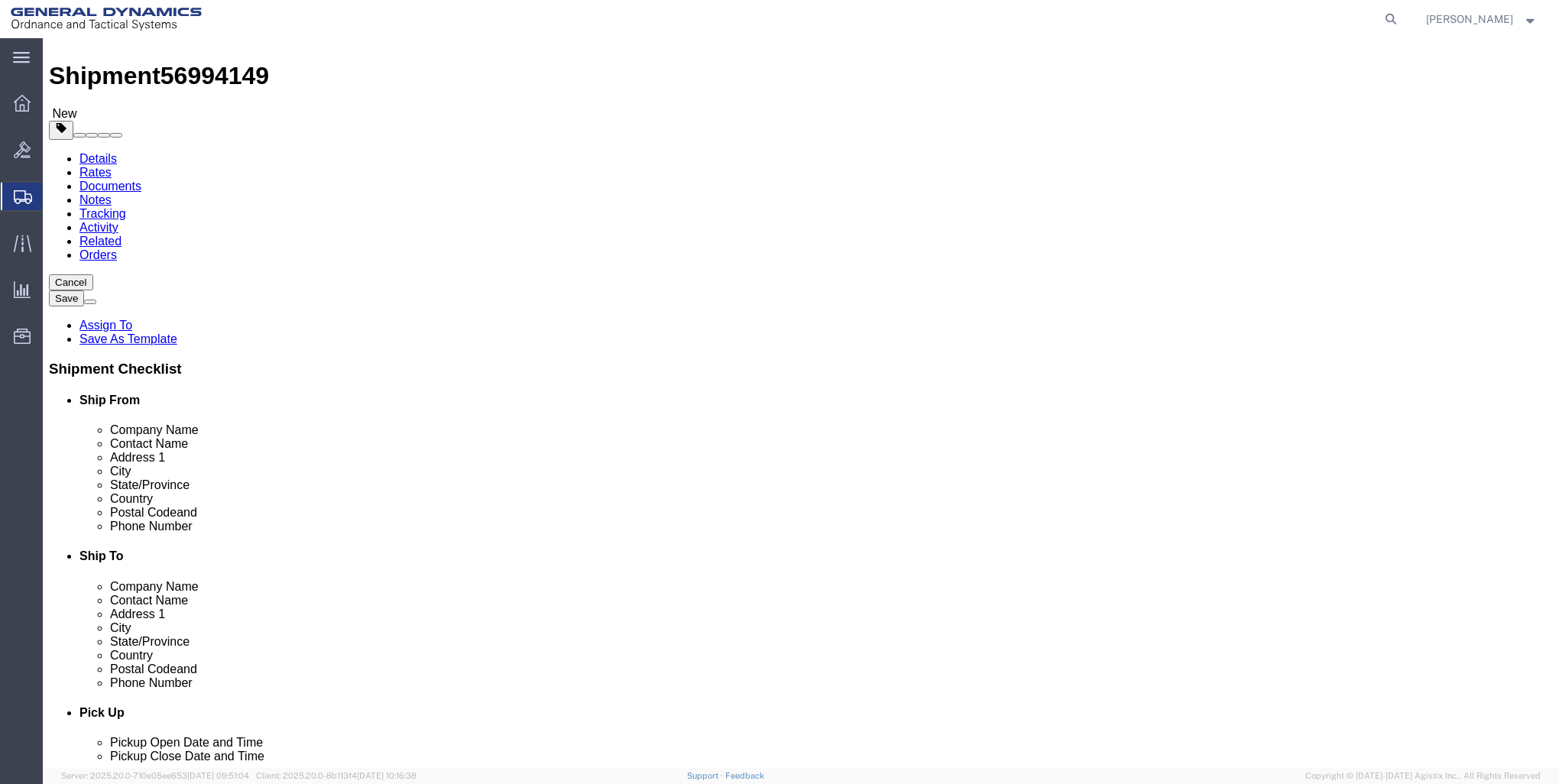
scroll to position [0, 0]
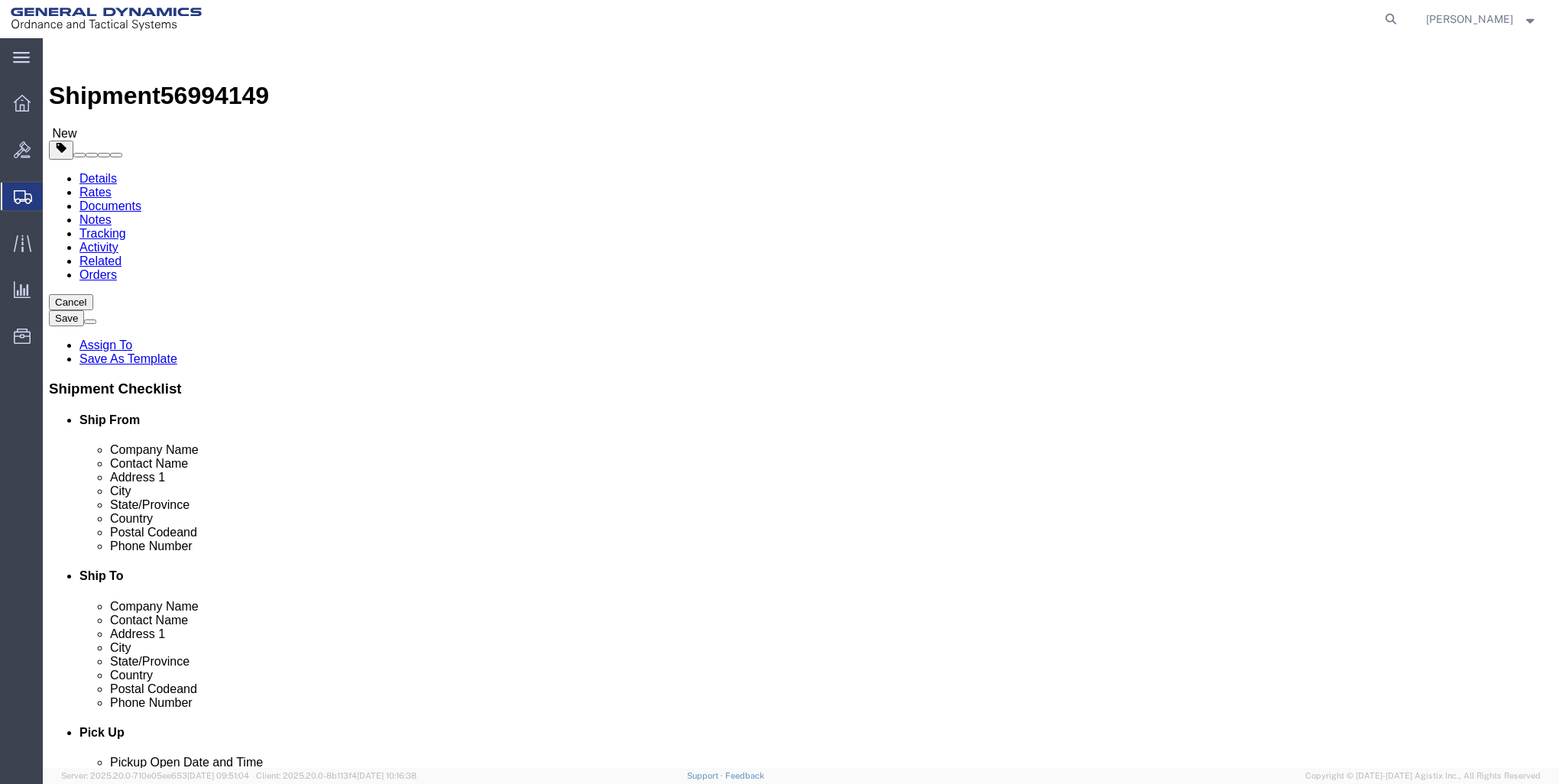
click icon
click input "text"
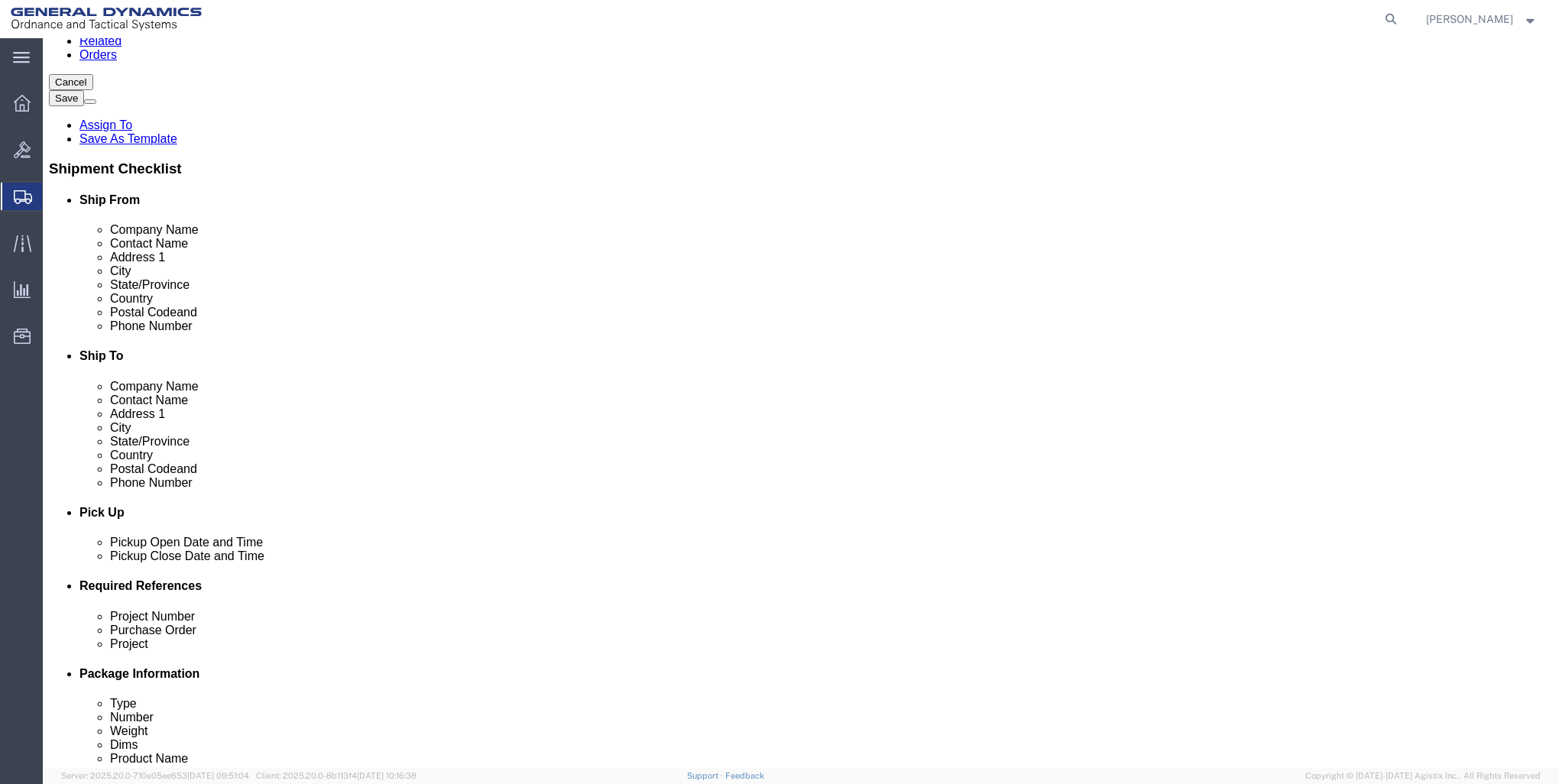
scroll to position [229, 0]
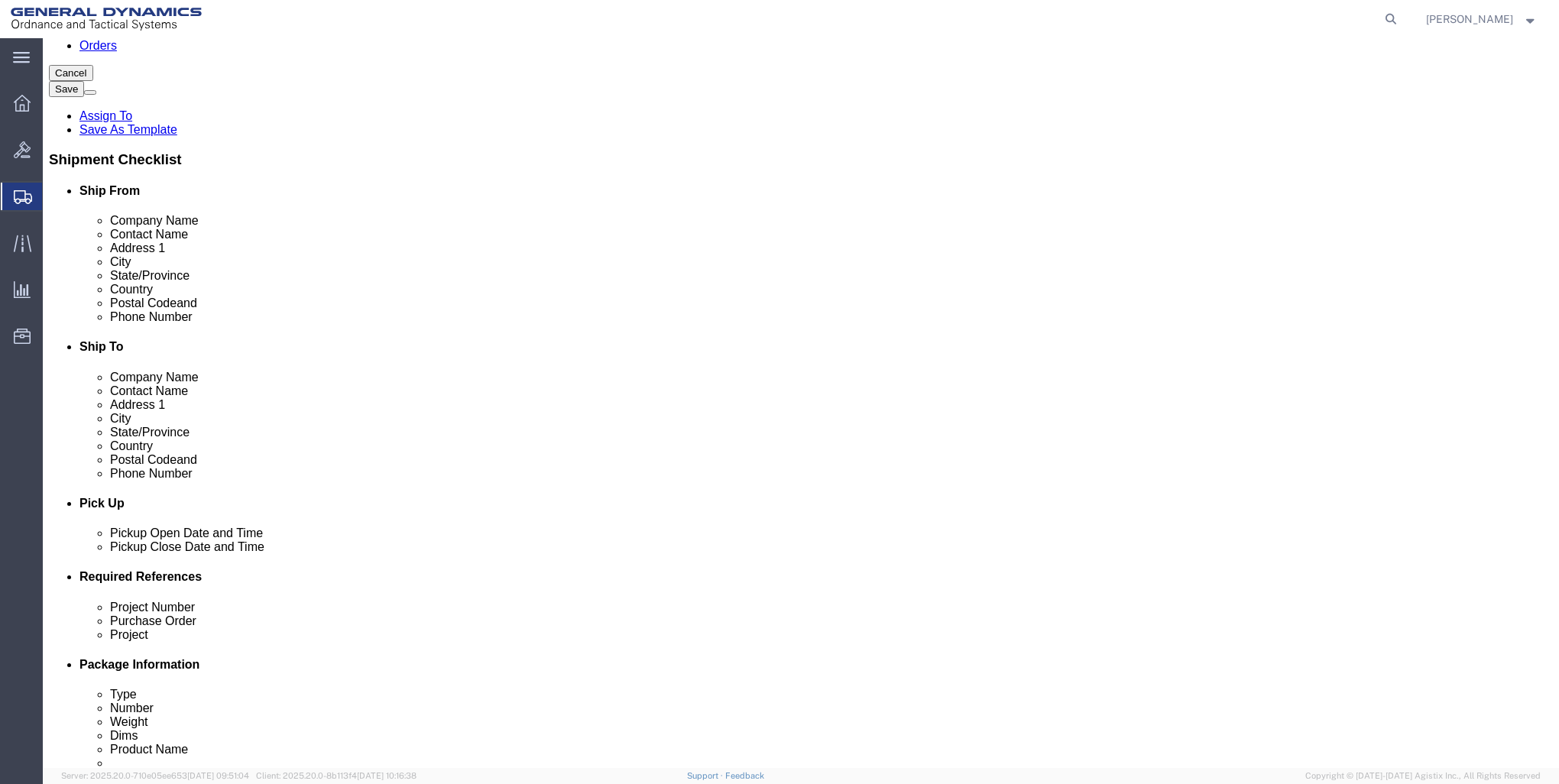
type input "[PHONE_NUMBER]"
click button "Rate Shipment"
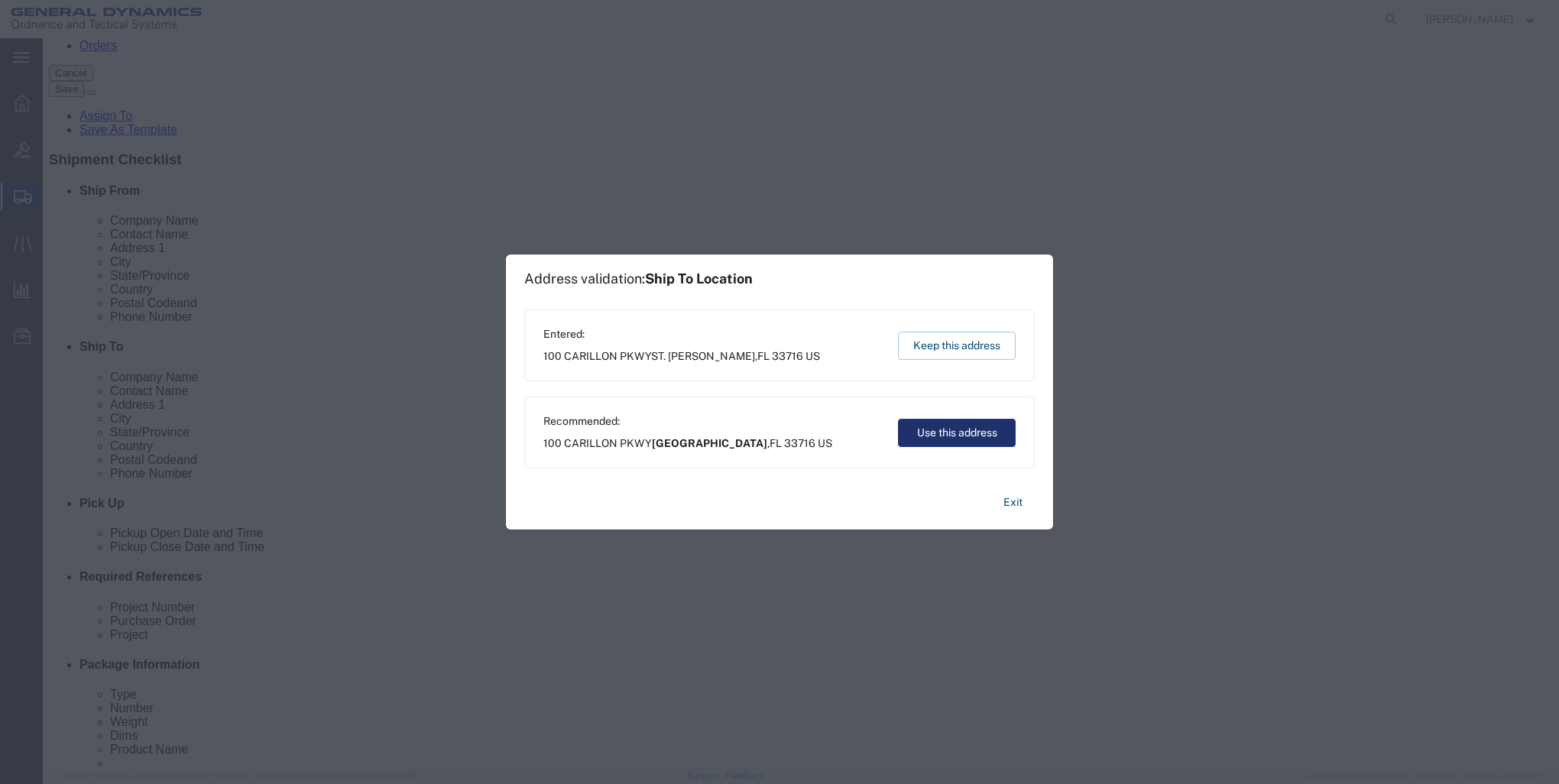
click at [954, 428] on button "Use this address" at bounding box center [957, 433] width 118 height 29
type input "[GEOGRAPHIC_DATA]"
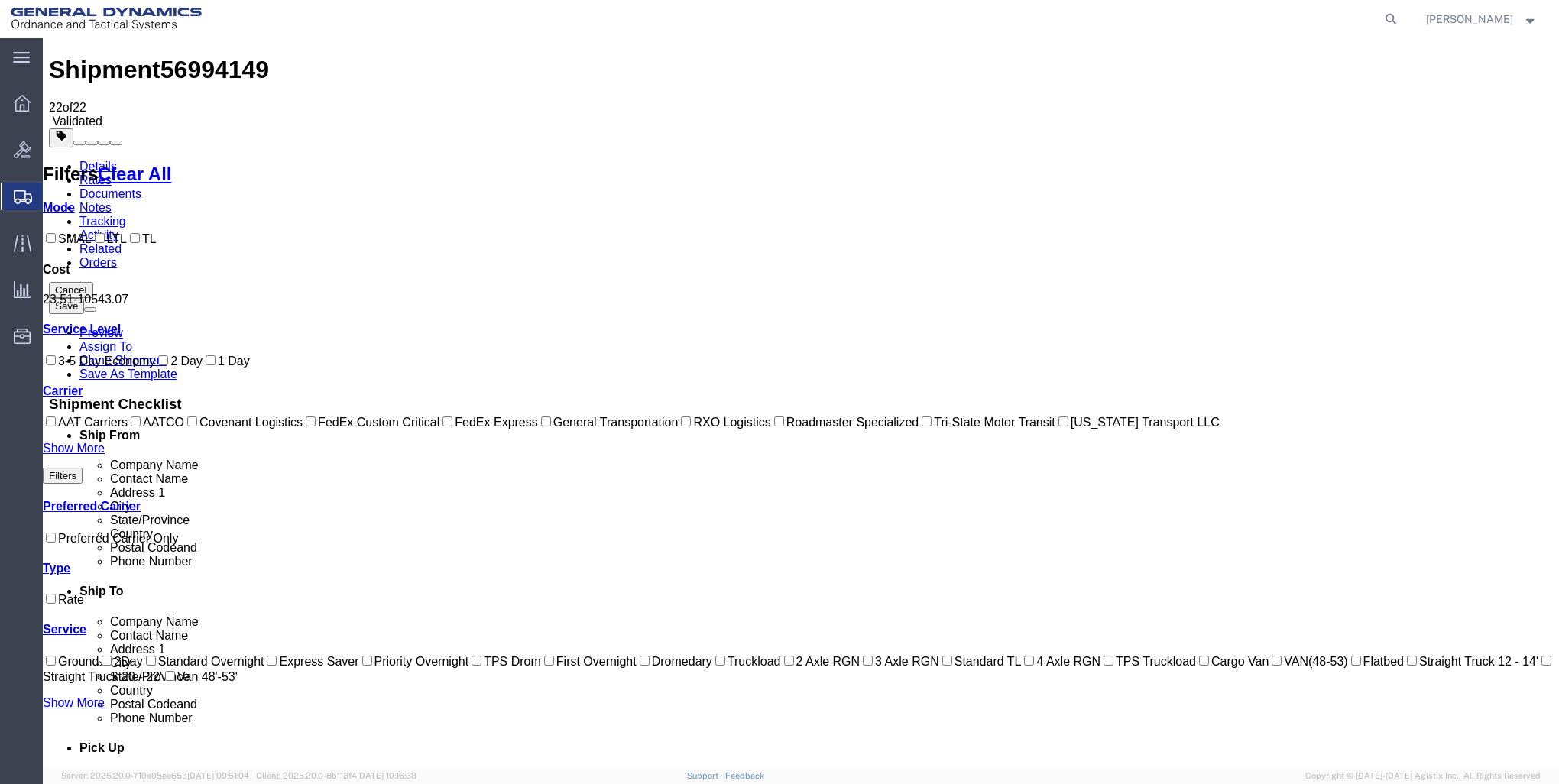
scroll to position [0, 0]
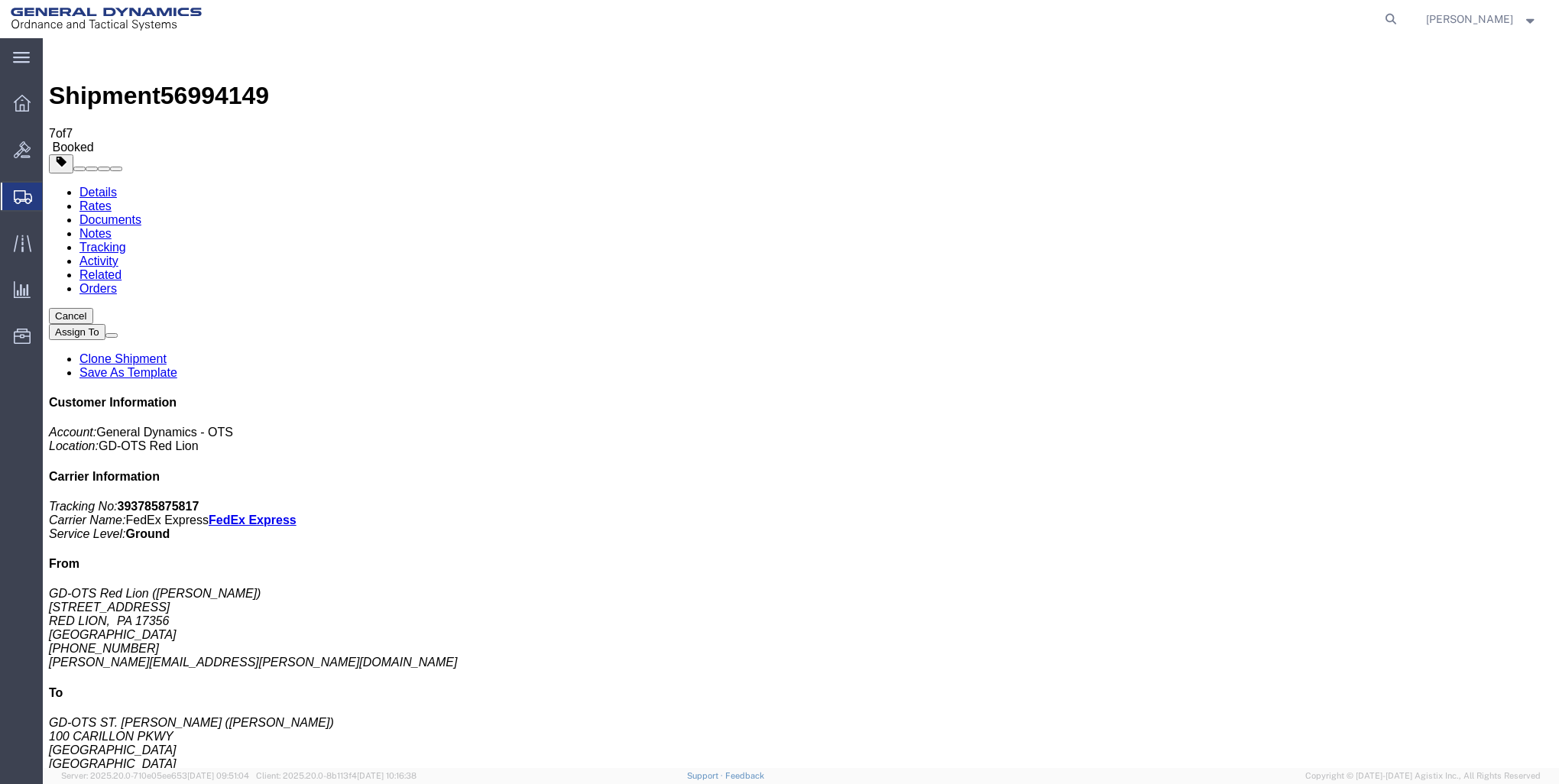
checkbox input "true"
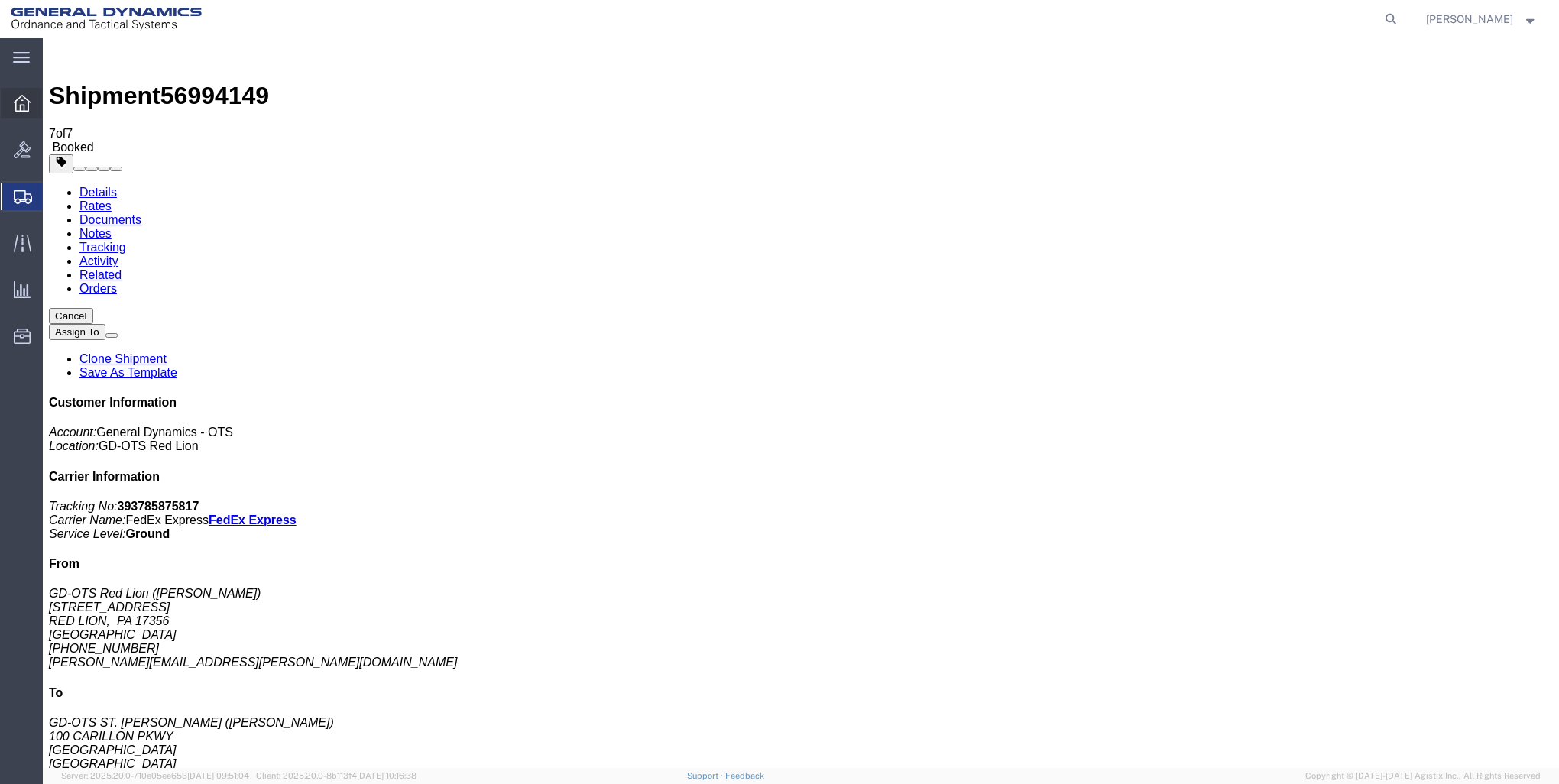
click at [19, 100] on icon at bounding box center [22, 102] width 16 height 16
